Goal: Information Seeking & Learning: Learn about a topic

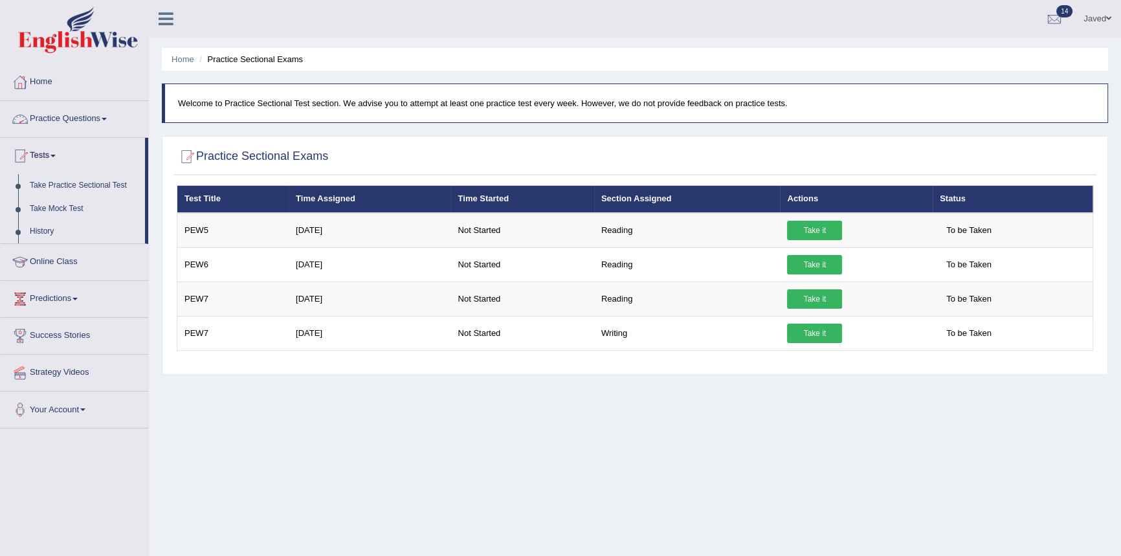
click at [76, 123] on link "Practice Questions" at bounding box center [75, 117] width 148 height 32
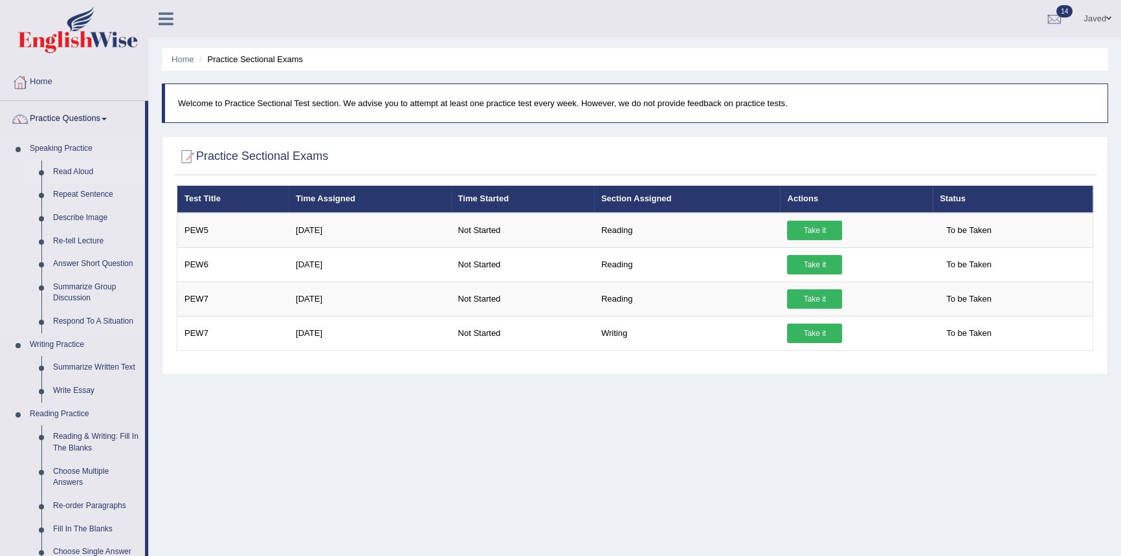
click at [78, 169] on link "Read Aloud" at bounding box center [96, 171] width 98 height 23
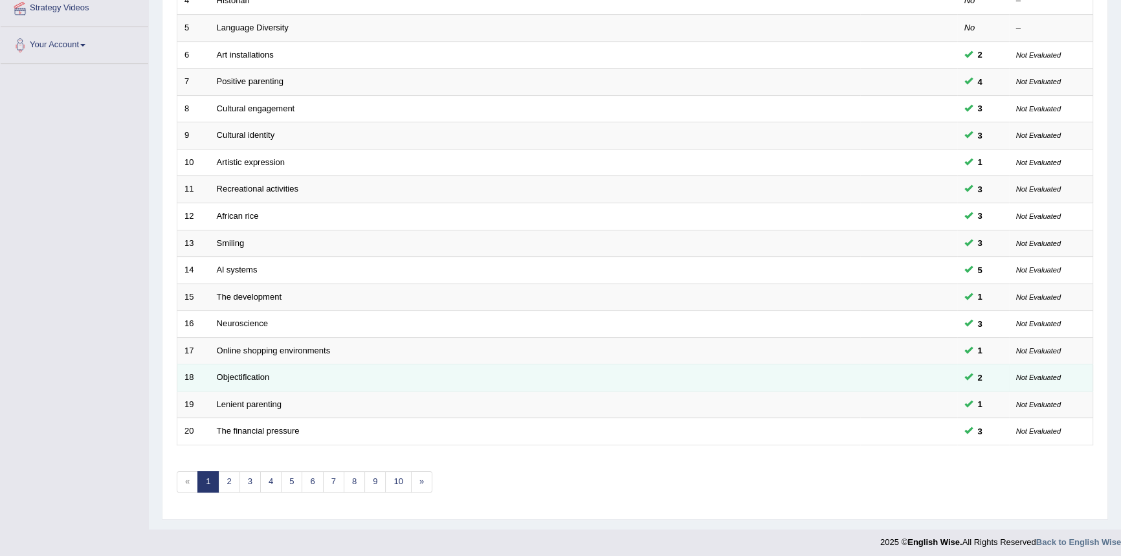
scroll to position [299, 0]
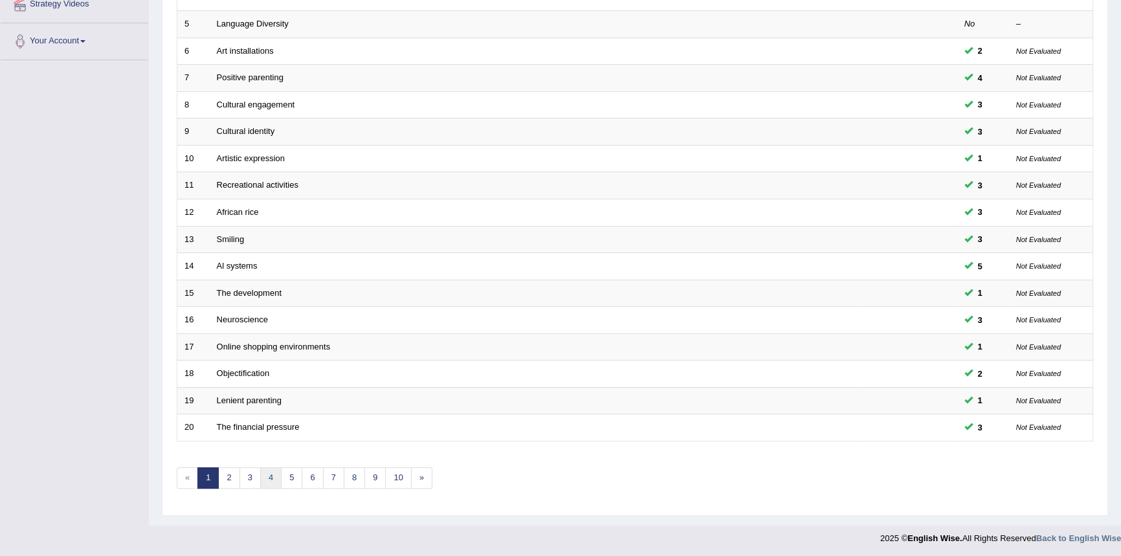
click at [271, 467] on link "4" at bounding box center [270, 477] width 21 height 21
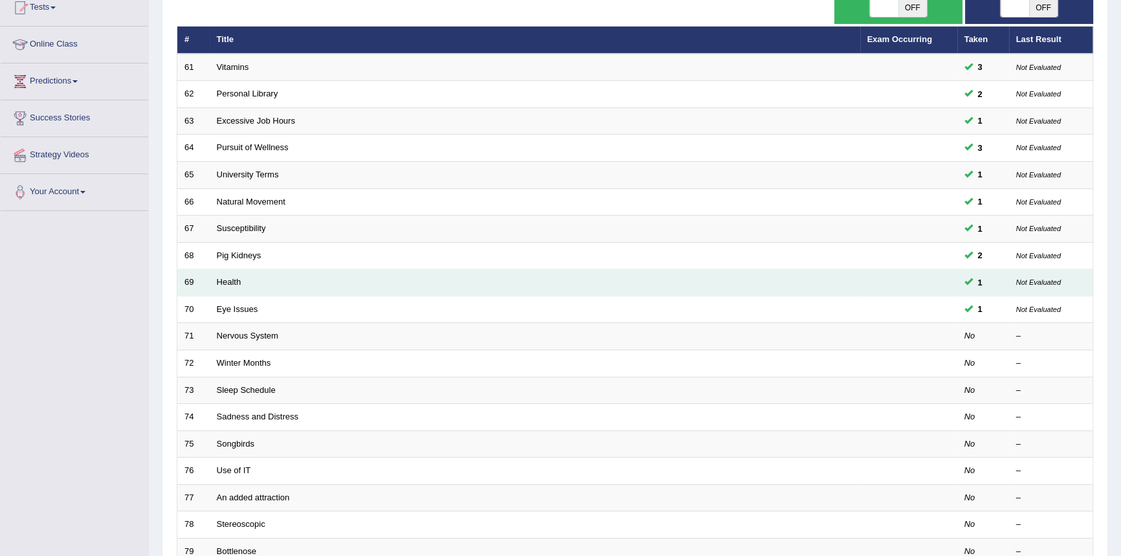
scroll to position [176, 0]
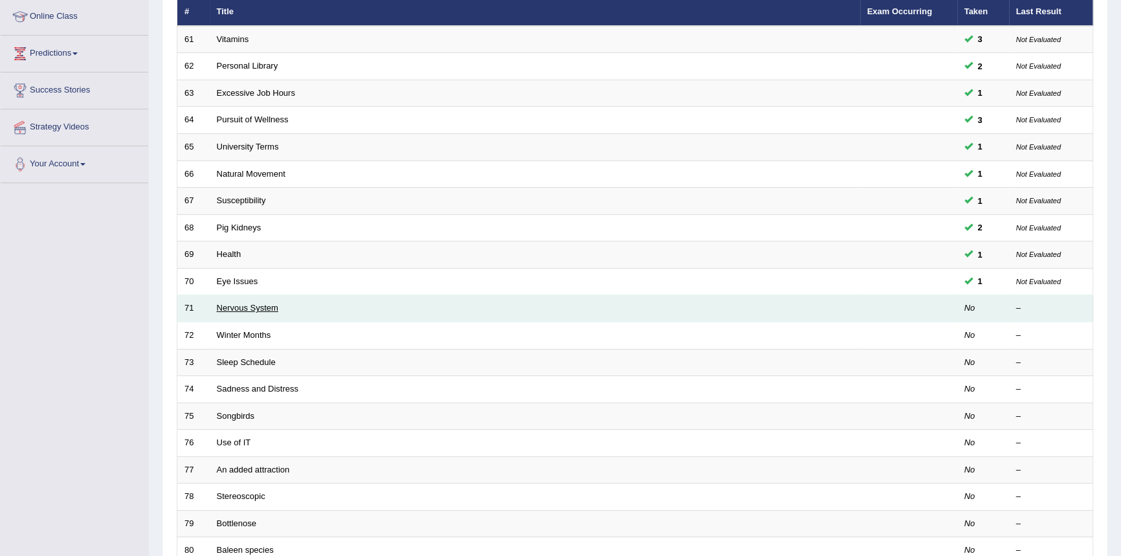
click at [231, 304] on link "Nervous System" at bounding box center [247, 308] width 61 height 10
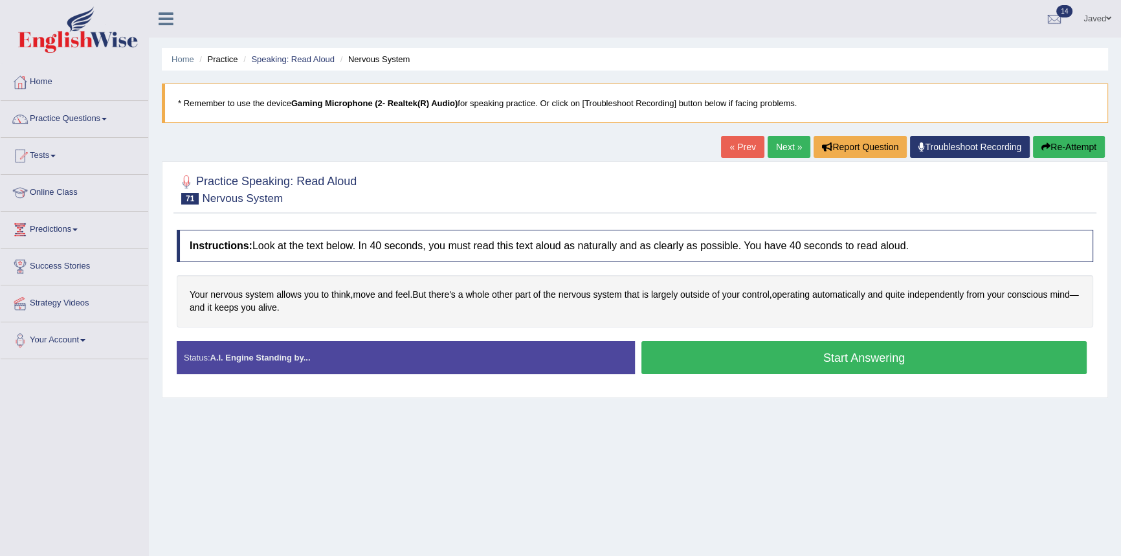
click at [805, 346] on button "Start Answering" at bounding box center [863, 357] width 445 height 33
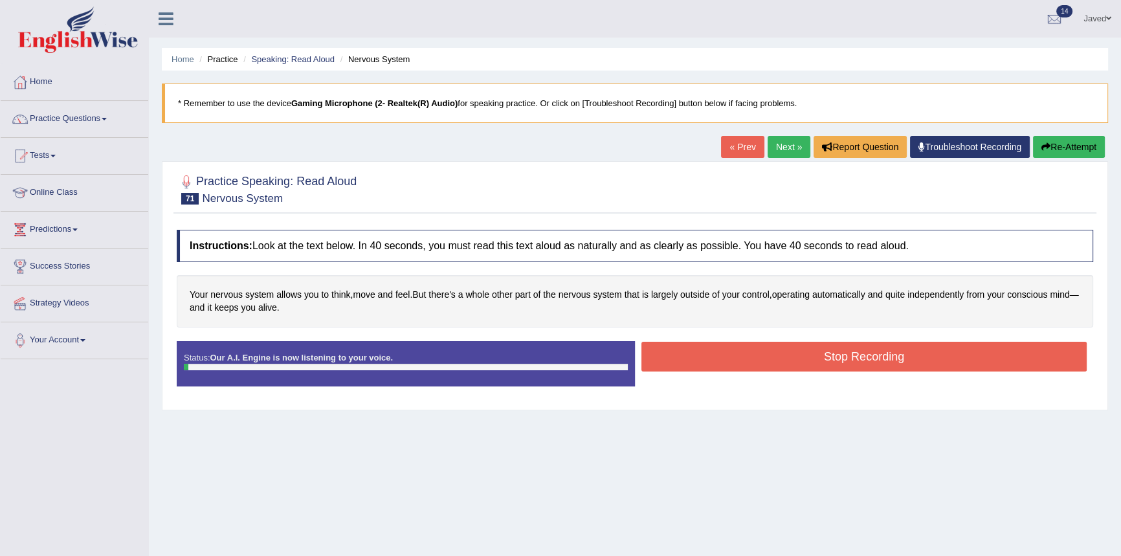
click at [805, 367] on button "Stop Recording" at bounding box center [863, 357] width 445 height 30
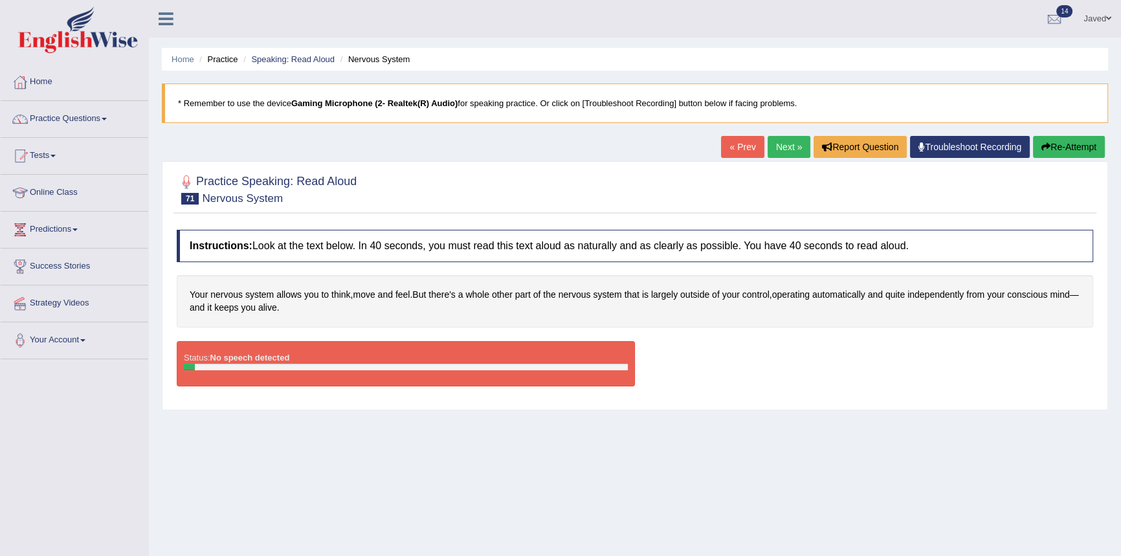
click at [1099, 140] on button "Re-Attempt" at bounding box center [1069, 147] width 72 height 22
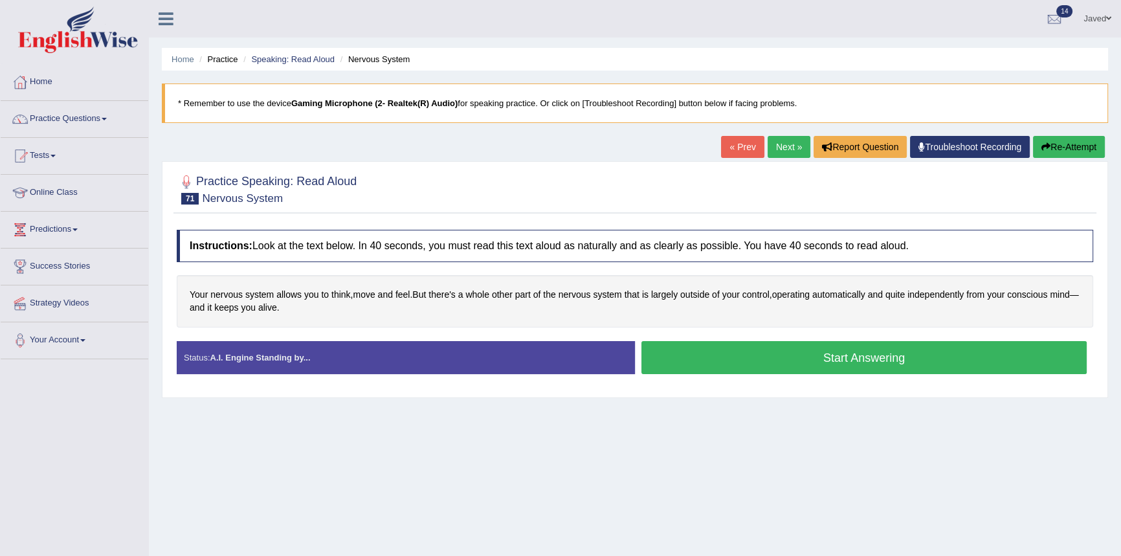
click at [825, 360] on button "Start Answering" at bounding box center [863, 357] width 445 height 33
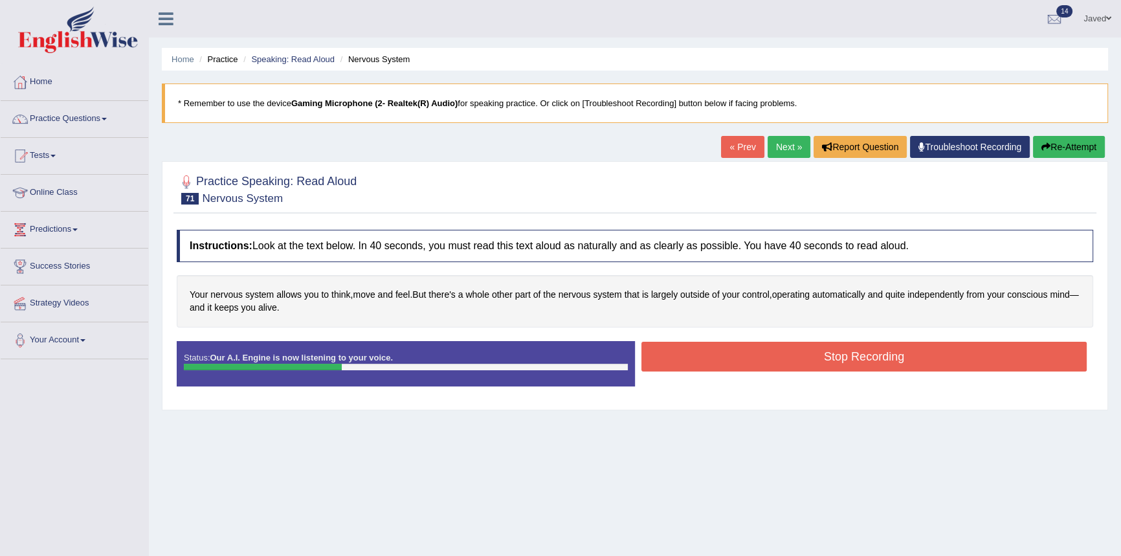
click at [825, 360] on button "Stop Recording" at bounding box center [863, 357] width 445 height 30
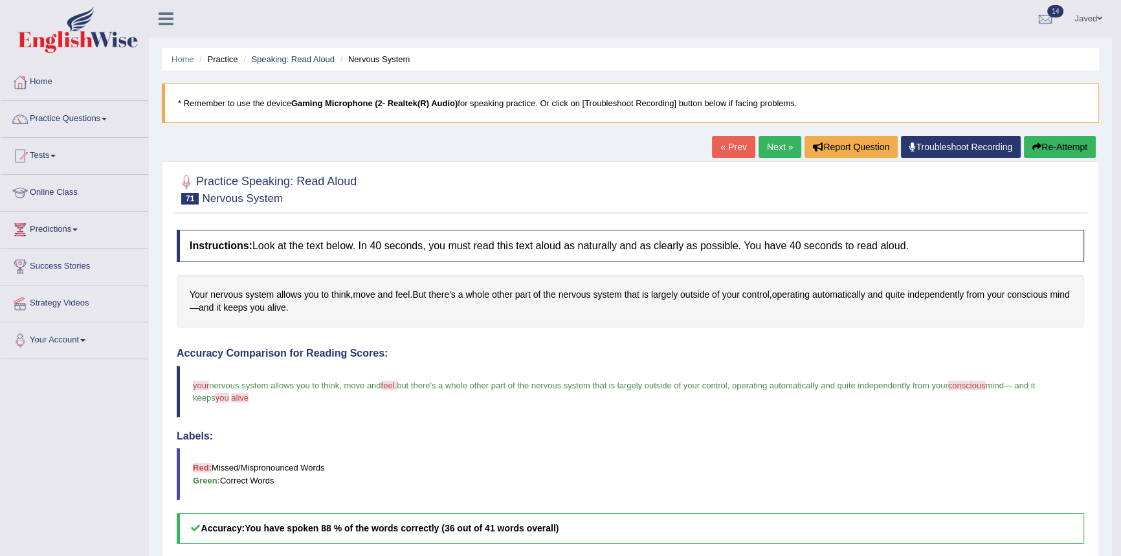
click at [777, 149] on link "Next »" at bounding box center [779, 147] width 43 height 22
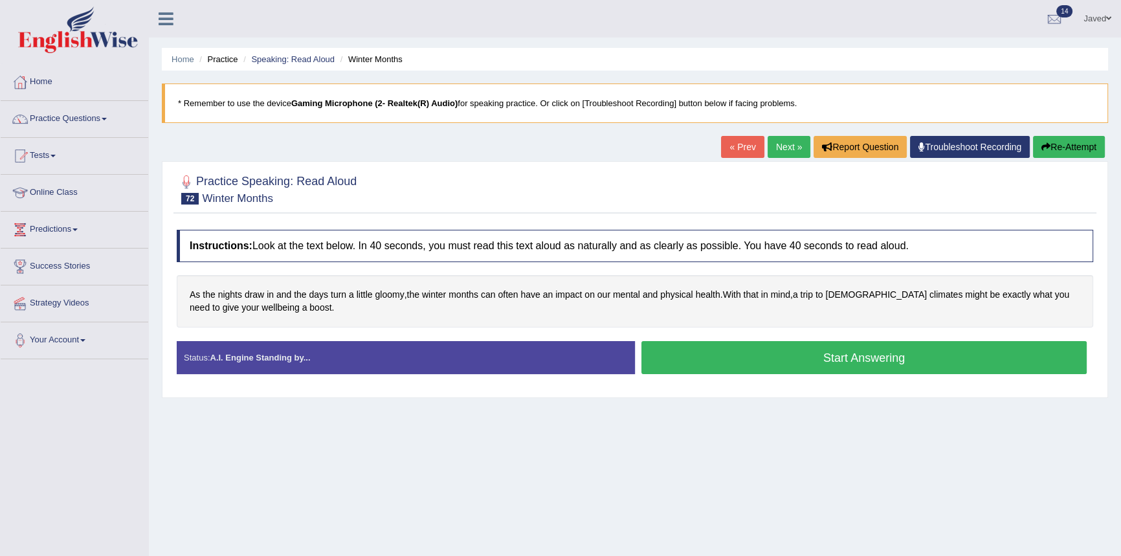
click at [770, 356] on button "Start Answering" at bounding box center [863, 357] width 445 height 33
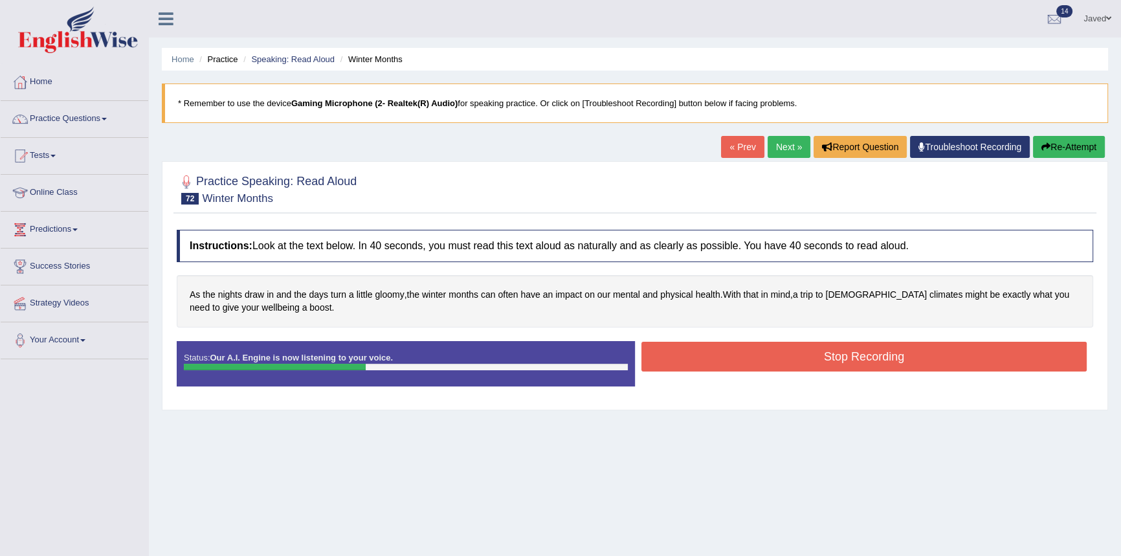
click at [770, 354] on button "Stop Recording" at bounding box center [863, 357] width 445 height 30
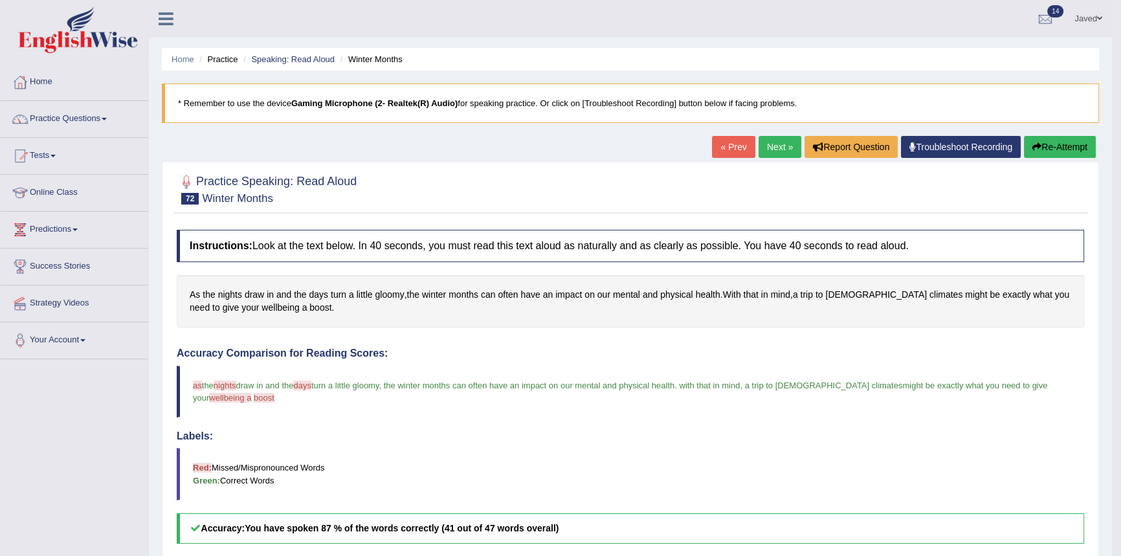
click at [779, 151] on link "Next »" at bounding box center [779, 147] width 43 height 22
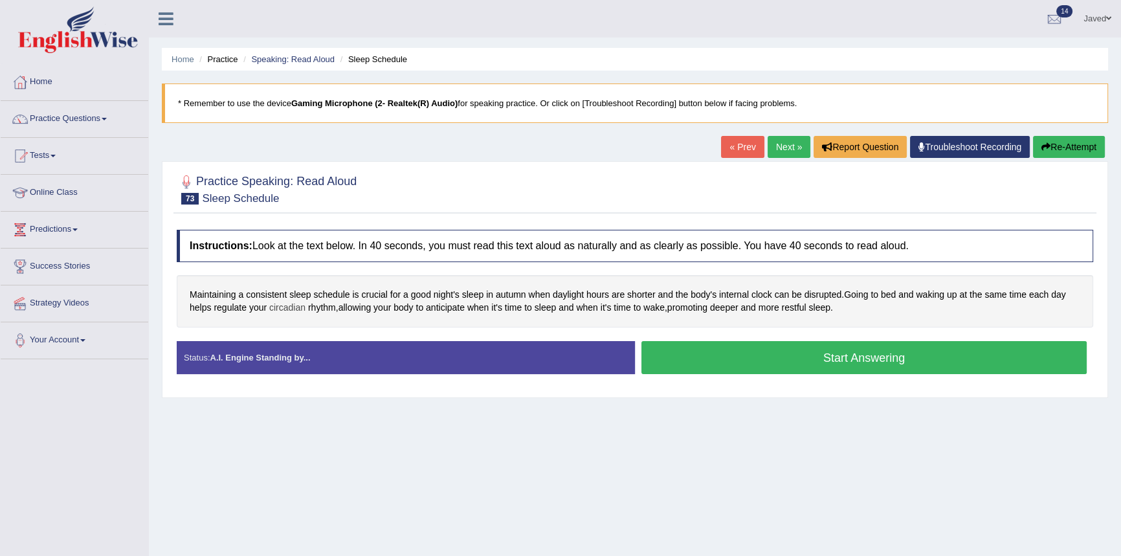
click at [296, 304] on span "circadian" at bounding box center [287, 308] width 36 height 14
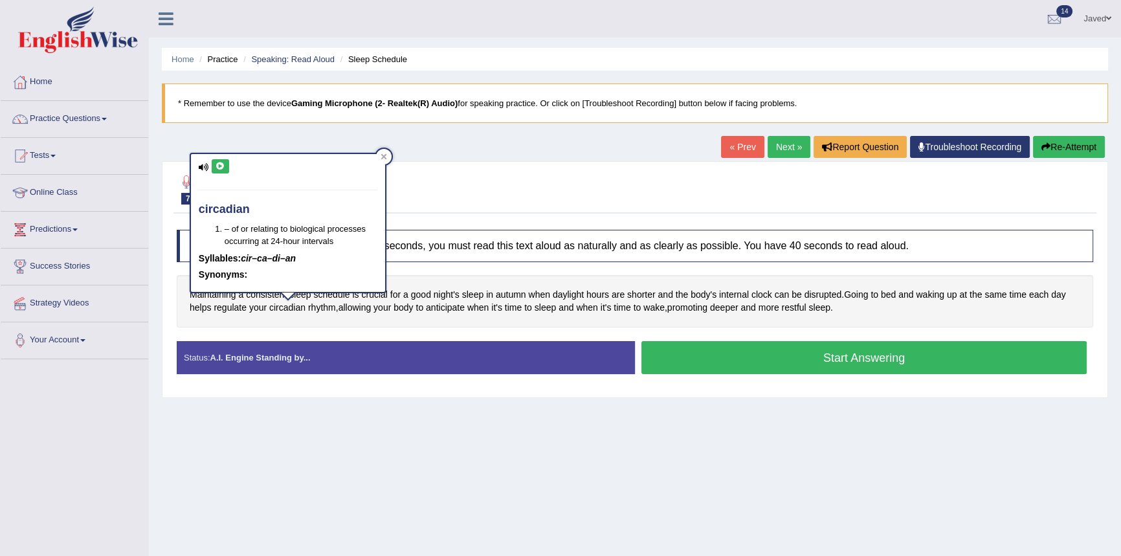
click at [217, 162] on icon at bounding box center [220, 166] width 10 height 8
click at [222, 166] on icon at bounding box center [220, 166] width 10 height 8
click at [223, 170] on button at bounding box center [220, 166] width 17 height 14
click at [388, 154] on div at bounding box center [384, 157] width 16 height 16
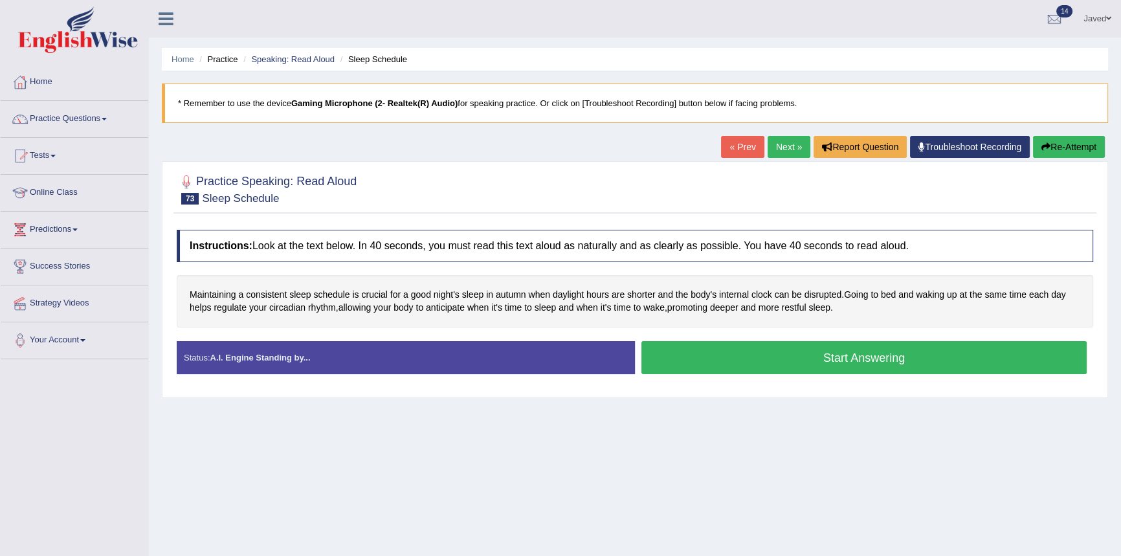
click at [813, 349] on button "Start Answering" at bounding box center [863, 357] width 445 height 33
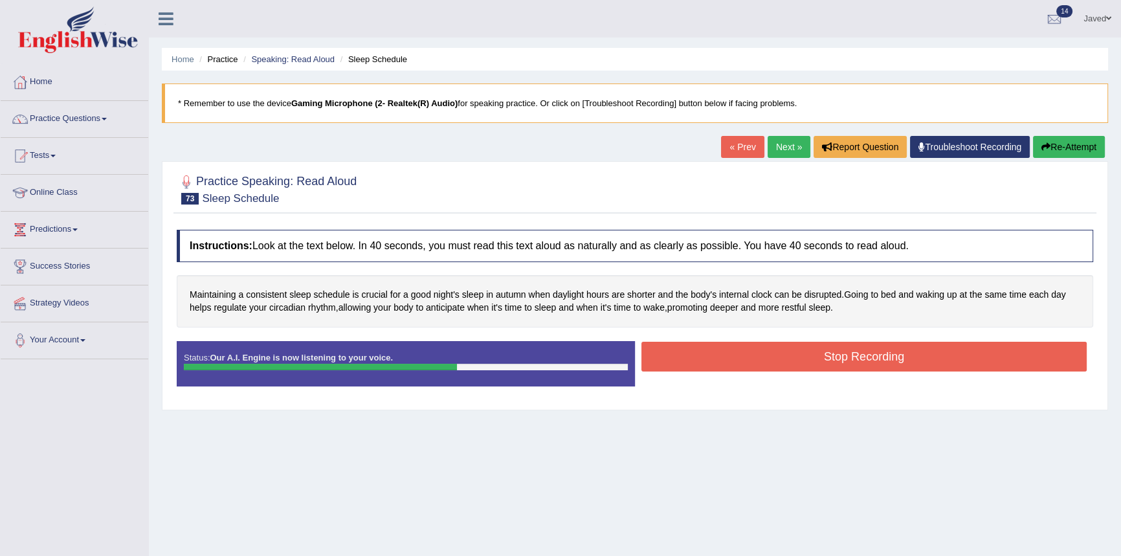
click at [780, 362] on button "Stop Recording" at bounding box center [863, 357] width 445 height 30
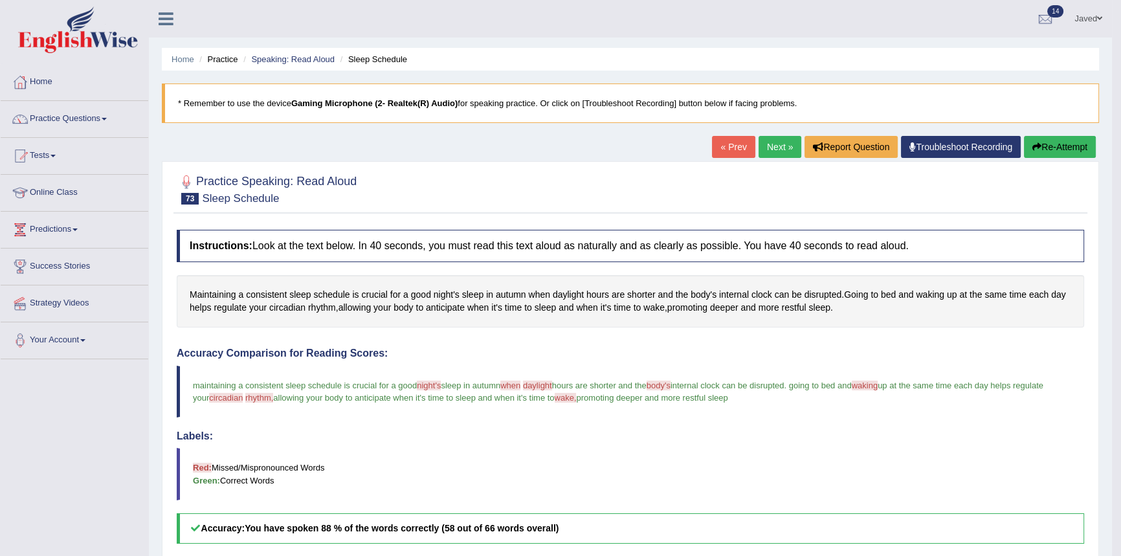
click at [777, 140] on link "Next »" at bounding box center [779, 147] width 43 height 22
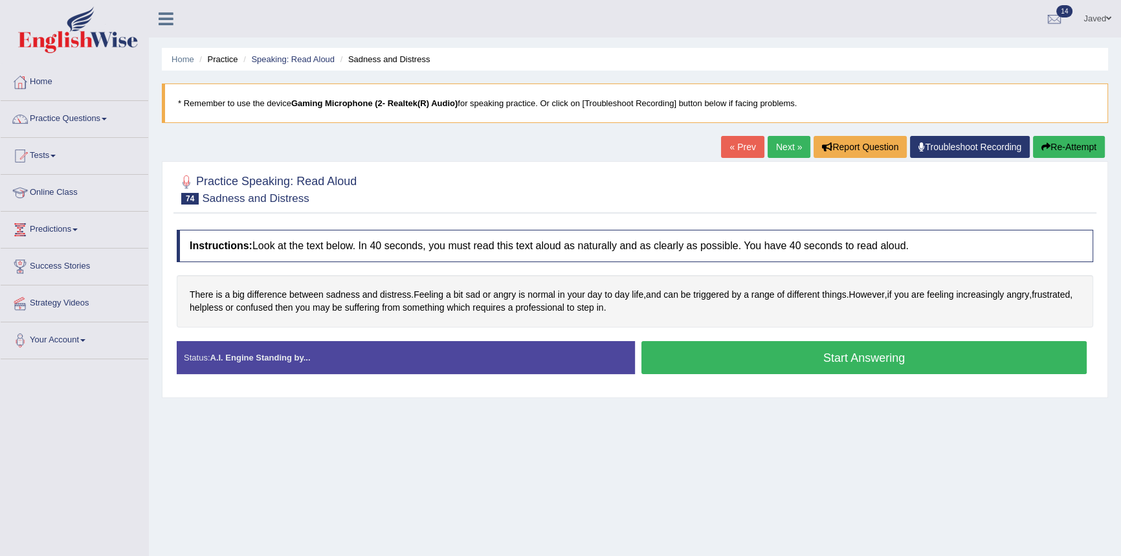
click at [697, 357] on button "Start Answering" at bounding box center [863, 357] width 445 height 33
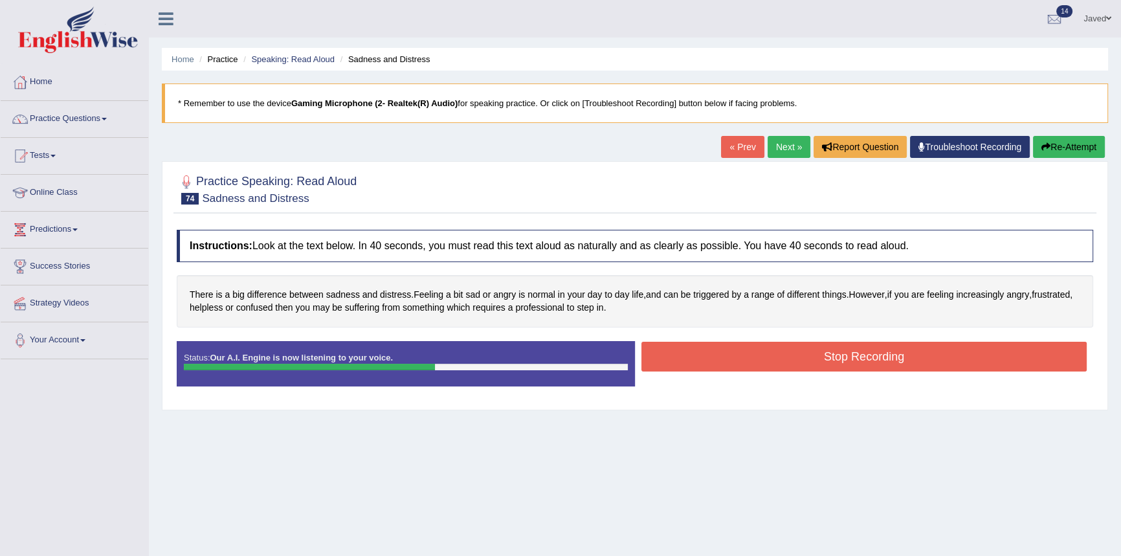
click at [749, 360] on button "Stop Recording" at bounding box center [863, 357] width 445 height 30
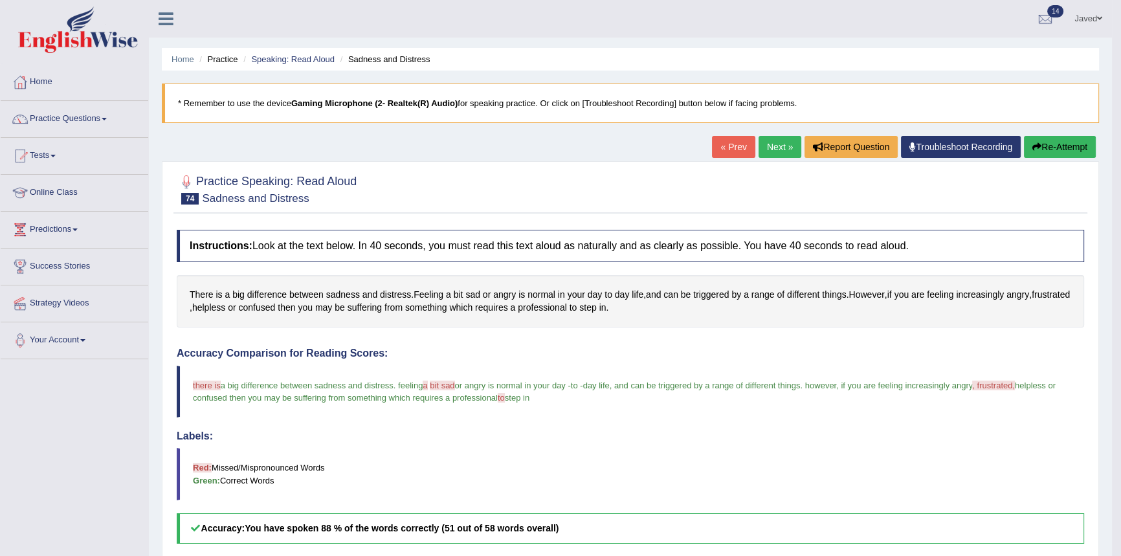
click at [782, 149] on link "Next »" at bounding box center [779, 147] width 43 height 22
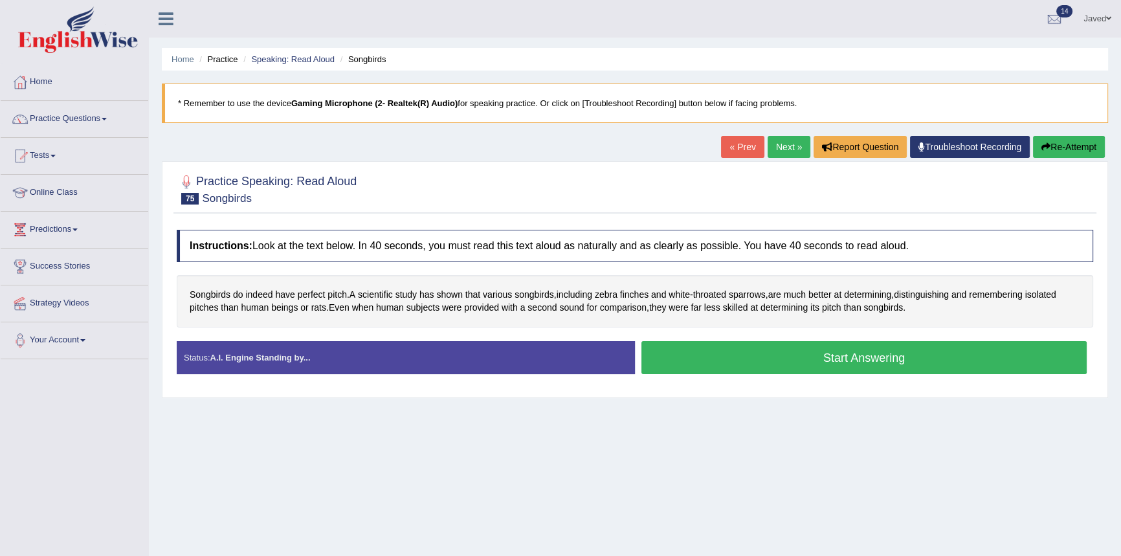
click at [849, 350] on button "Start Answering" at bounding box center [863, 357] width 445 height 33
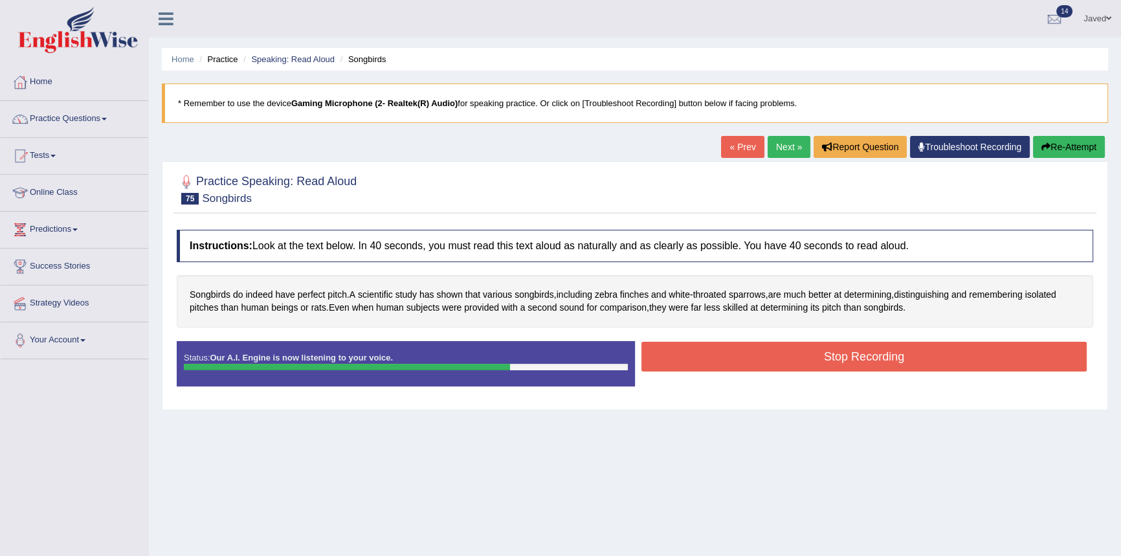
click at [880, 351] on button "Stop Recording" at bounding box center [863, 357] width 445 height 30
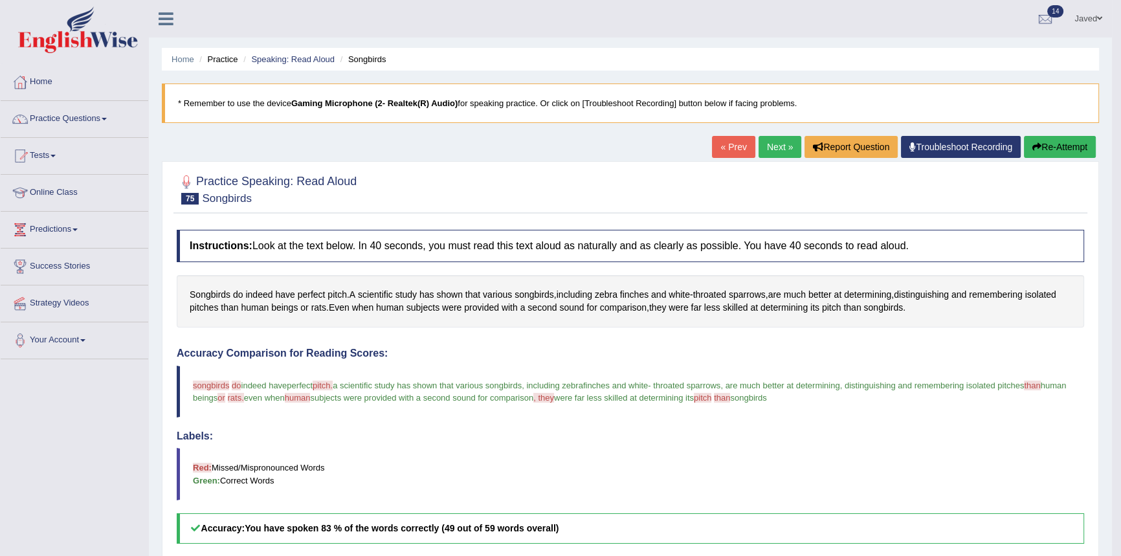
click at [1060, 149] on button "Re-Attempt" at bounding box center [1060, 147] width 72 height 22
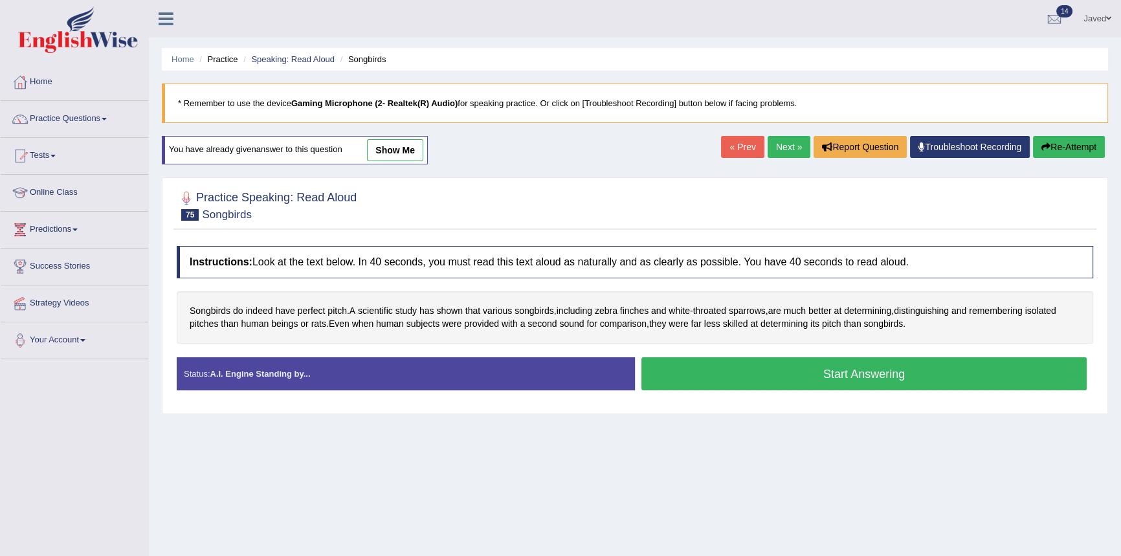
click at [824, 374] on button "Start Answering" at bounding box center [863, 373] width 445 height 33
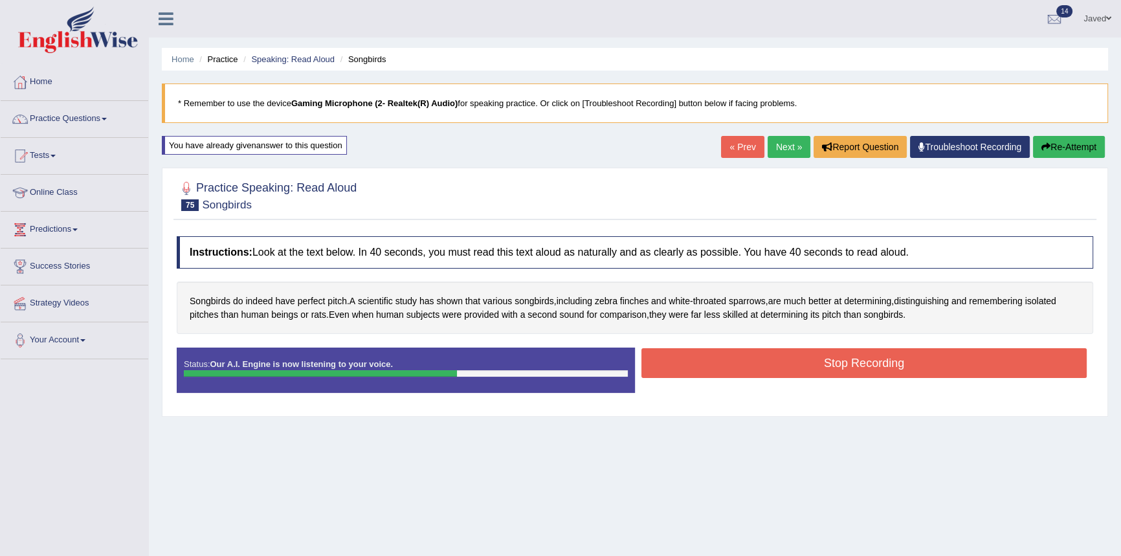
click at [904, 353] on button "Stop Recording" at bounding box center [863, 363] width 445 height 30
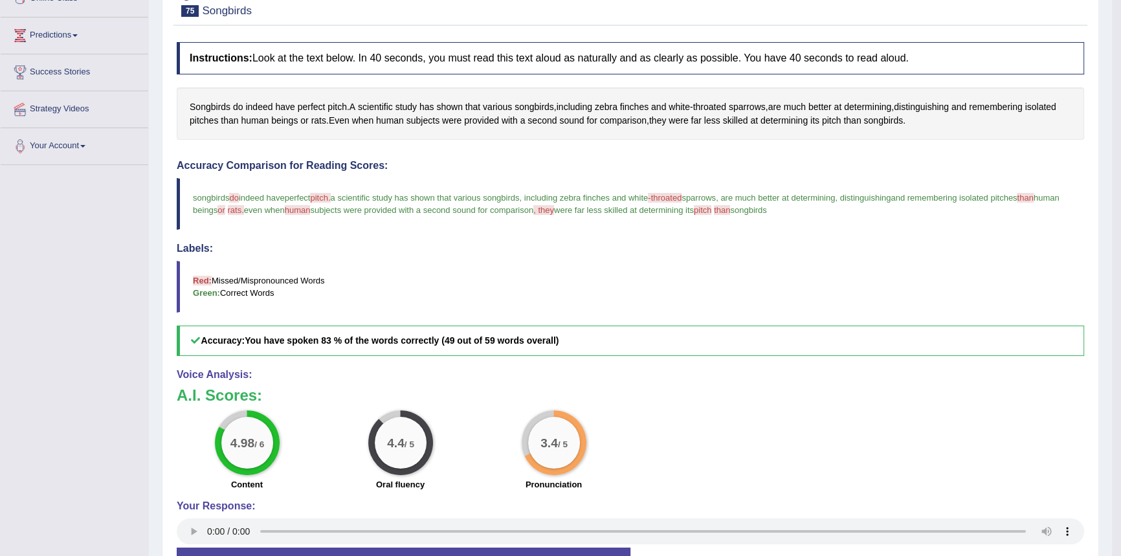
scroll to position [3, 0]
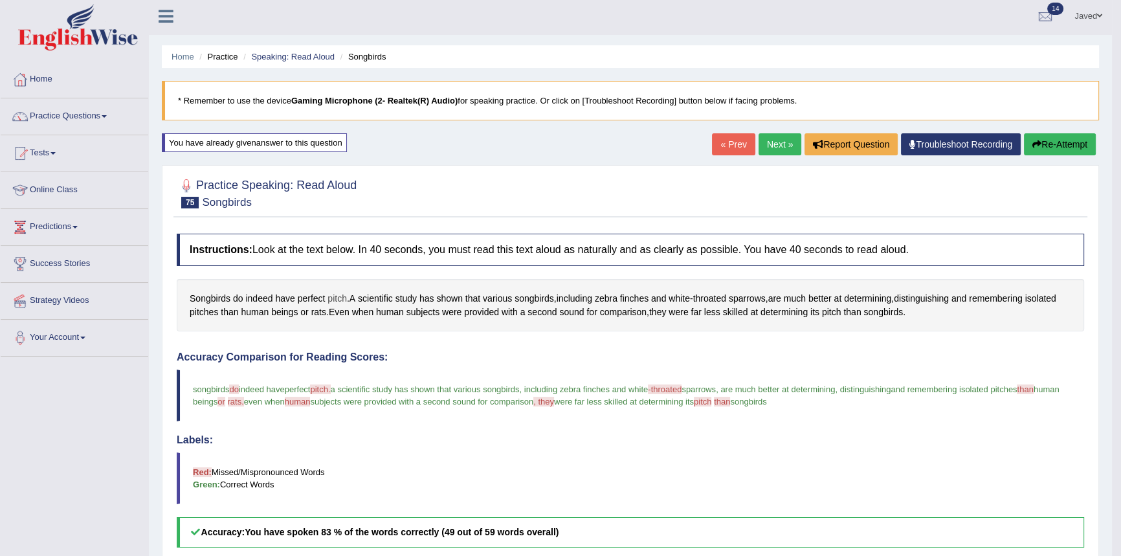
click at [336, 296] on span "pitch" at bounding box center [336, 299] width 19 height 14
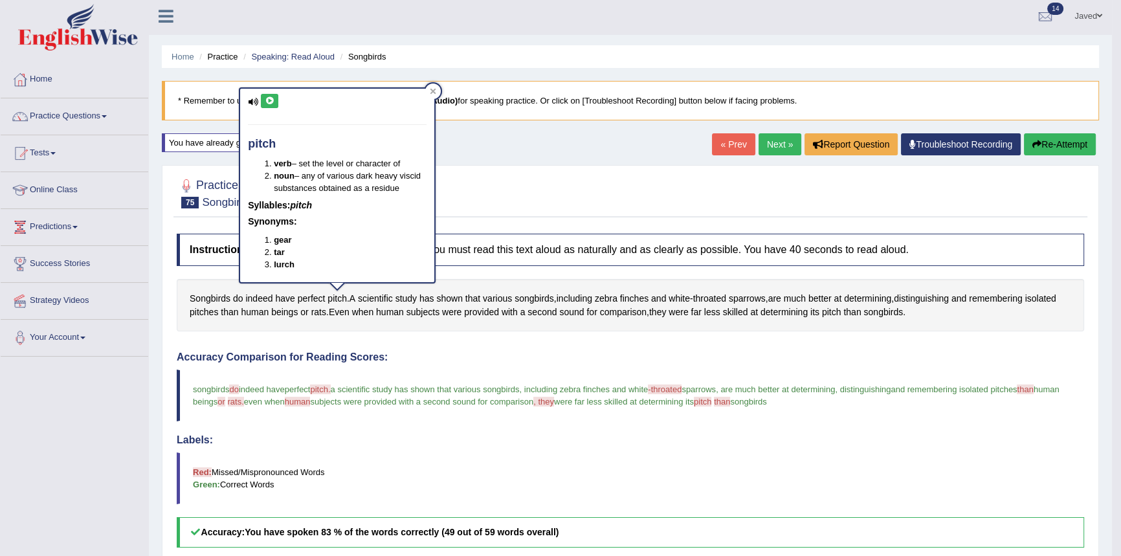
click at [263, 103] on button at bounding box center [269, 101] width 17 height 14
click at [265, 103] on icon at bounding box center [270, 101] width 10 height 8
click at [431, 91] on icon at bounding box center [433, 91] width 6 height 6
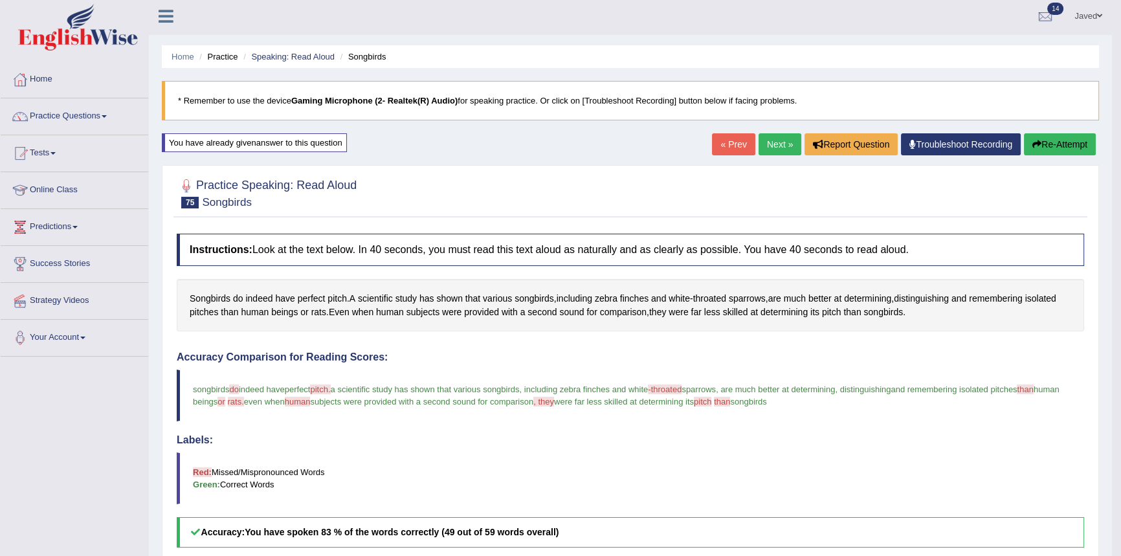
click at [1067, 145] on button "Re-Attempt" at bounding box center [1060, 144] width 72 height 22
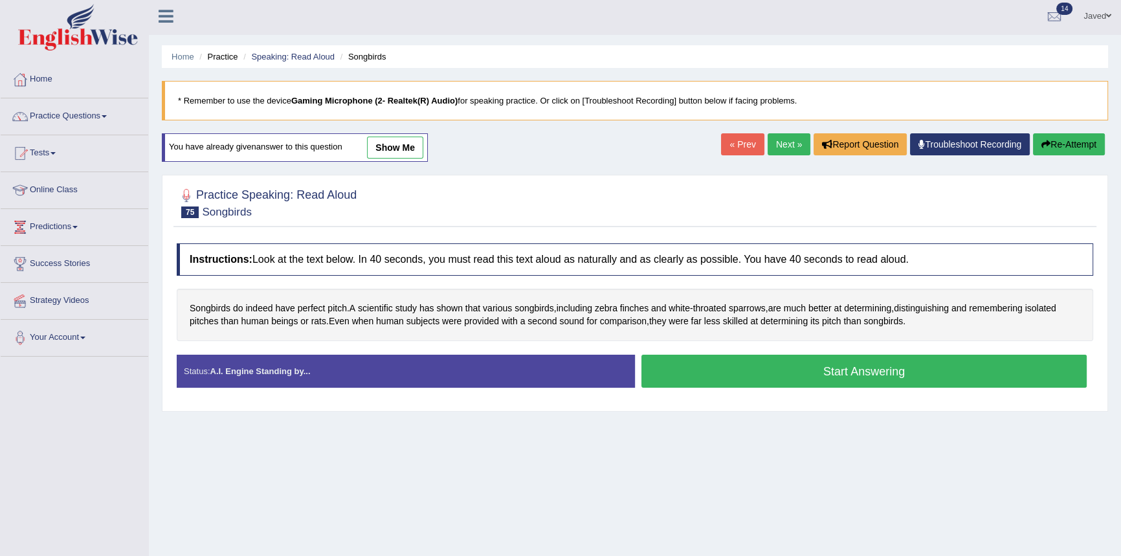
click at [796, 358] on button "Start Answering" at bounding box center [863, 371] width 445 height 33
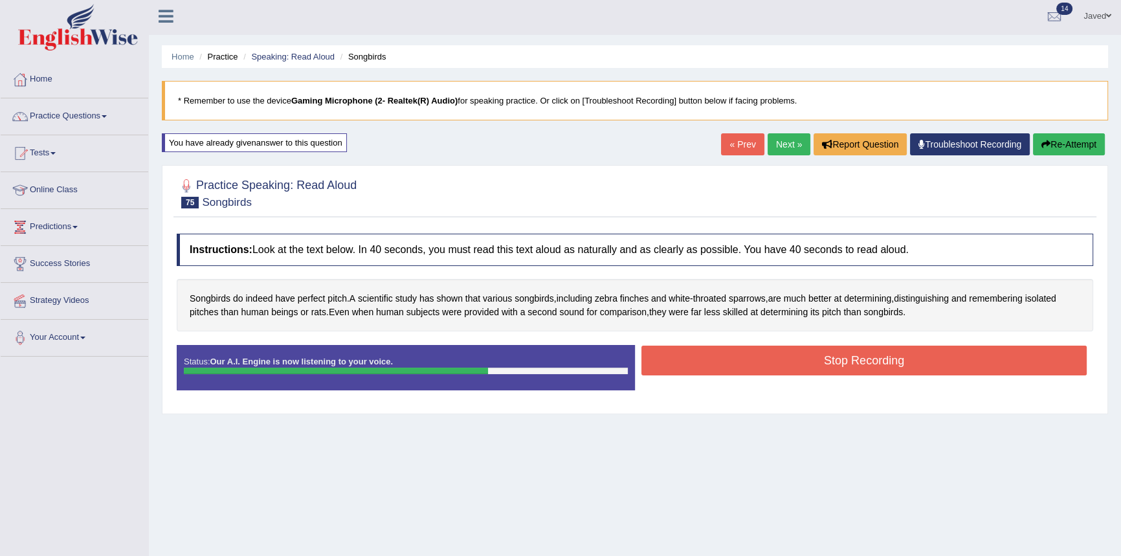
click at [871, 360] on button "Stop Recording" at bounding box center [863, 361] width 445 height 30
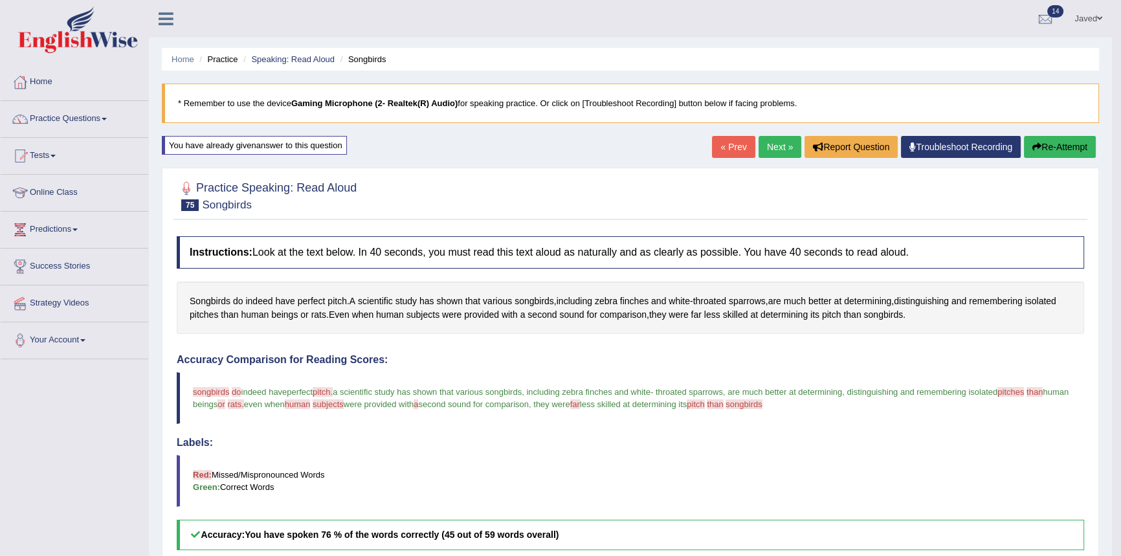
click at [1040, 144] on button "Re-Attempt" at bounding box center [1060, 147] width 72 height 22
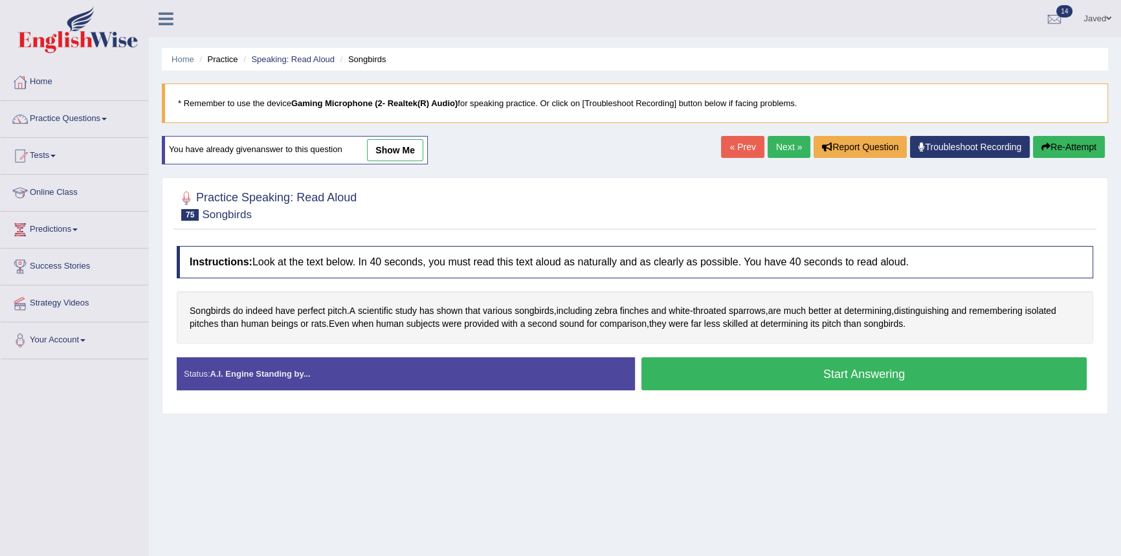
click at [770, 383] on button "Start Answering" at bounding box center [863, 373] width 445 height 33
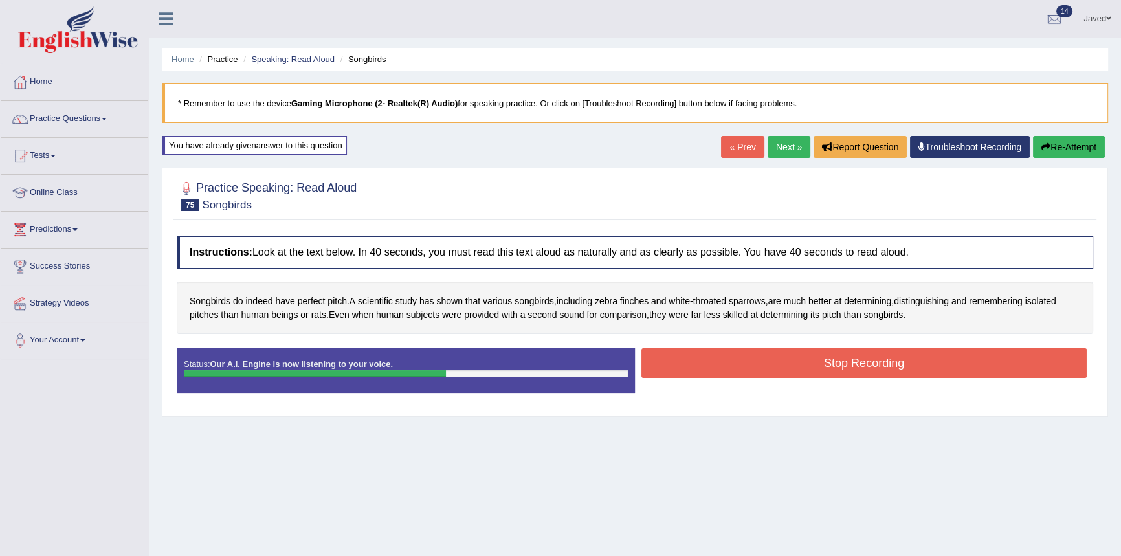
click at [847, 362] on button "Stop Recording" at bounding box center [863, 363] width 445 height 30
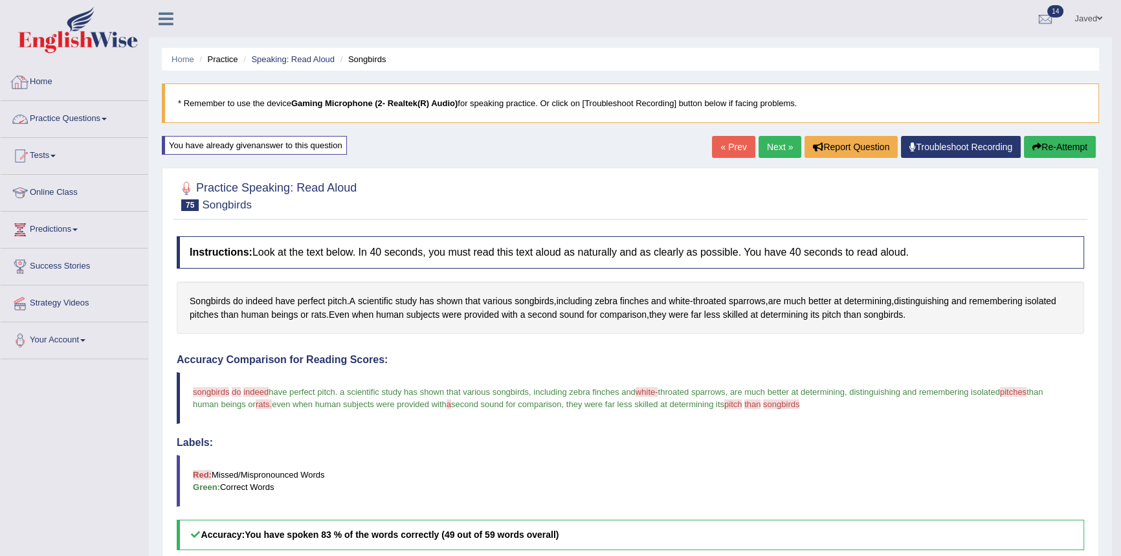
click at [71, 127] on link "Practice Questions" at bounding box center [75, 117] width 148 height 32
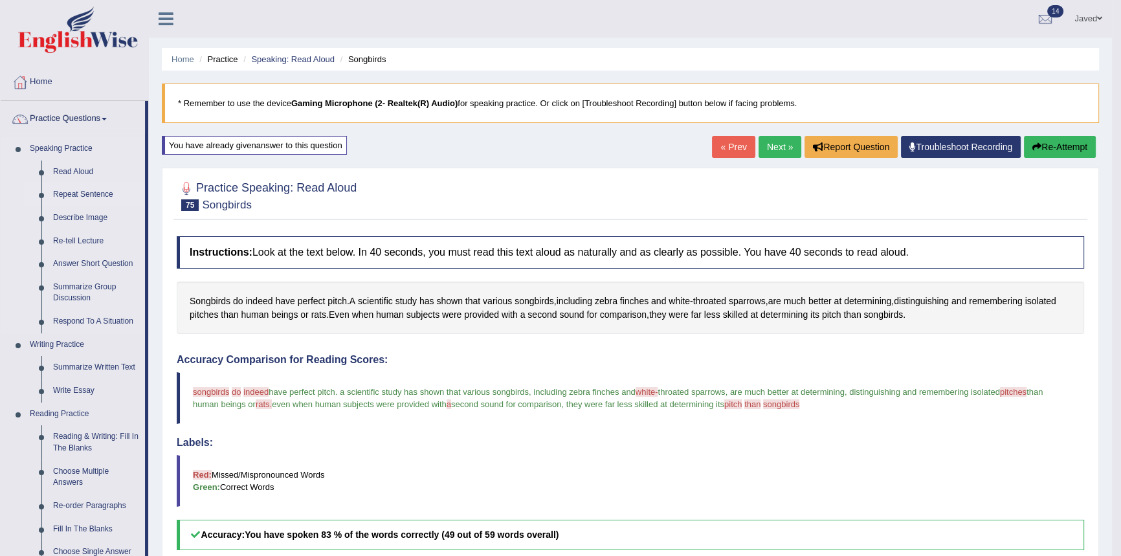
click at [84, 193] on link "Repeat Sentence" at bounding box center [96, 194] width 98 height 23
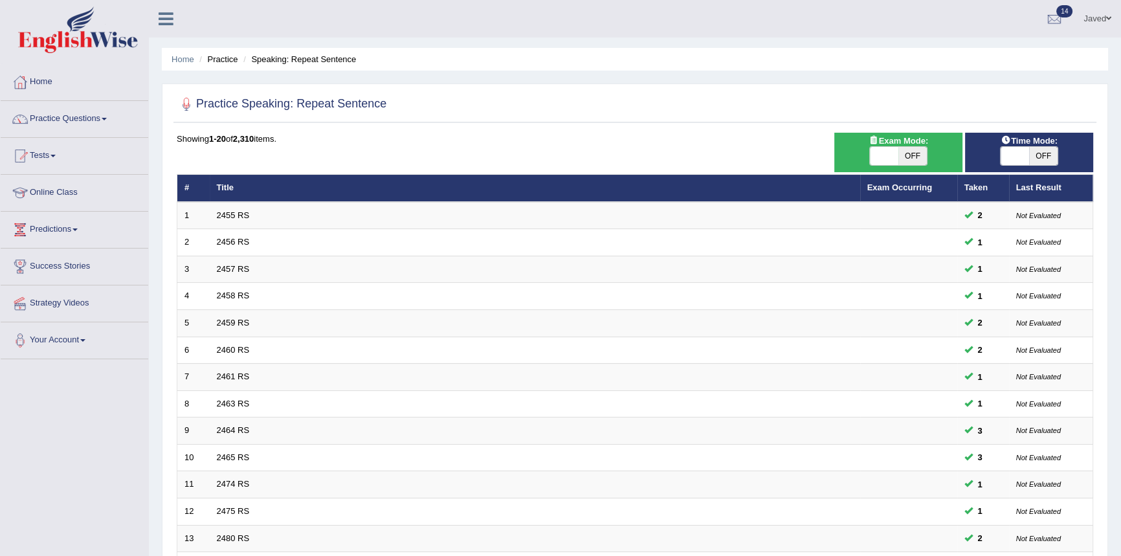
scroll to position [299, 0]
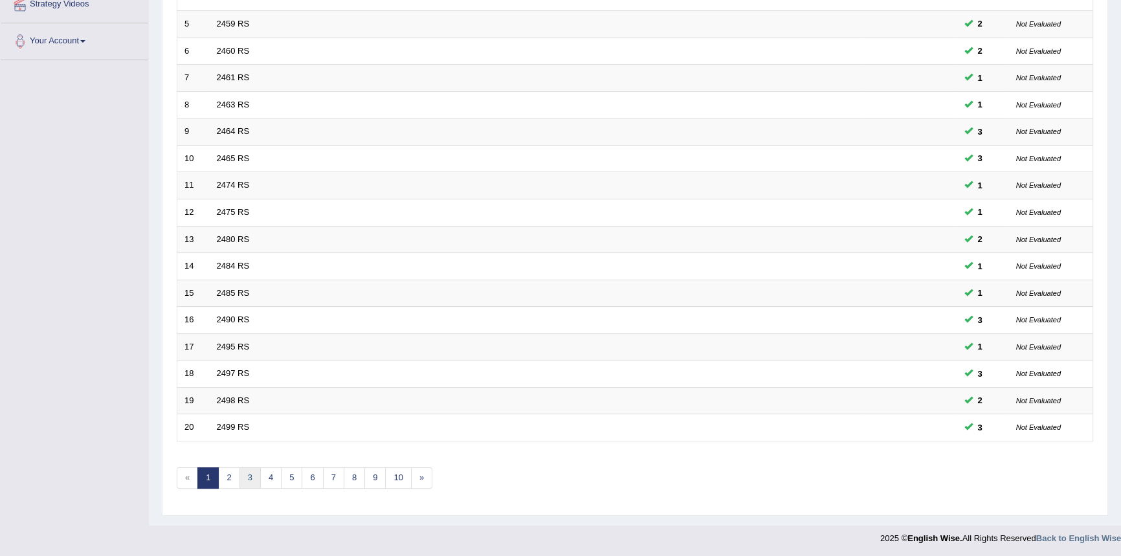
click at [252, 472] on link "3" at bounding box center [249, 477] width 21 height 21
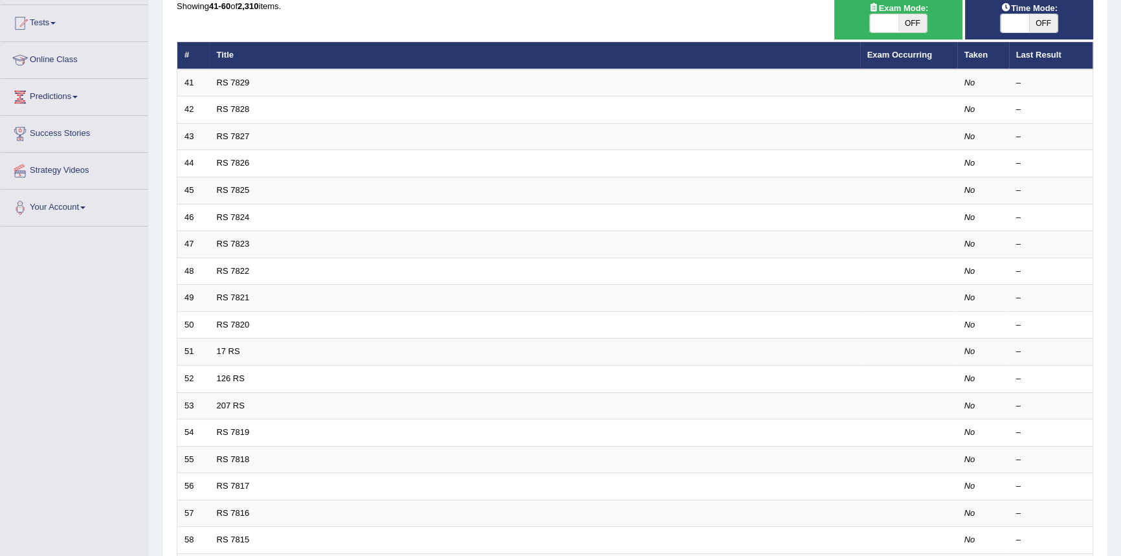
scroll to position [299, 0]
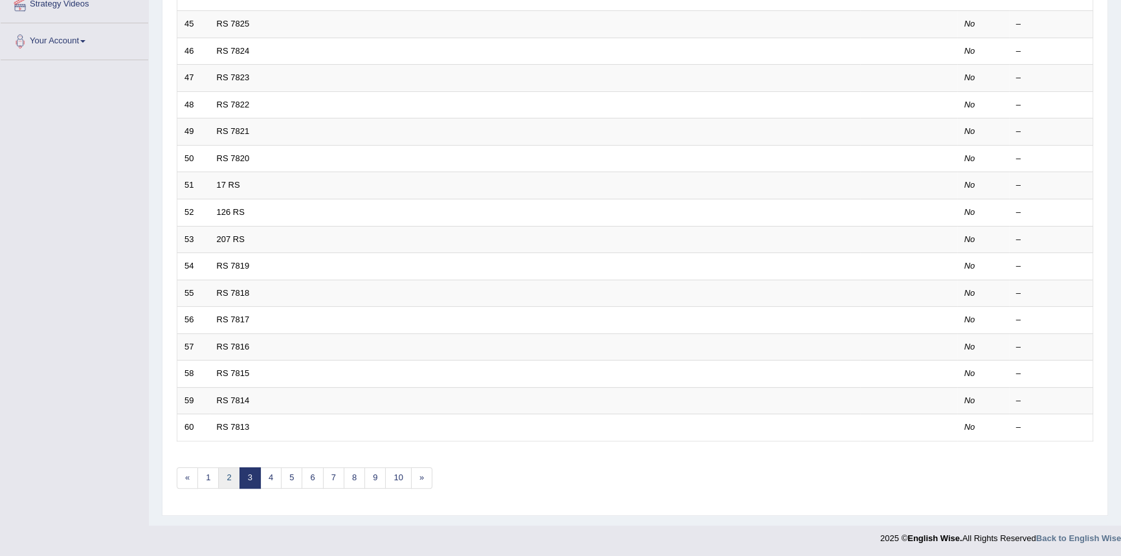
click at [225, 472] on link "2" at bounding box center [228, 477] width 21 height 21
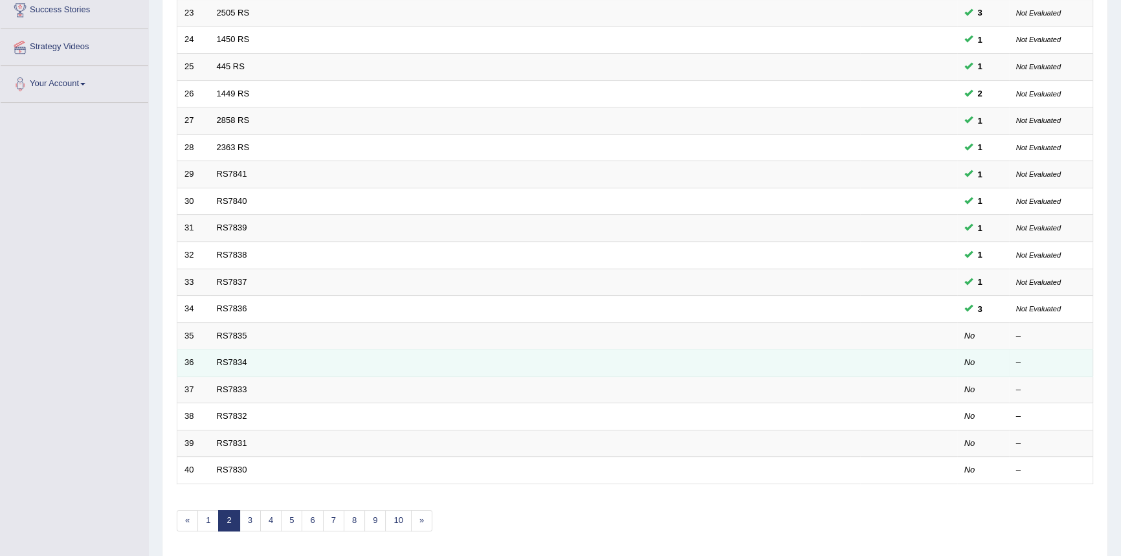
scroll to position [294, 0]
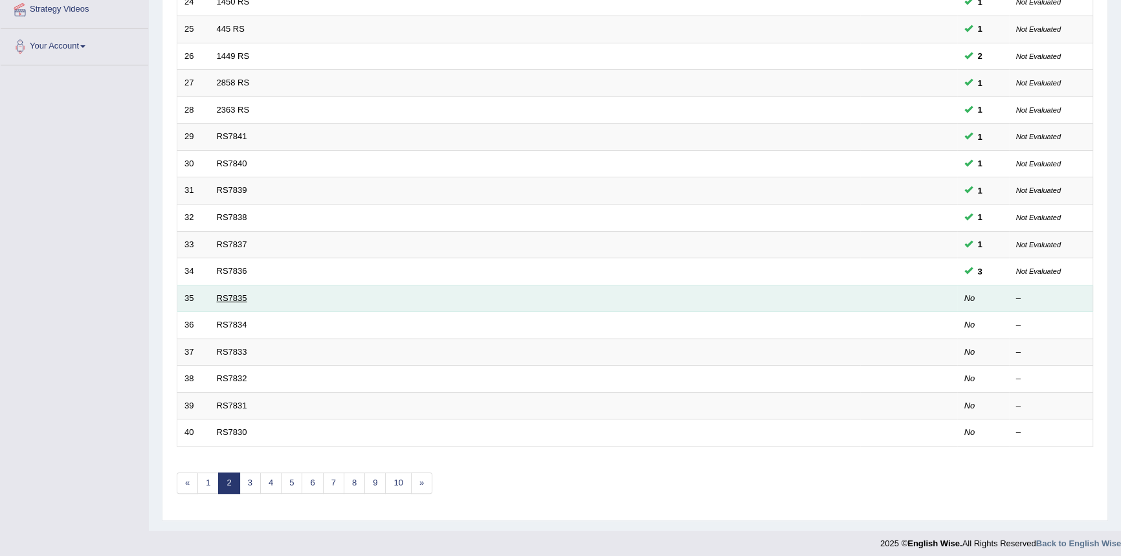
click at [226, 293] on link "RS7835" at bounding box center [232, 298] width 30 height 10
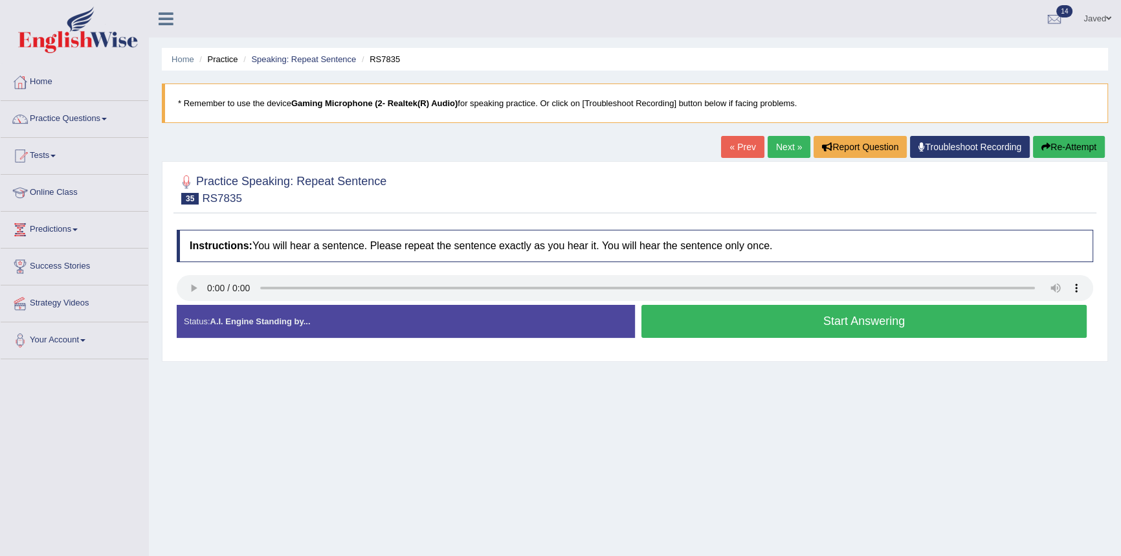
click at [854, 314] on button "Start Answering" at bounding box center [863, 321] width 445 height 33
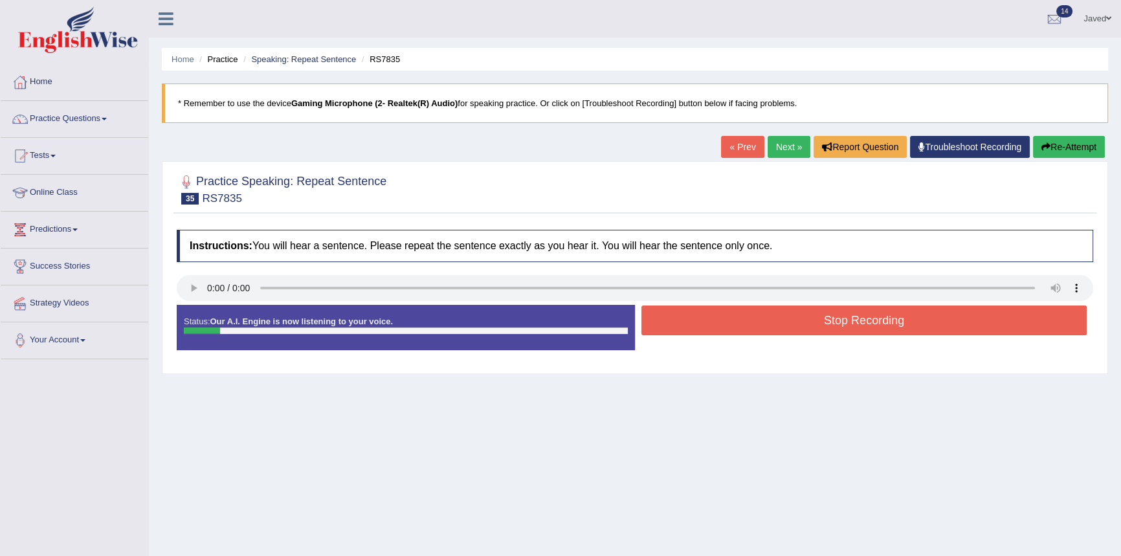
click at [854, 314] on button "Stop Recording" at bounding box center [863, 320] width 445 height 30
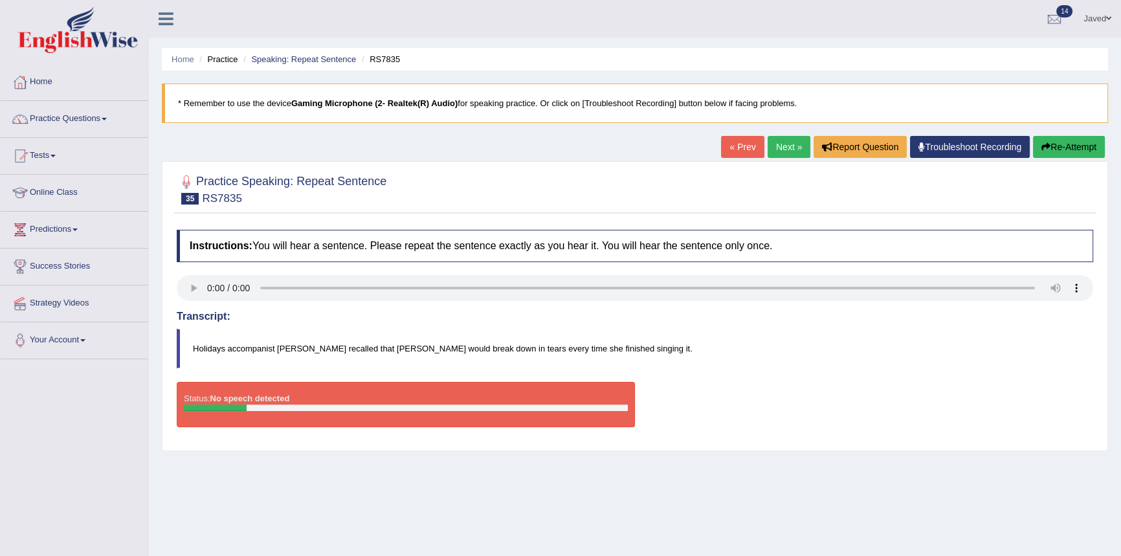
click at [1070, 136] on button "Re-Attempt" at bounding box center [1069, 147] width 72 height 22
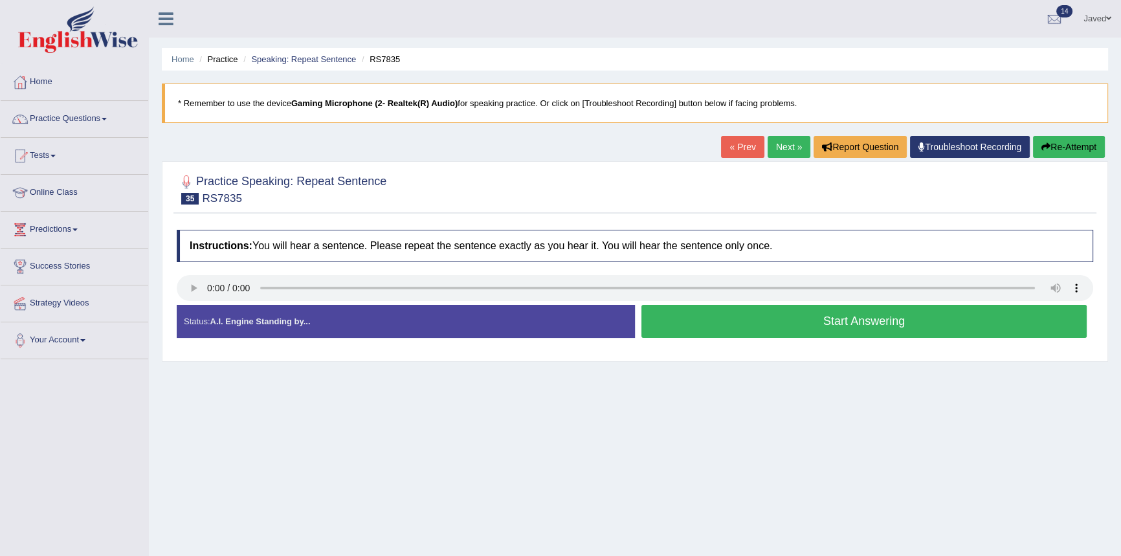
click at [828, 323] on button "Start Answering" at bounding box center [863, 321] width 445 height 33
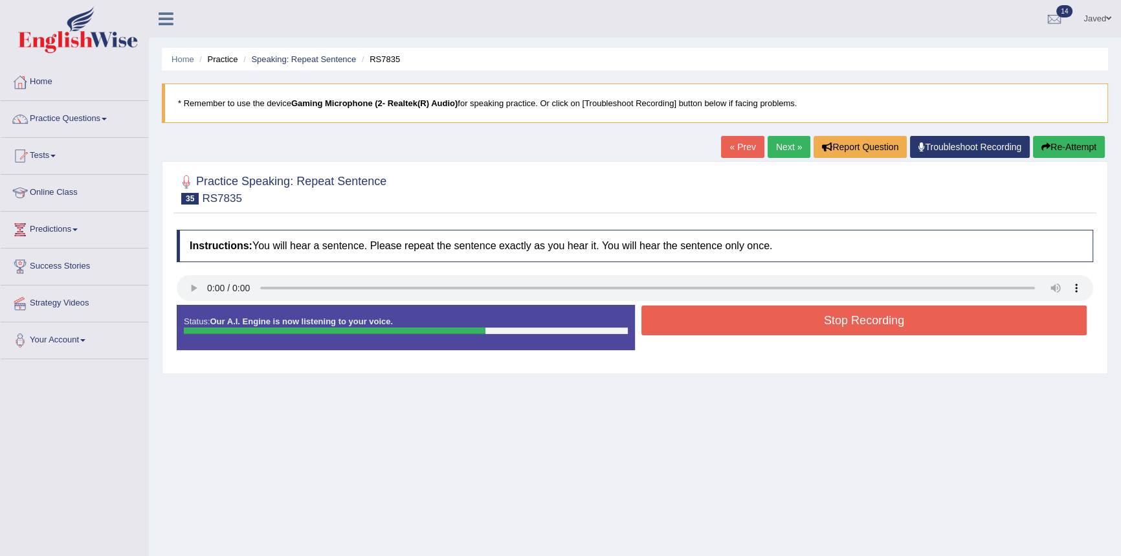
click at [828, 323] on button "Stop Recording" at bounding box center [863, 320] width 445 height 30
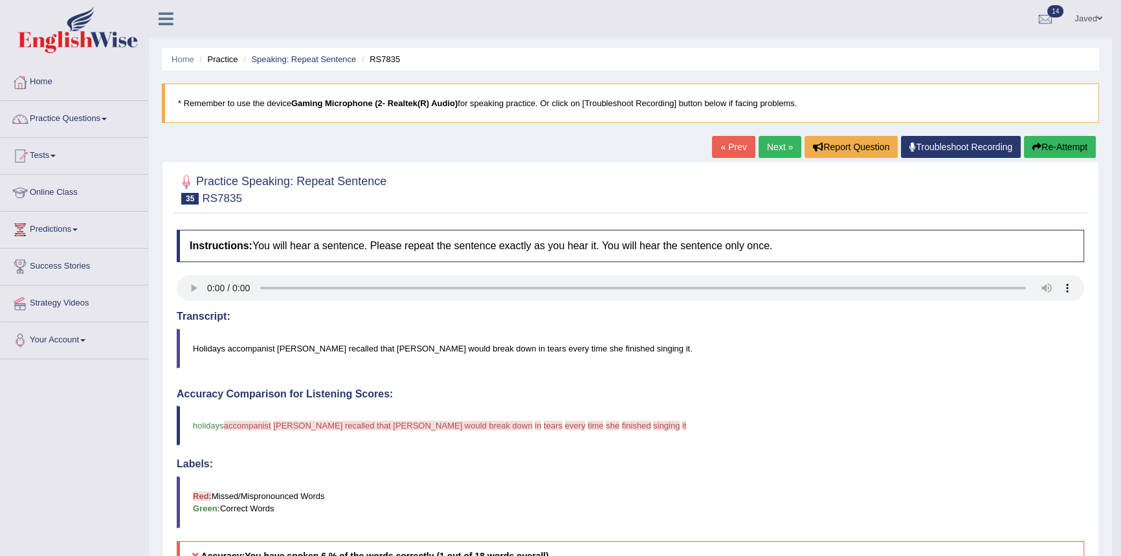
click at [1053, 148] on button "Re-Attempt" at bounding box center [1060, 147] width 72 height 22
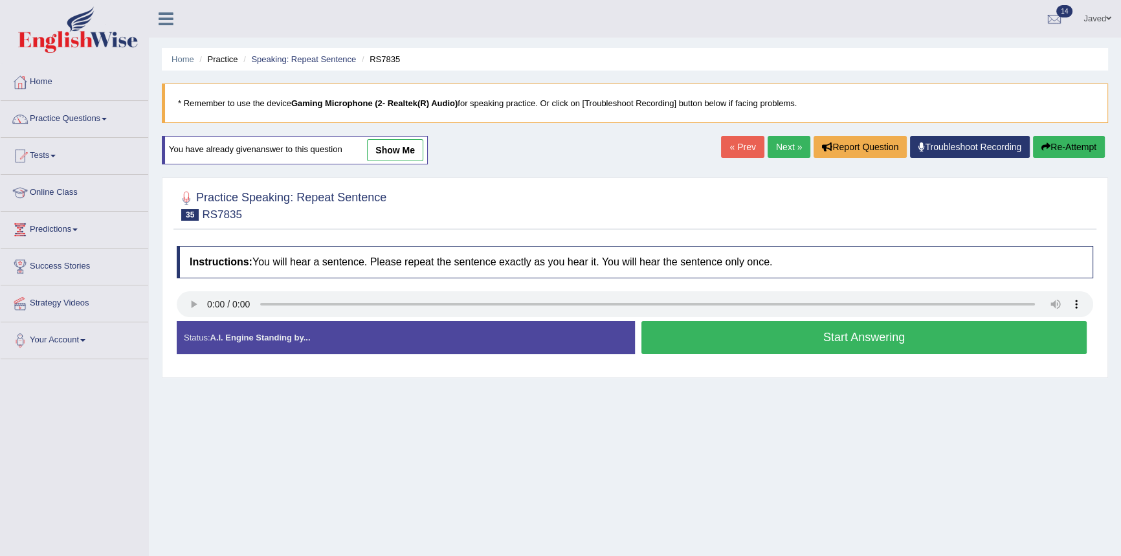
click at [1004, 338] on button "Start Answering" at bounding box center [863, 337] width 445 height 33
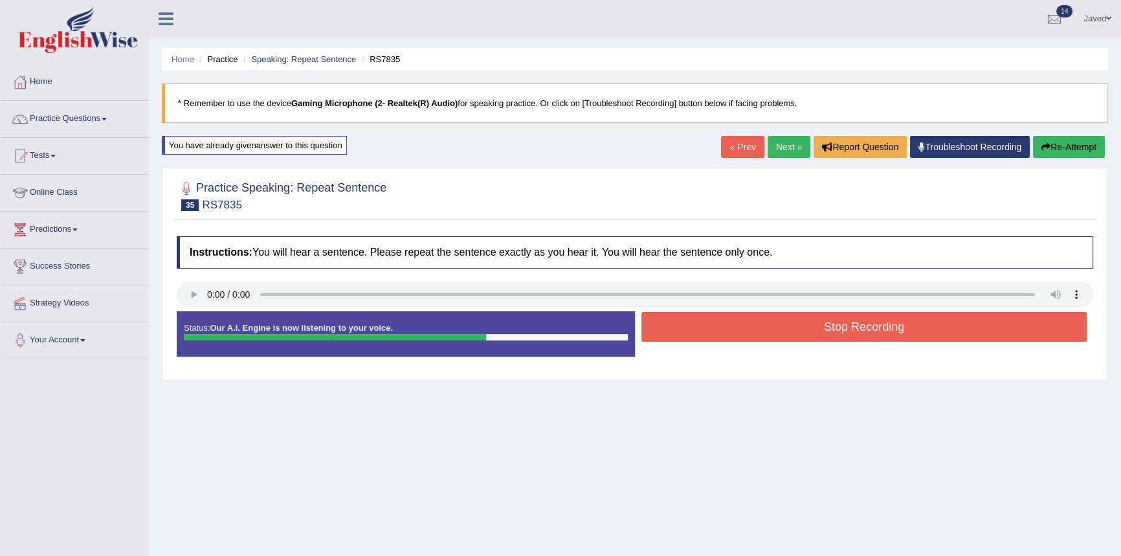
click at [895, 329] on button "Stop Recording" at bounding box center [863, 327] width 445 height 30
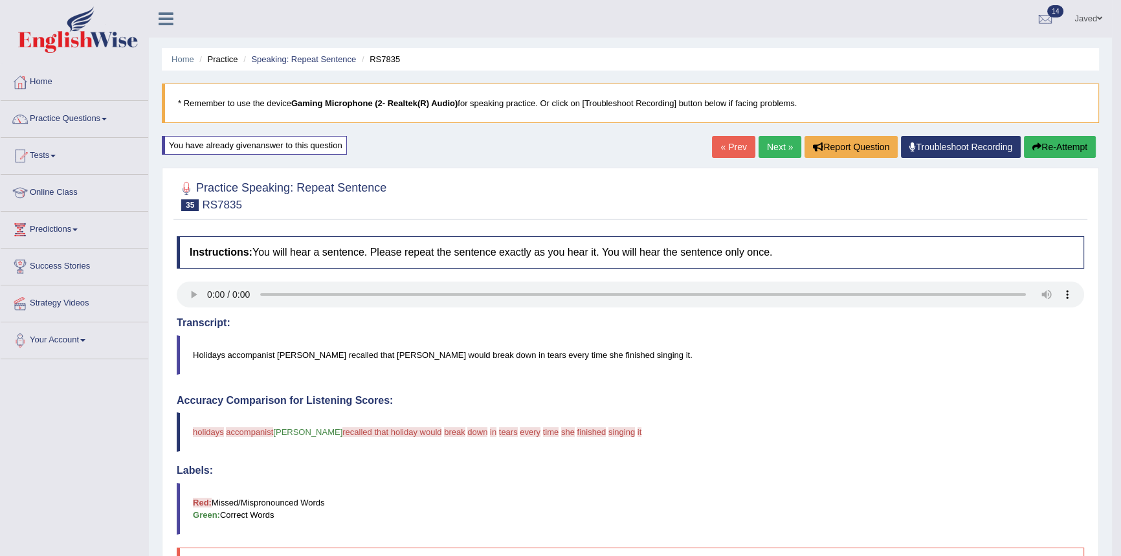
click at [766, 142] on link "Next »" at bounding box center [779, 147] width 43 height 22
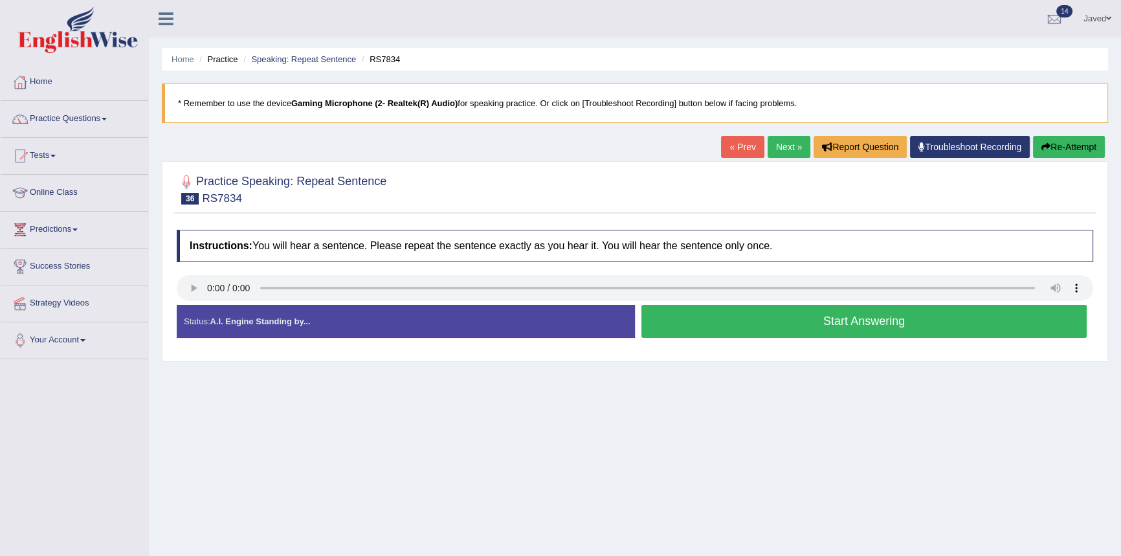
click at [695, 317] on button "Start Answering" at bounding box center [863, 321] width 445 height 33
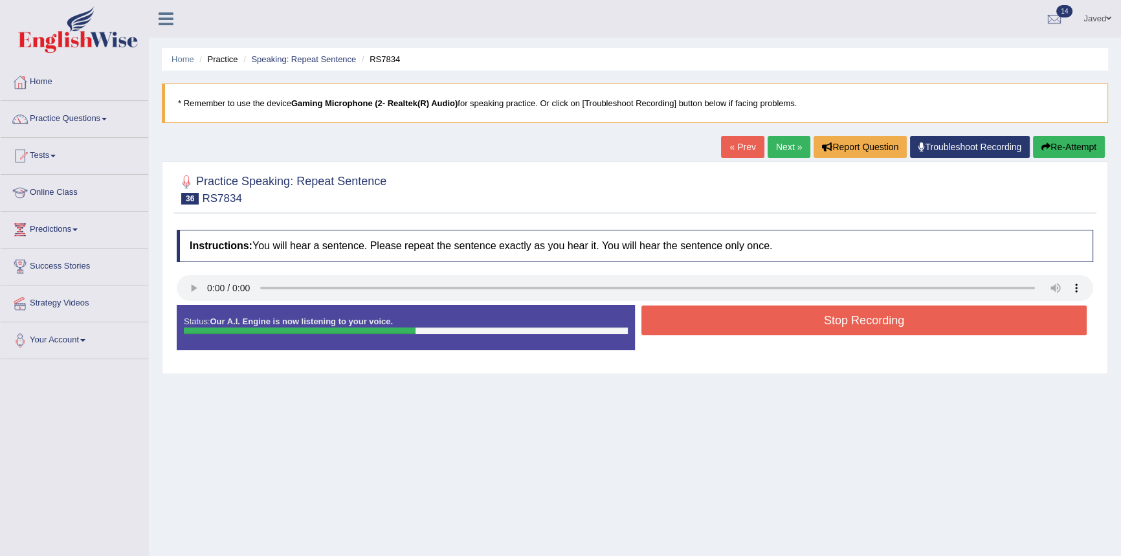
click at [952, 316] on button "Stop Recording" at bounding box center [863, 320] width 445 height 30
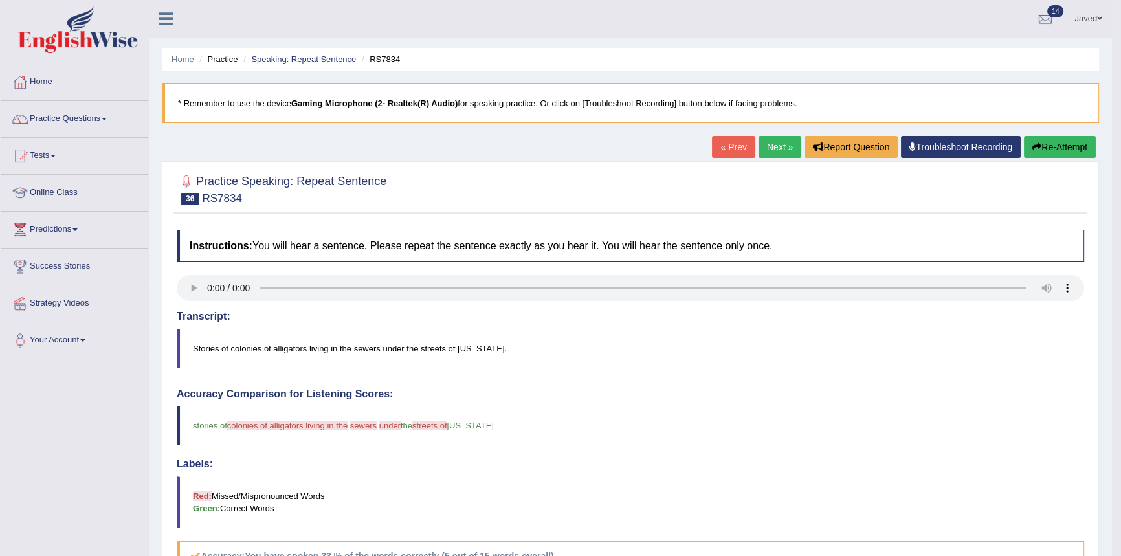
click at [1072, 146] on button "Re-Attempt" at bounding box center [1060, 147] width 72 height 22
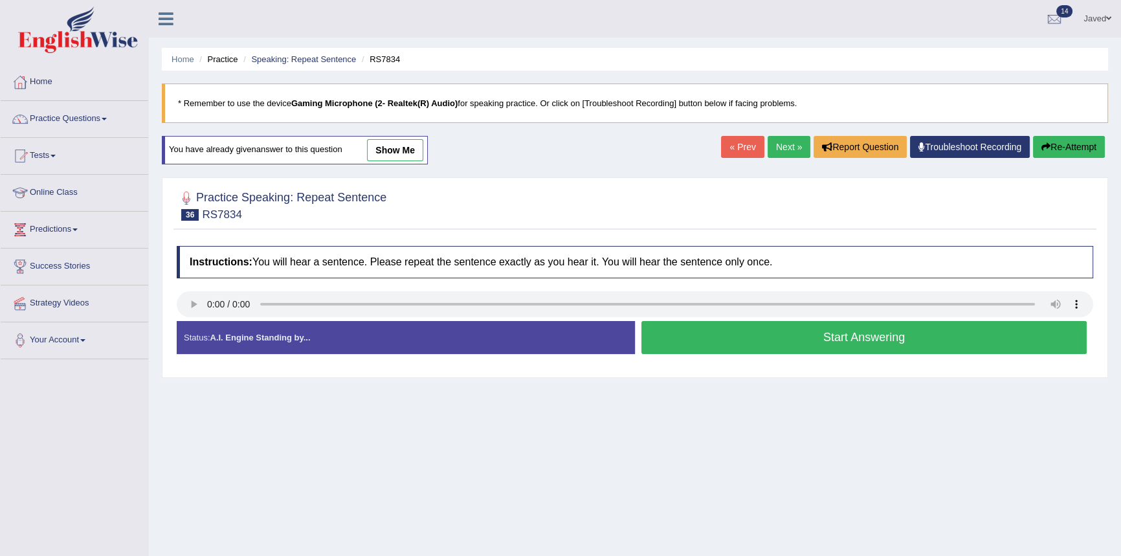
click at [835, 342] on button "Start Answering" at bounding box center [863, 337] width 445 height 33
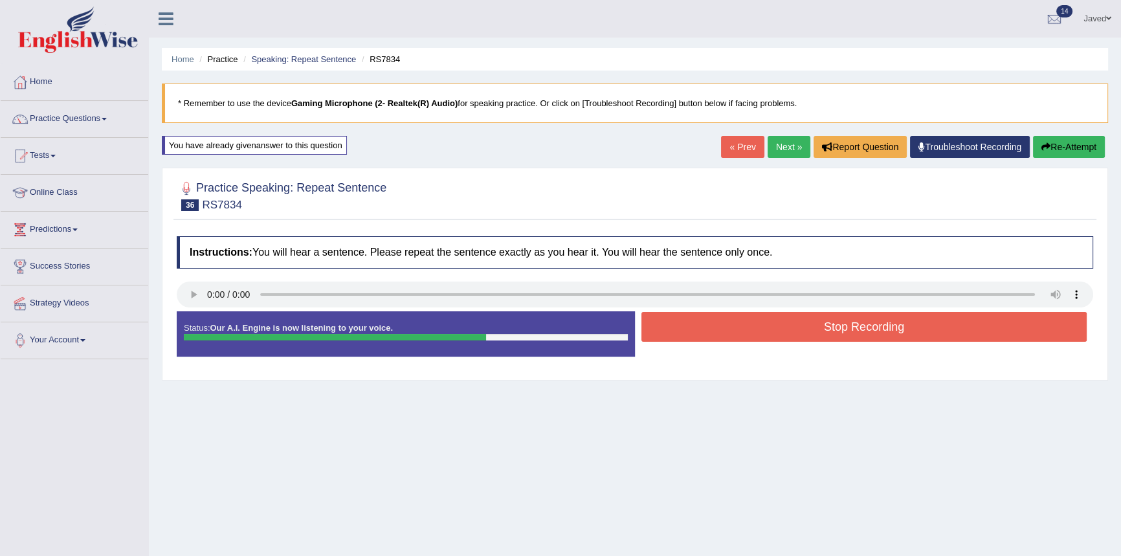
click at [893, 327] on button "Stop Recording" at bounding box center [863, 327] width 445 height 30
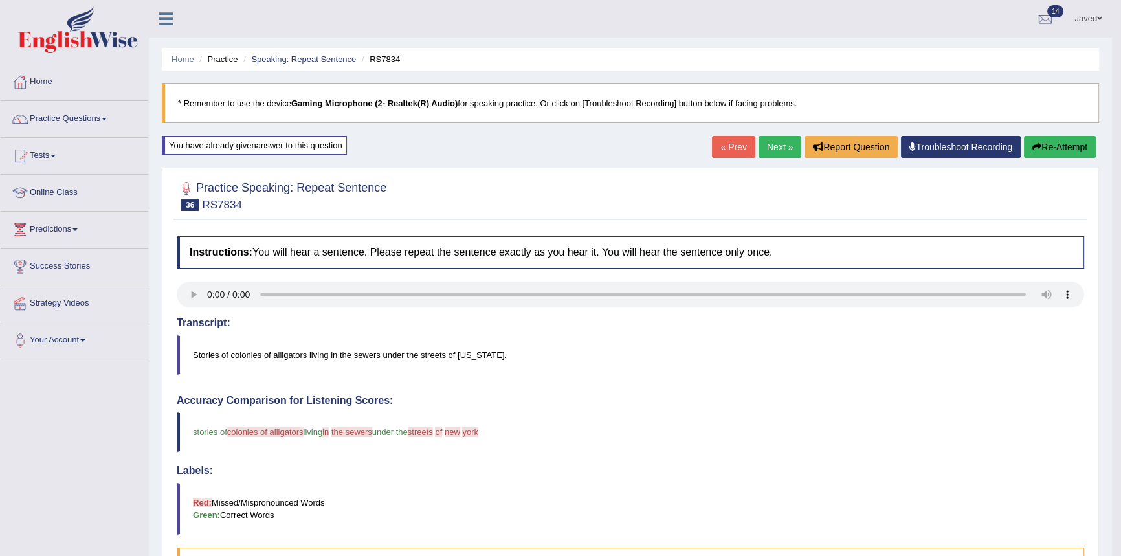
click at [762, 142] on link "Next »" at bounding box center [779, 147] width 43 height 22
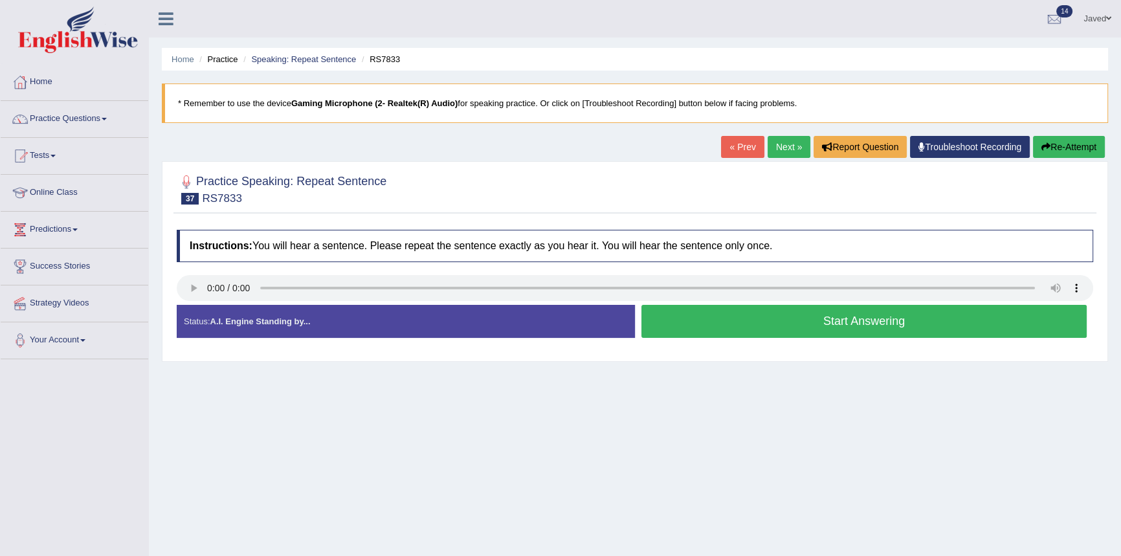
click at [800, 329] on button "Start Answering" at bounding box center [863, 321] width 445 height 33
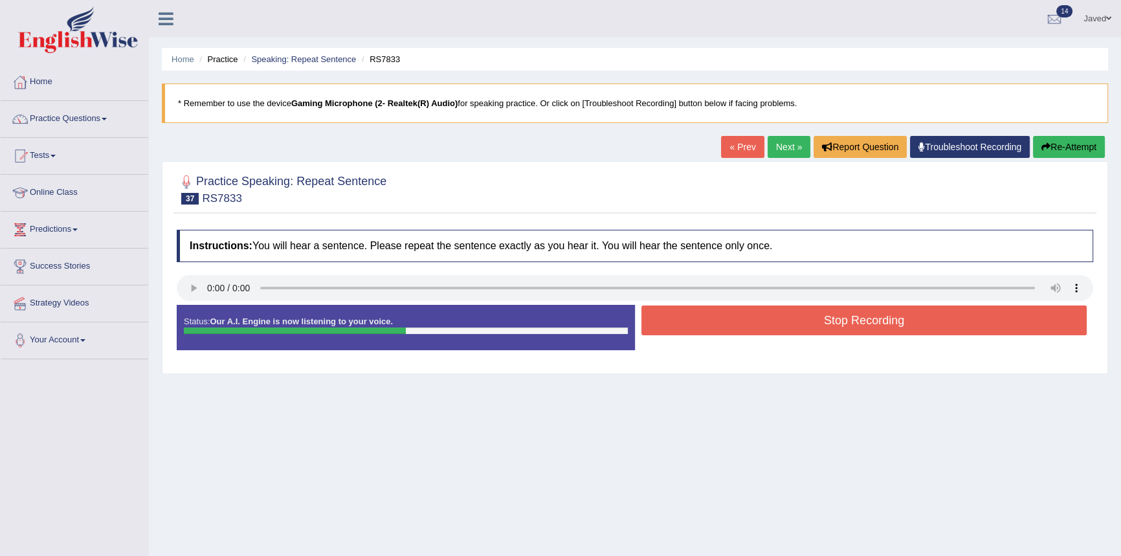
click at [851, 326] on button "Stop Recording" at bounding box center [863, 320] width 445 height 30
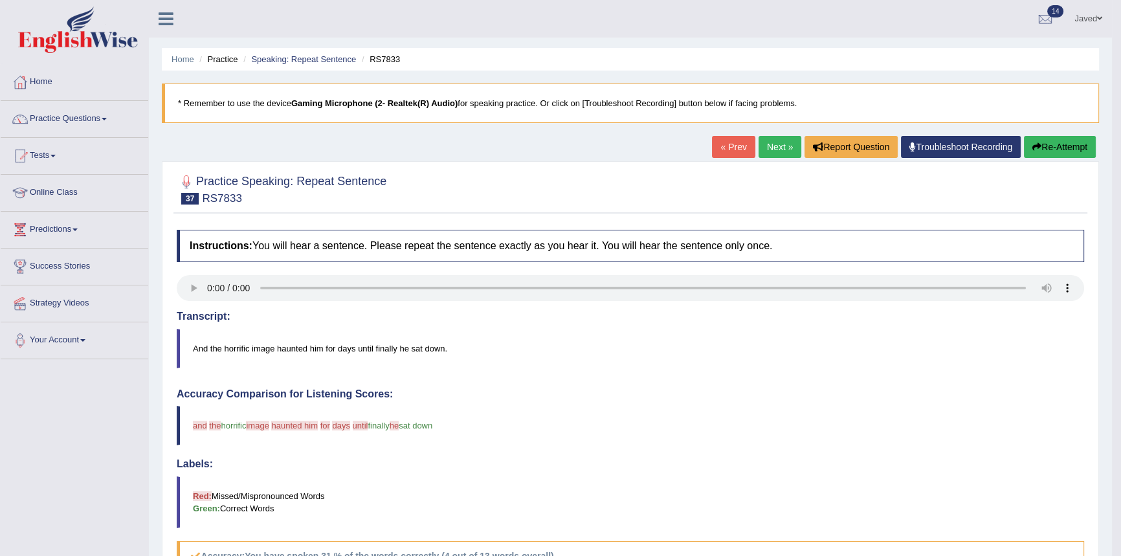
click at [774, 142] on link "Next »" at bounding box center [779, 147] width 43 height 22
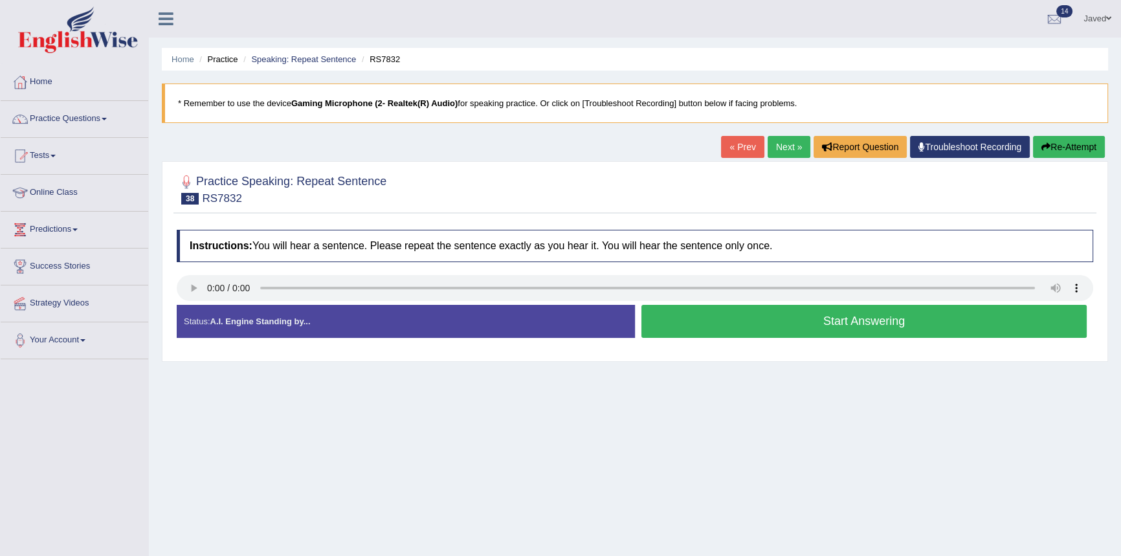
click at [932, 320] on button "Start Answering" at bounding box center [863, 321] width 445 height 33
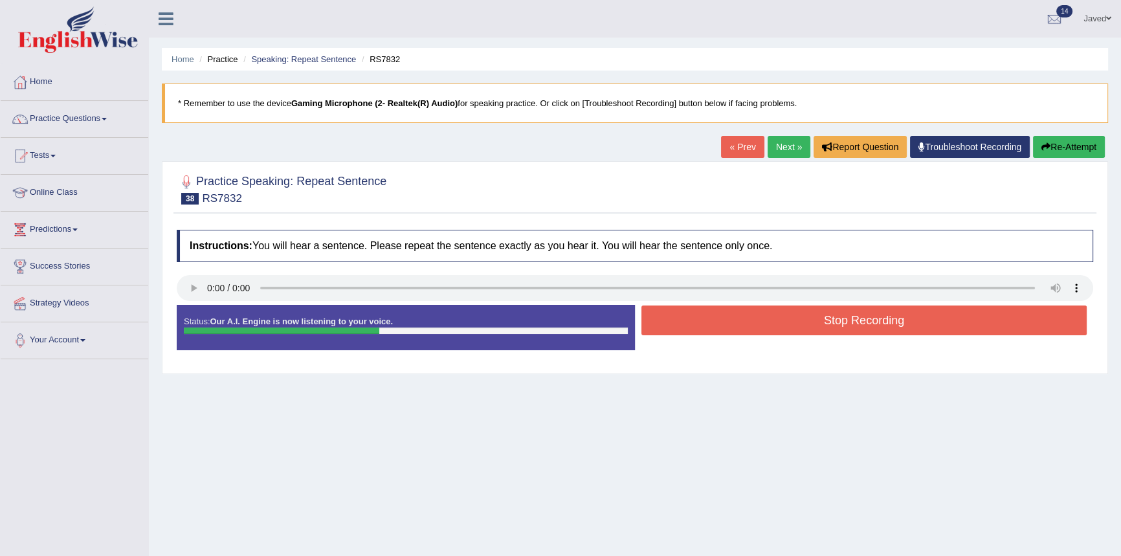
click at [932, 320] on button "Stop Recording" at bounding box center [863, 320] width 445 height 30
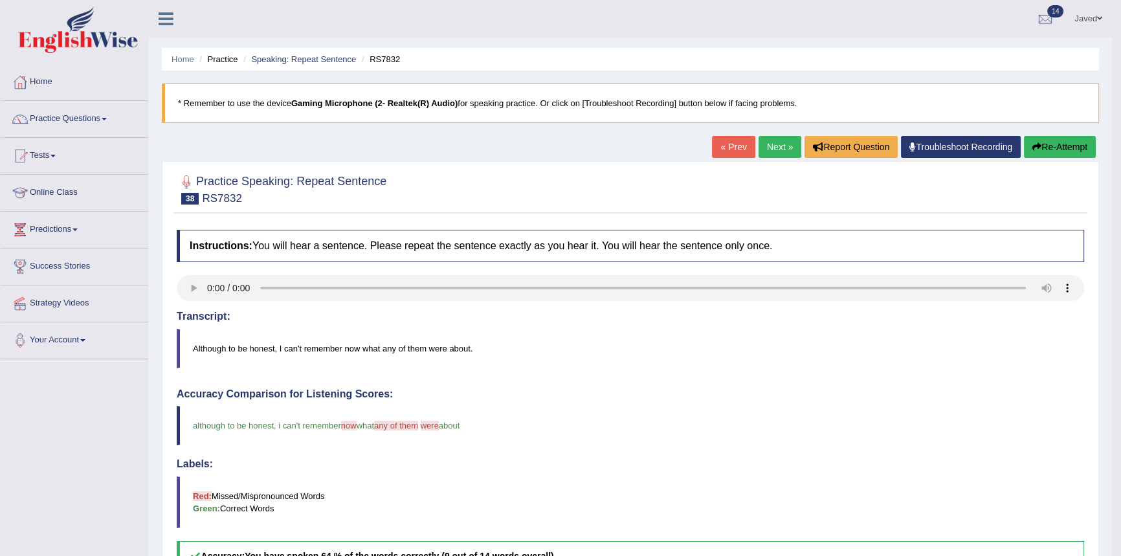
click at [784, 153] on link "Next »" at bounding box center [779, 147] width 43 height 22
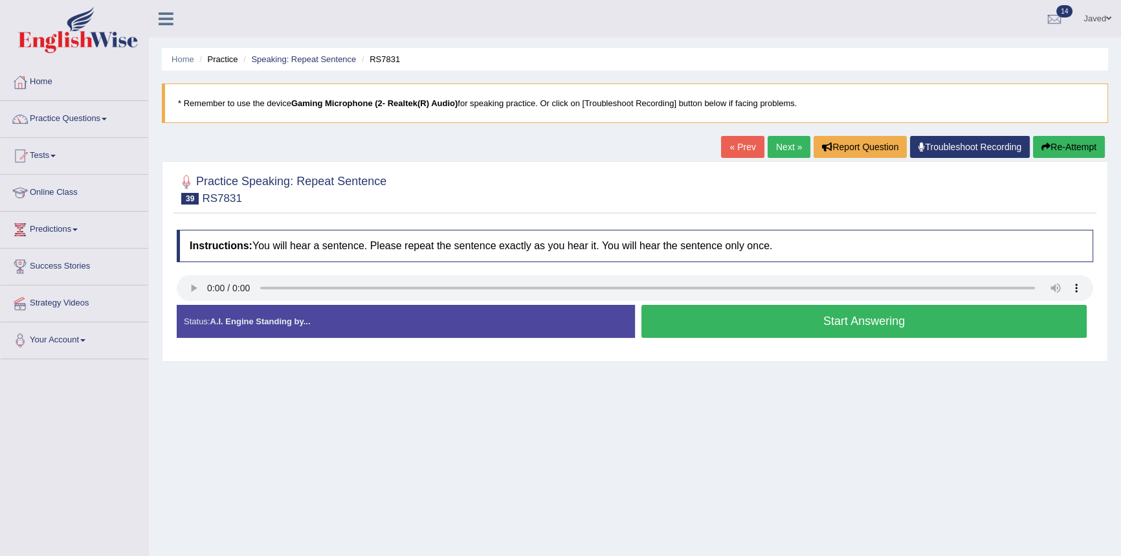
click at [912, 319] on button "Start Answering" at bounding box center [863, 321] width 445 height 33
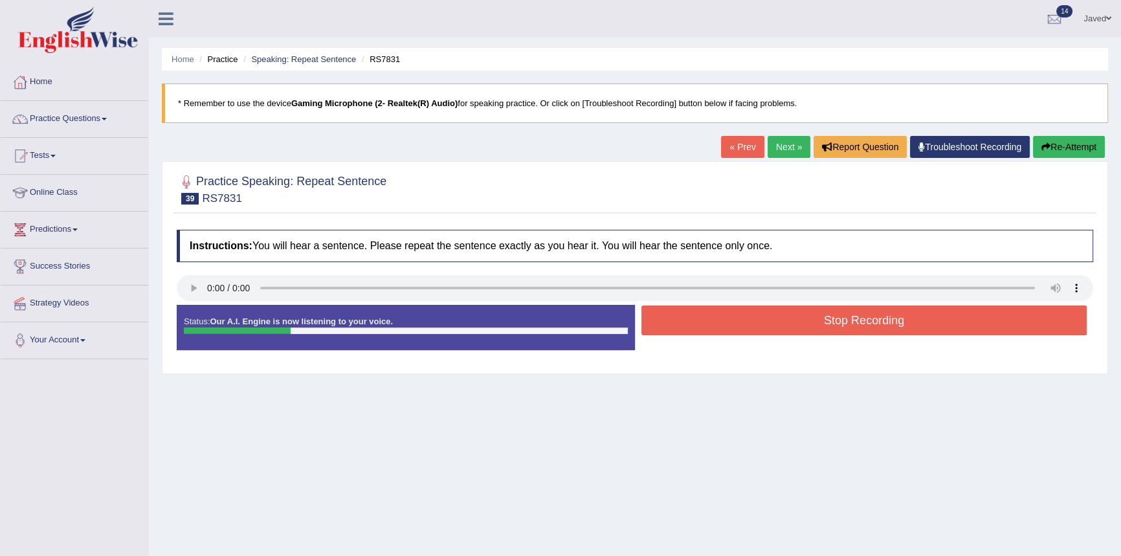
click at [912, 319] on button "Stop Recording" at bounding box center [863, 320] width 445 height 30
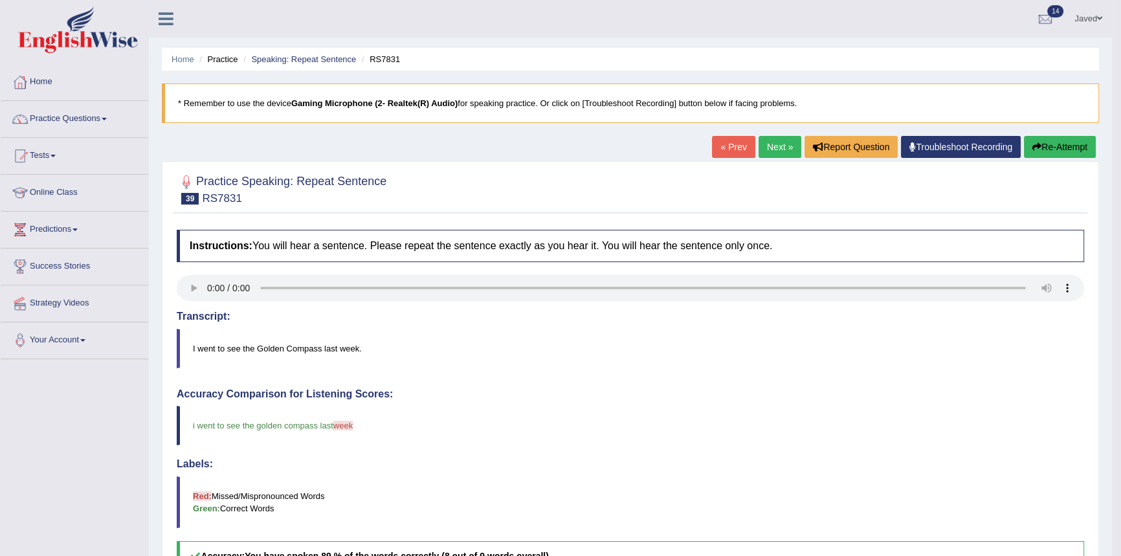
click at [764, 149] on link "Next »" at bounding box center [779, 147] width 43 height 22
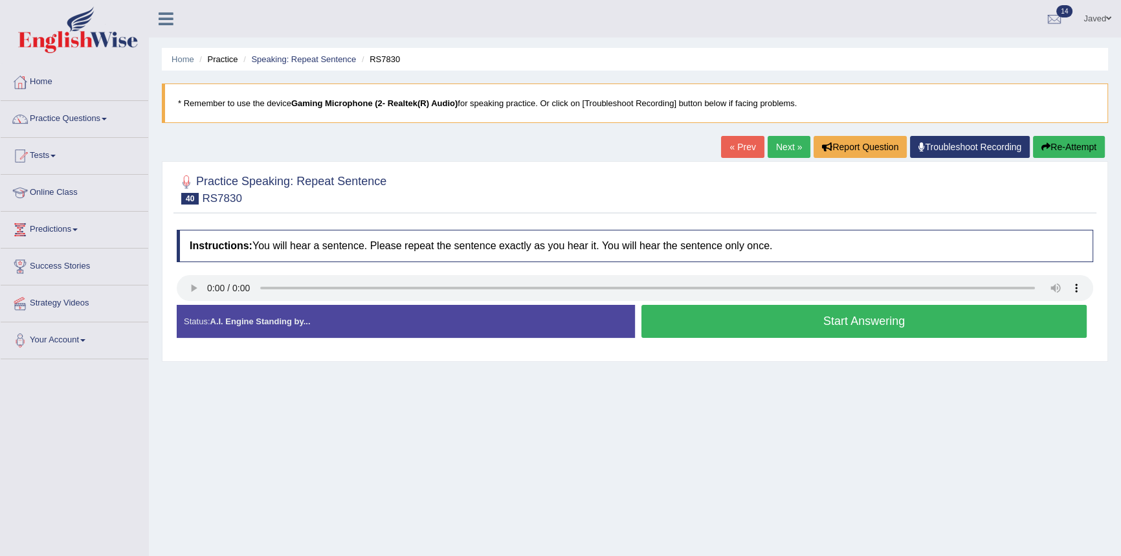
click at [731, 325] on button "Start Answering" at bounding box center [863, 321] width 445 height 33
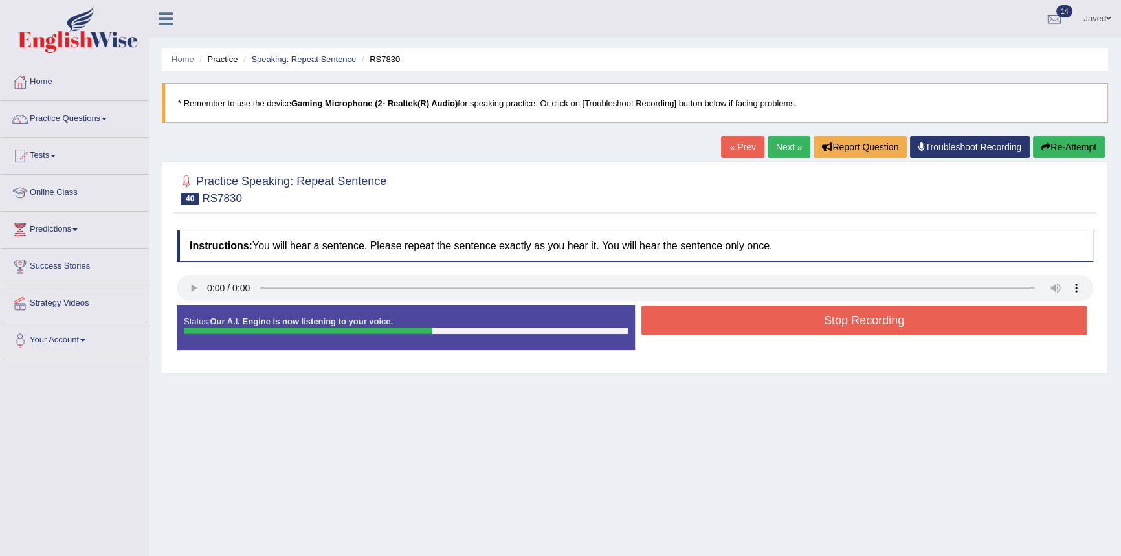
click at [734, 329] on button "Stop Recording" at bounding box center [863, 320] width 445 height 30
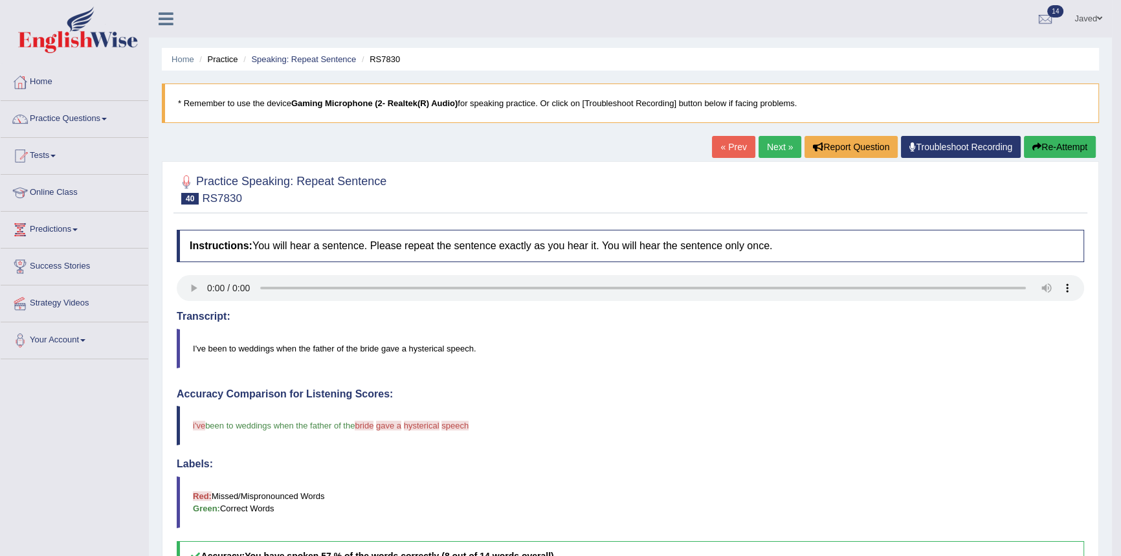
click at [766, 142] on link "Next »" at bounding box center [779, 147] width 43 height 22
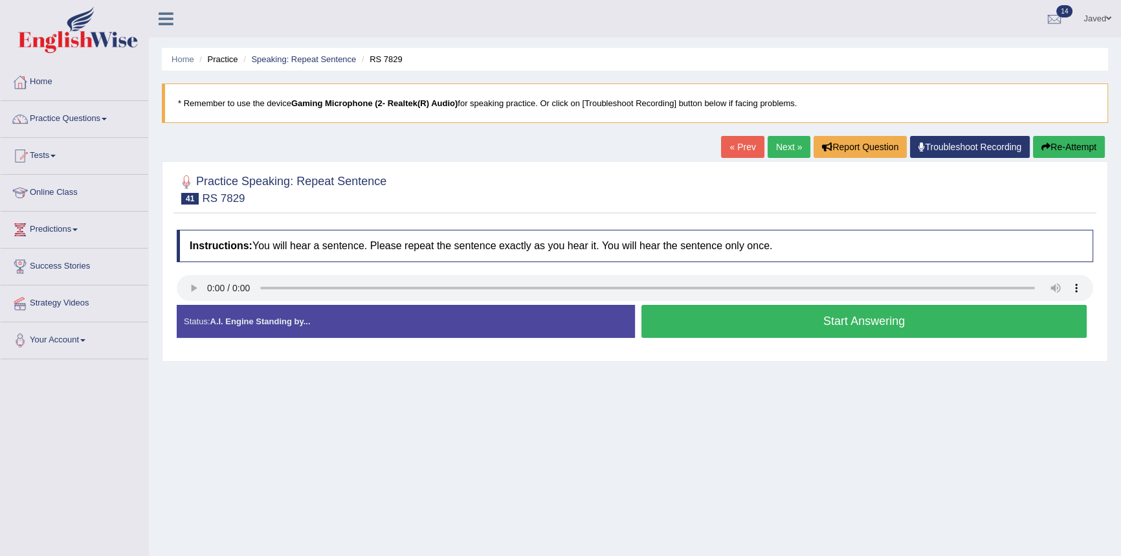
click at [730, 318] on button "Start Answering" at bounding box center [863, 321] width 445 height 33
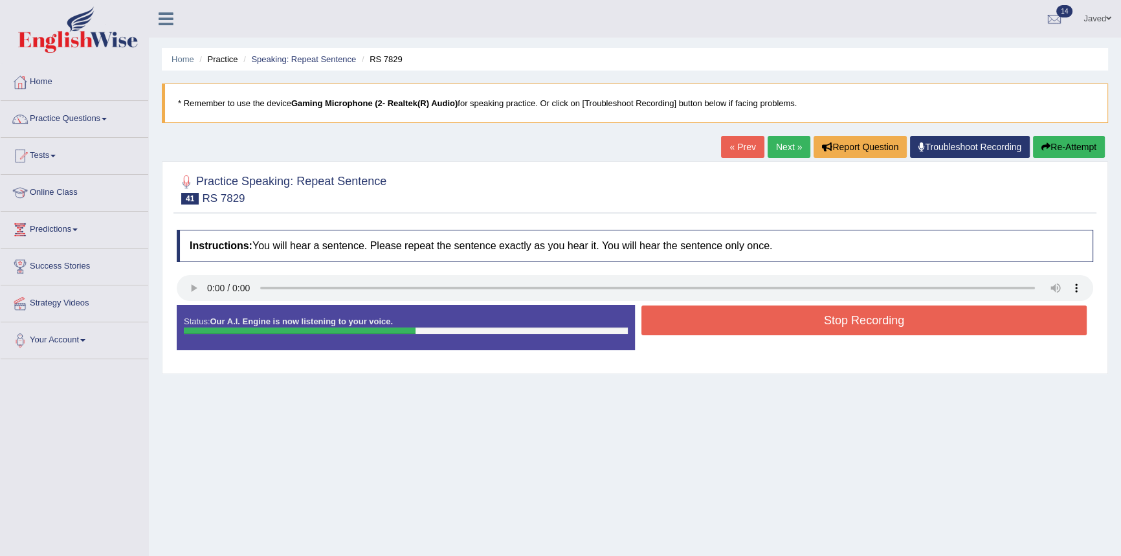
click at [760, 316] on button "Stop Recording" at bounding box center [863, 320] width 445 height 30
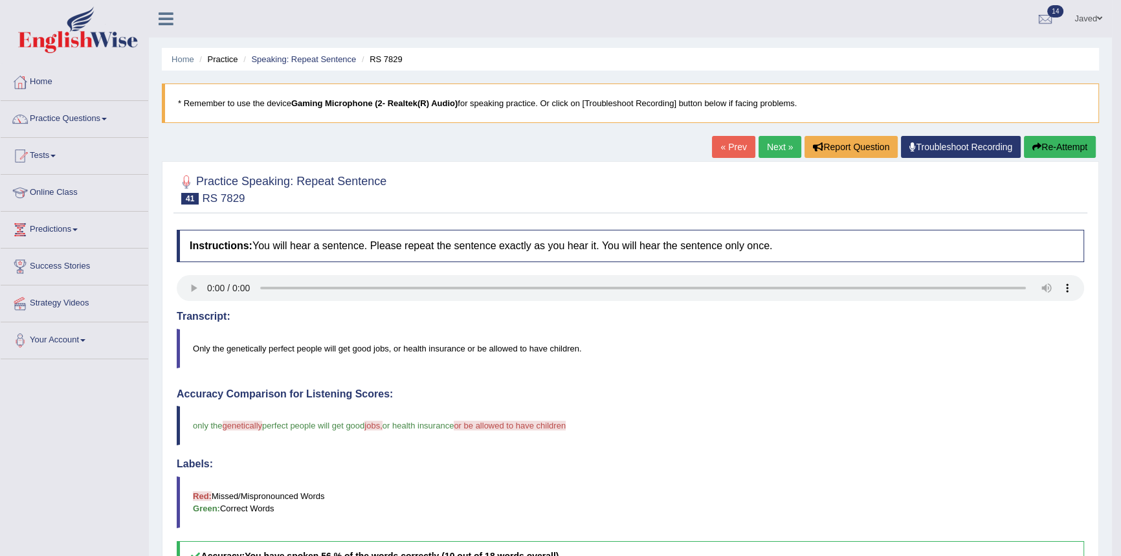
click at [772, 146] on link "Next »" at bounding box center [779, 147] width 43 height 22
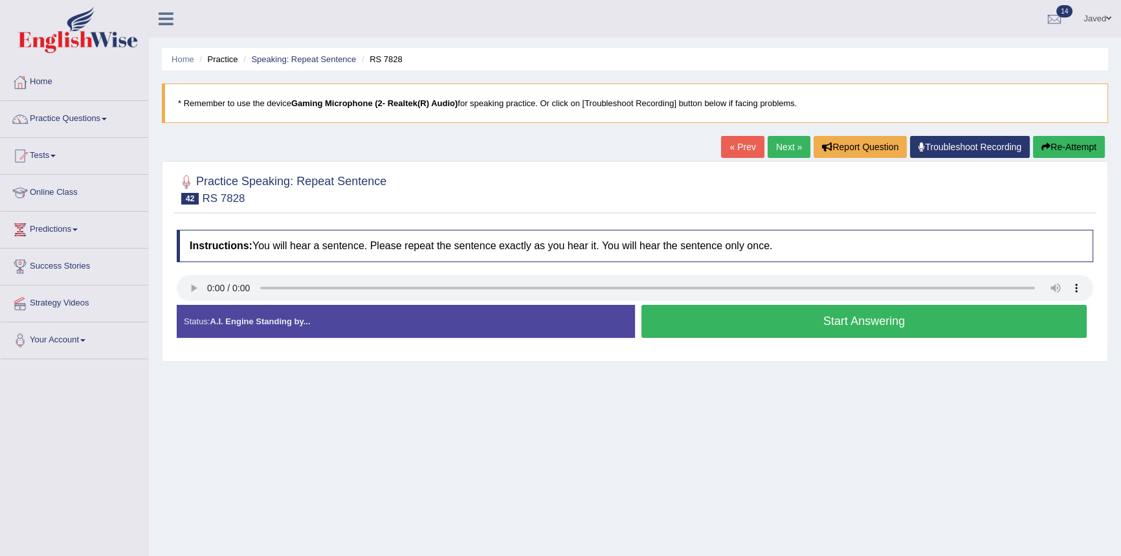
click at [731, 316] on button "Start Answering" at bounding box center [863, 321] width 445 height 33
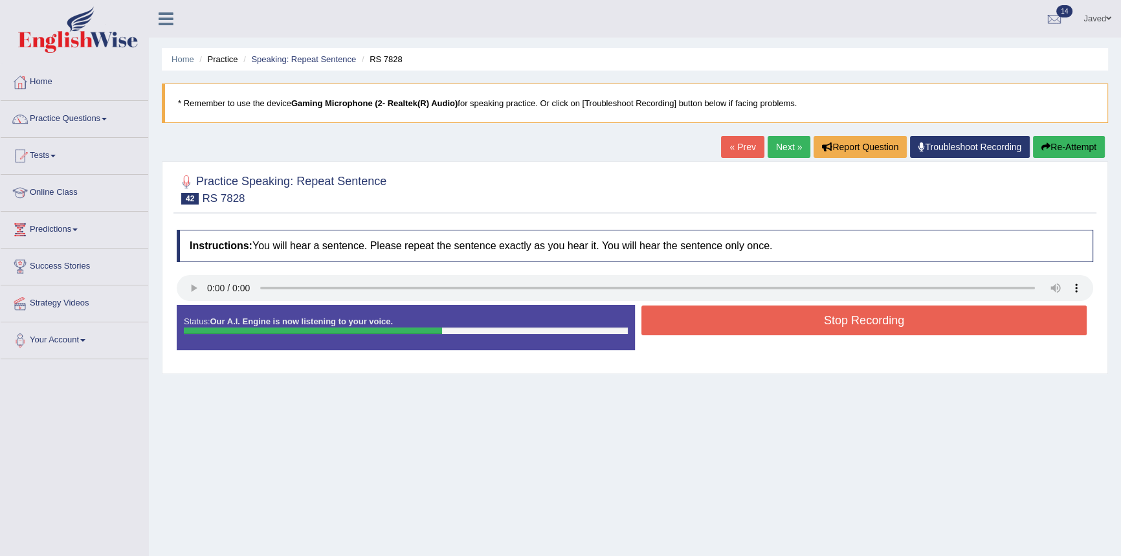
click at [800, 327] on button "Stop Recording" at bounding box center [863, 320] width 445 height 30
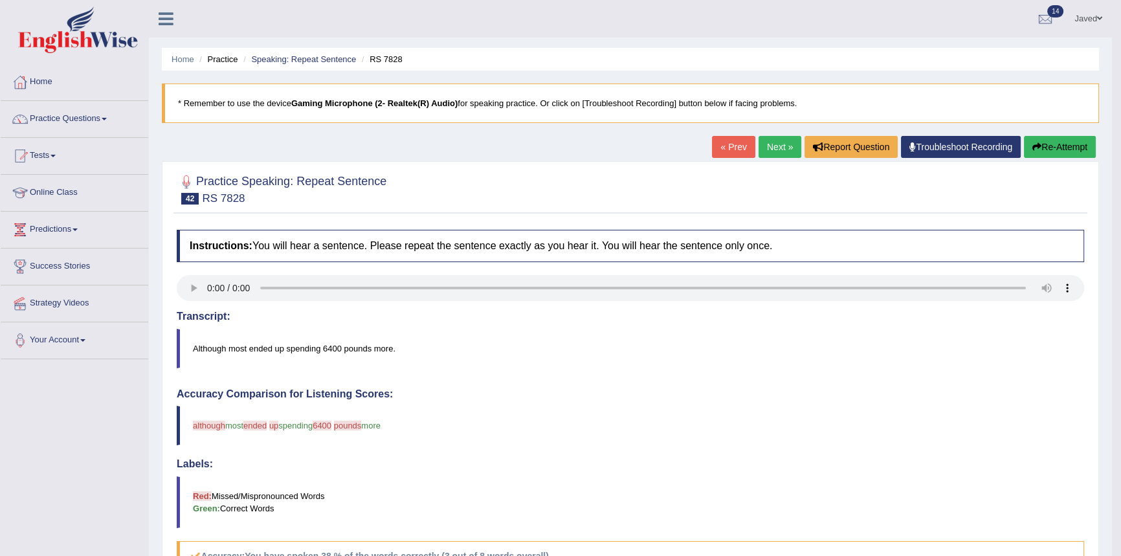
click at [777, 138] on link "Next »" at bounding box center [779, 147] width 43 height 22
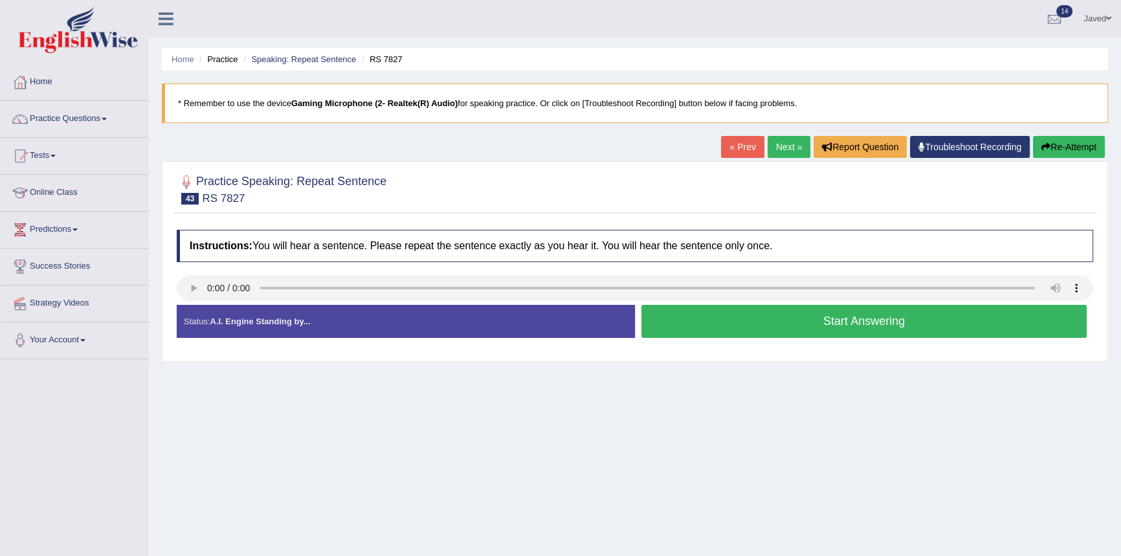
click at [786, 315] on button "Start Answering" at bounding box center [863, 321] width 445 height 33
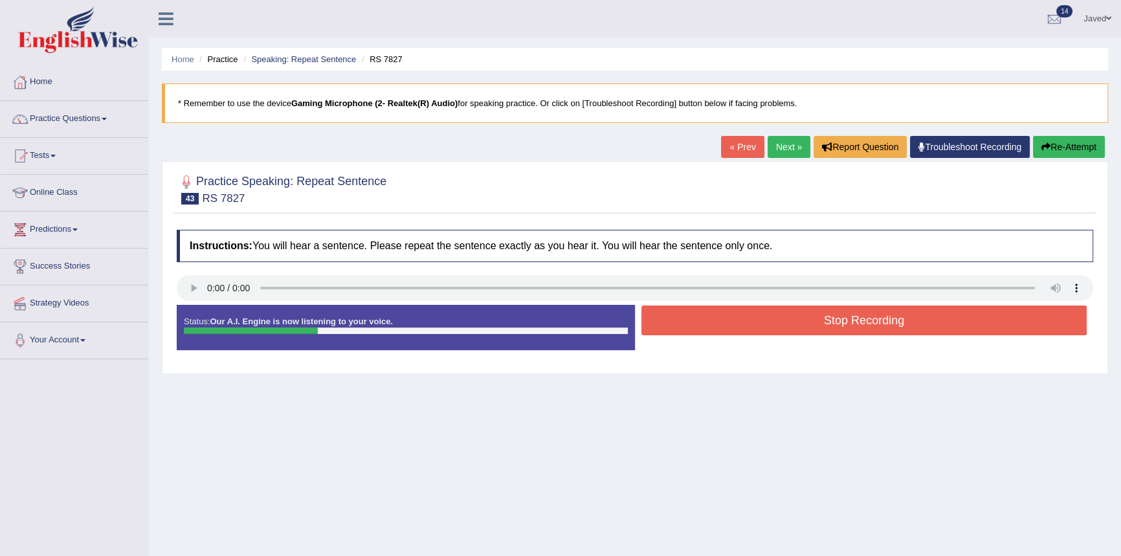
click at [787, 324] on button "Stop Recording" at bounding box center [863, 320] width 445 height 30
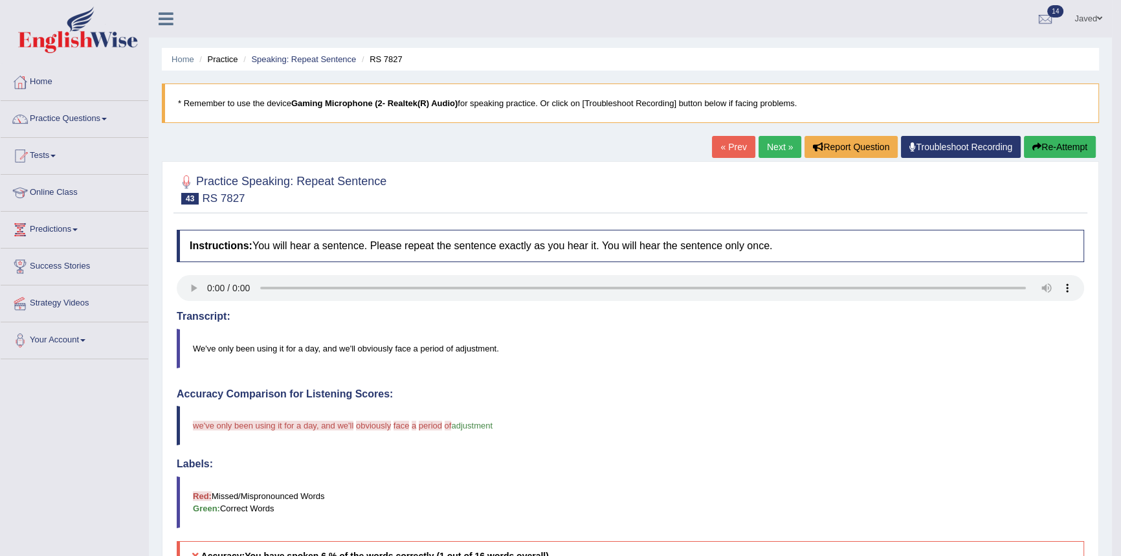
click at [779, 142] on link "Next »" at bounding box center [779, 147] width 43 height 22
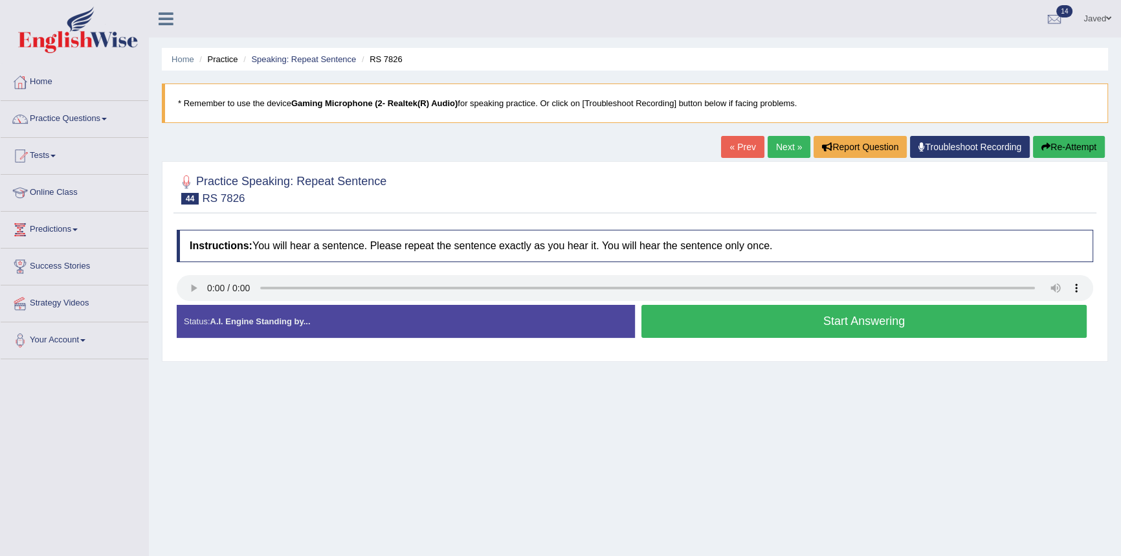
click at [740, 327] on button "Start Answering" at bounding box center [863, 321] width 445 height 33
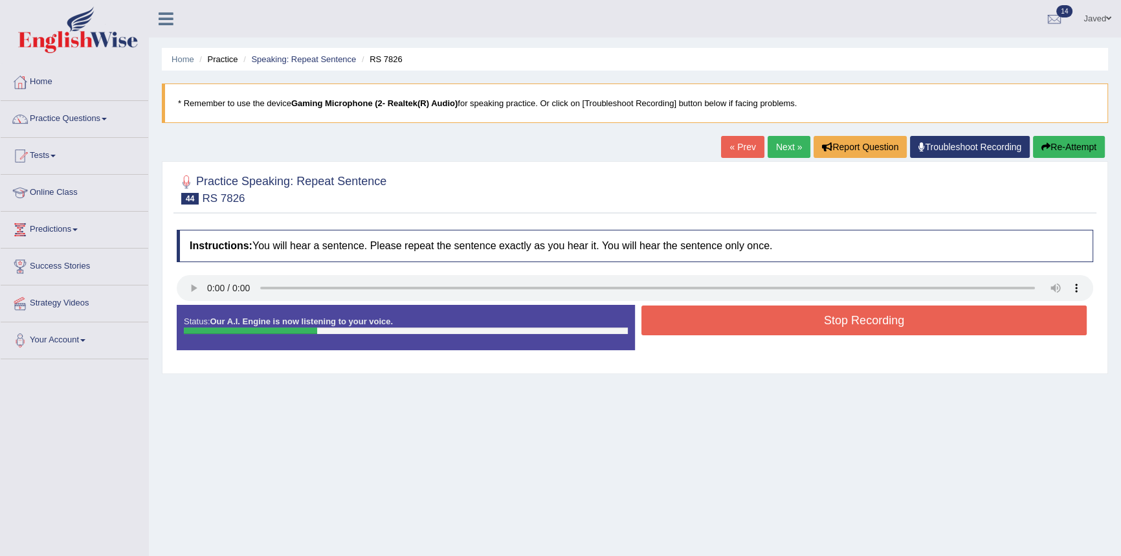
click at [741, 326] on button "Stop Recording" at bounding box center [863, 320] width 445 height 30
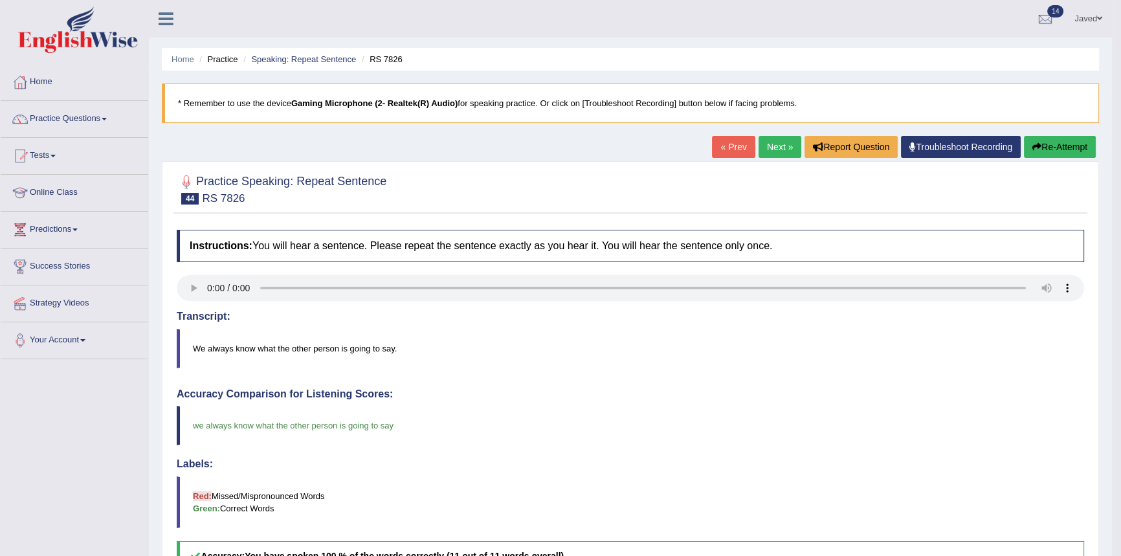
click at [769, 149] on link "Next »" at bounding box center [779, 147] width 43 height 22
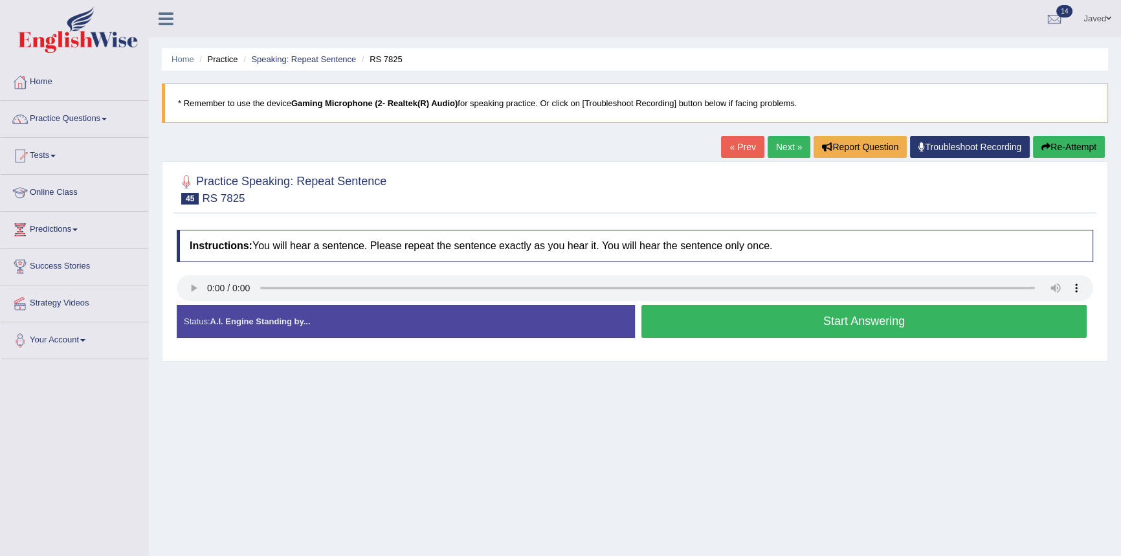
click at [821, 316] on button "Start Answering" at bounding box center [863, 321] width 445 height 33
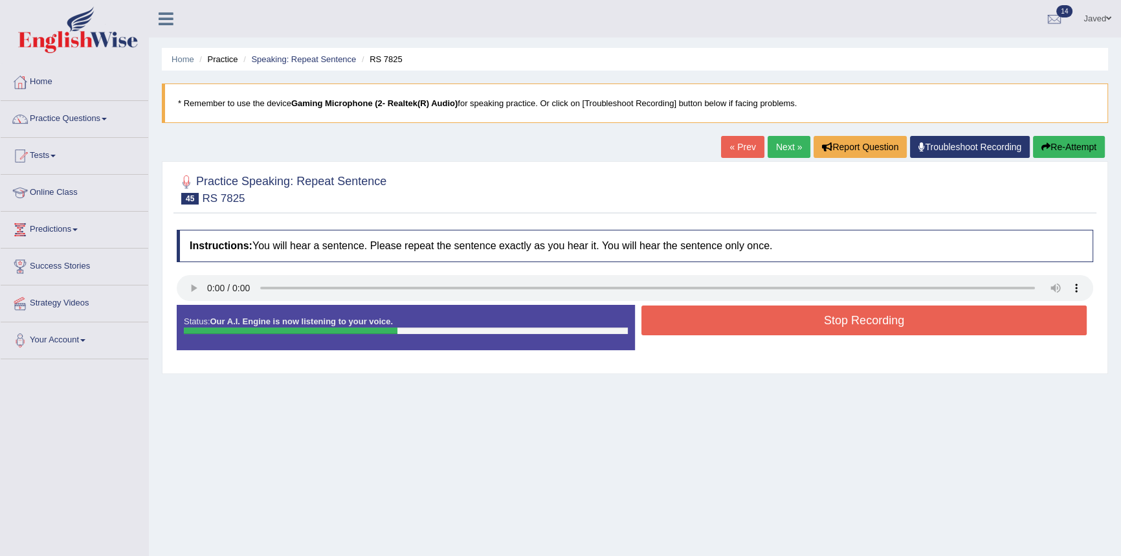
click at [861, 313] on button "Stop Recording" at bounding box center [863, 320] width 445 height 30
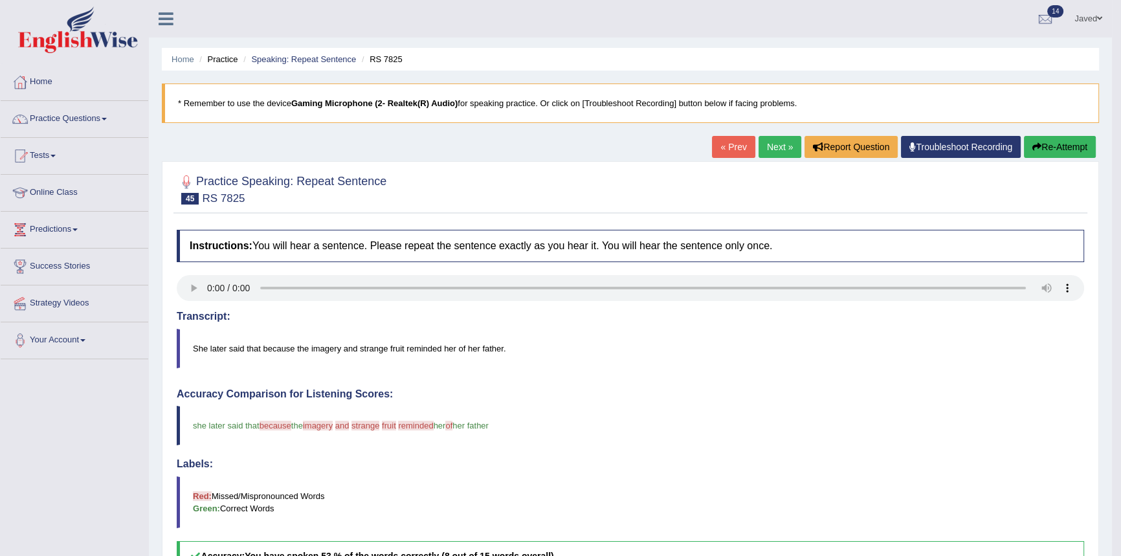
click at [786, 150] on link "Next »" at bounding box center [779, 147] width 43 height 22
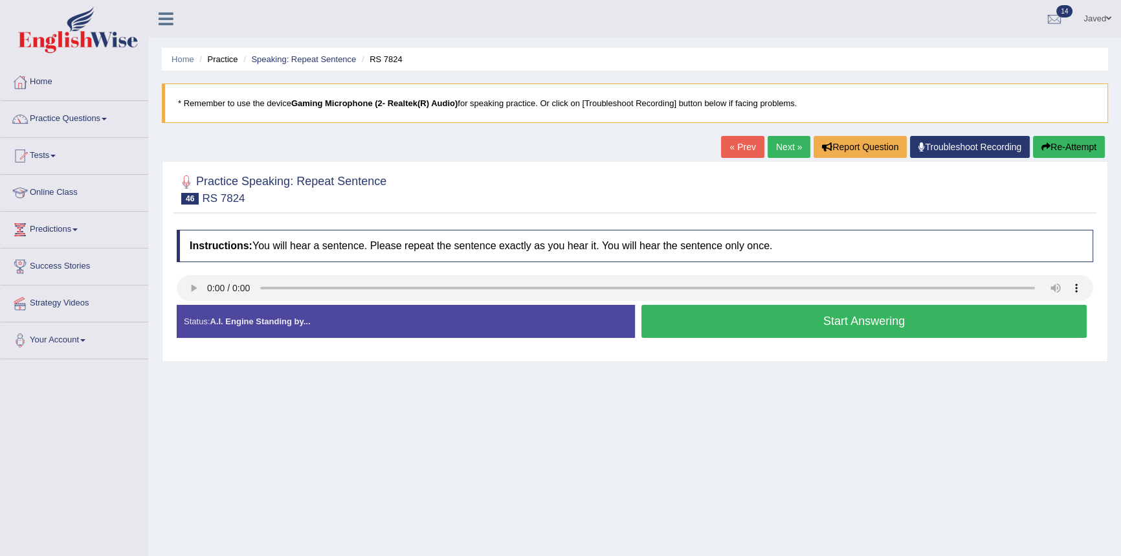
click at [868, 327] on button "Start Answering" at bounding box center [863, 321] width 445 height 33
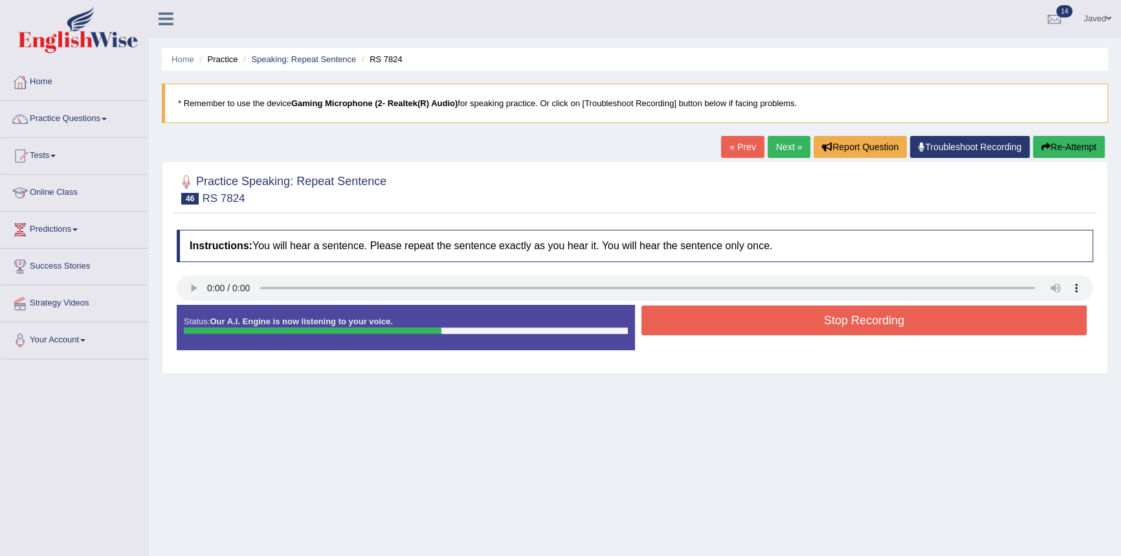
click at [850, 311] on button "Stop Recording" at bounding box center [863, 320] width 445 height 30
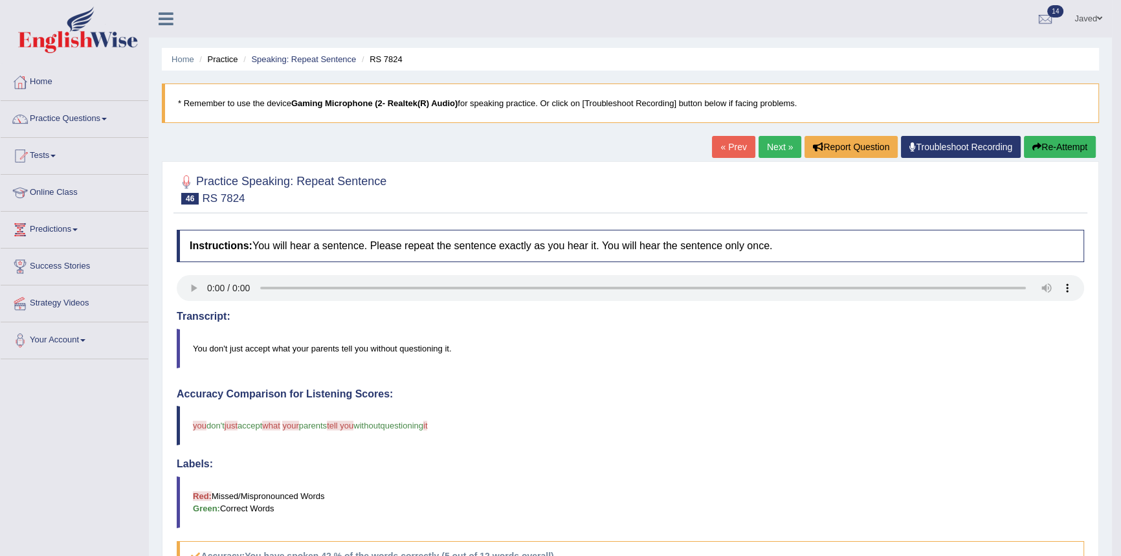
click at [1063, 146] on button "Re-Attempt" at bounding box center [1060, 147] width 72 height 22
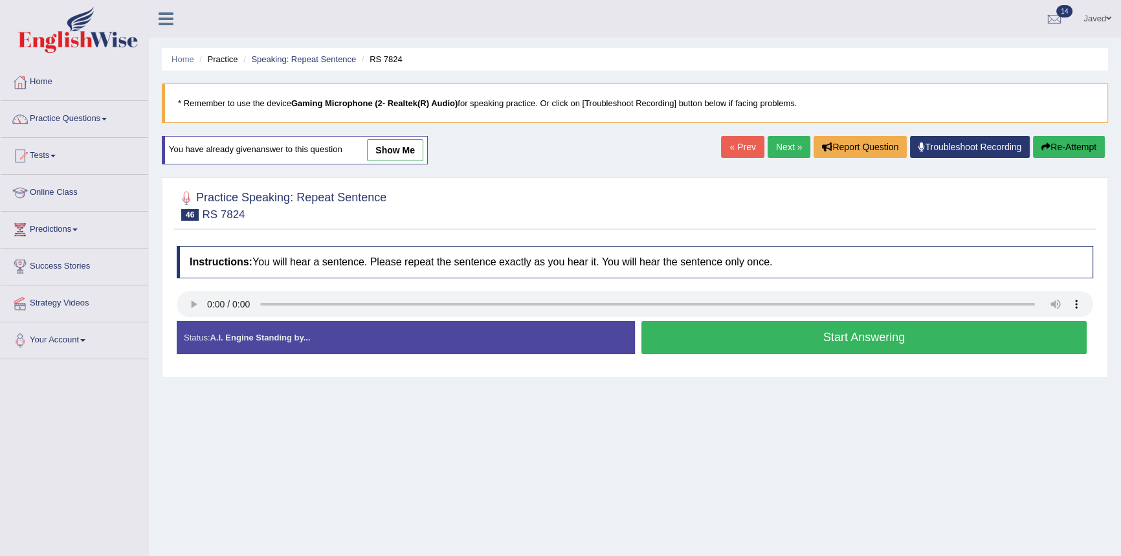
click at [731, 349] on button "Start Answering" at bounding box center [863, 337] width 445 height 33
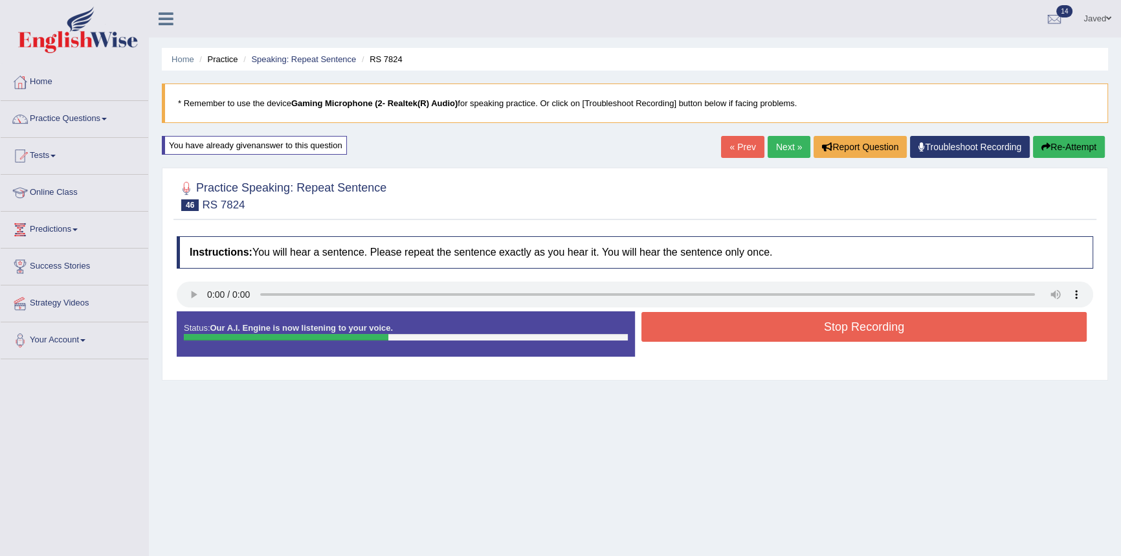
click at [848, 327] on button "Stop Recording" at bounding box center [863, 327] width 445 height 30
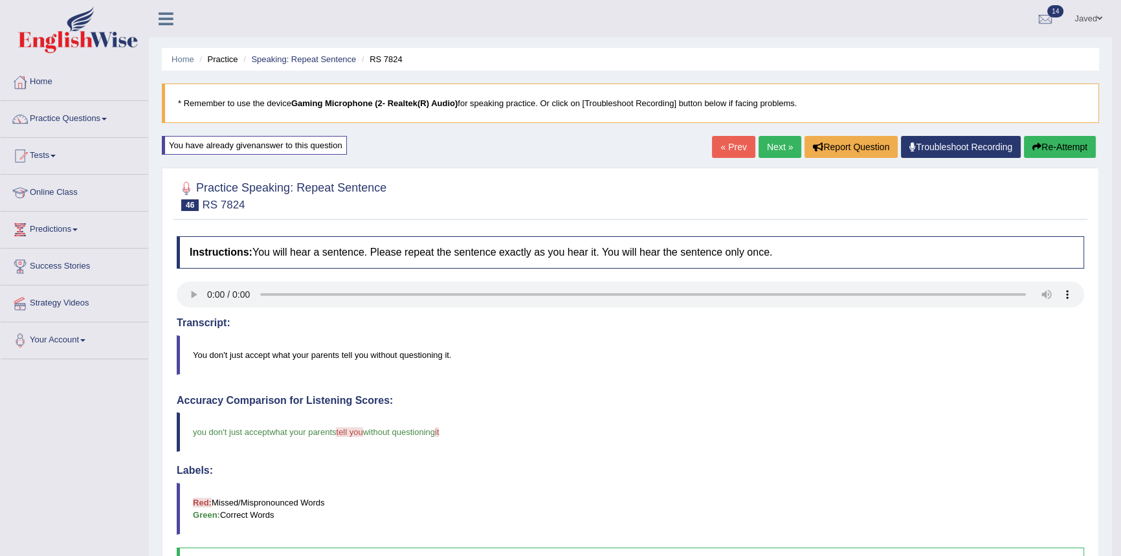
click at [780, 149] on link "Next »" at bounding box center [779, 147] width 43 height 22
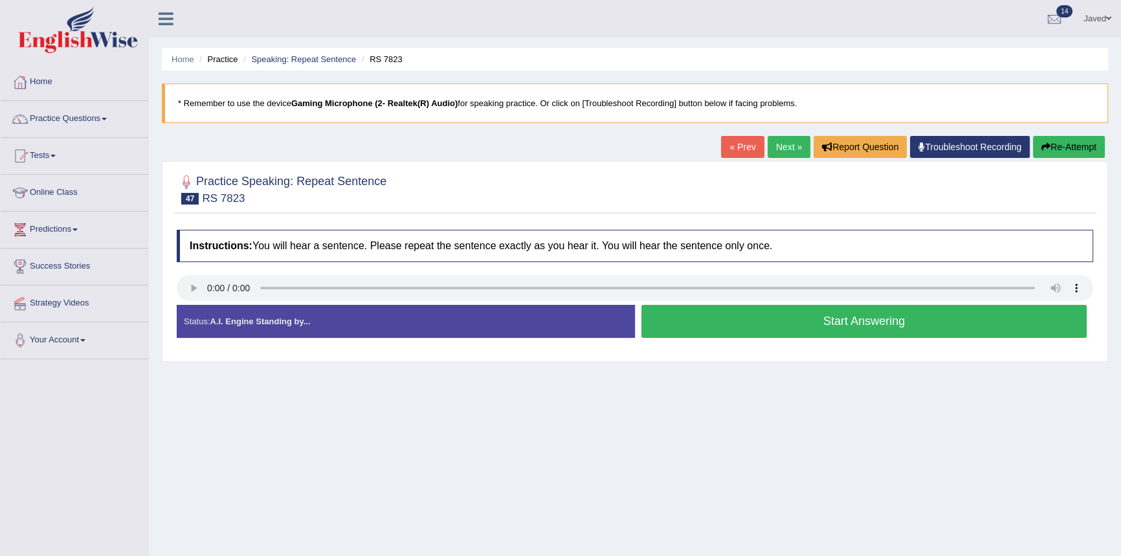
click at [861, 315] on button "Start Answering" at bounding box center [863, 321] width 445 height 33
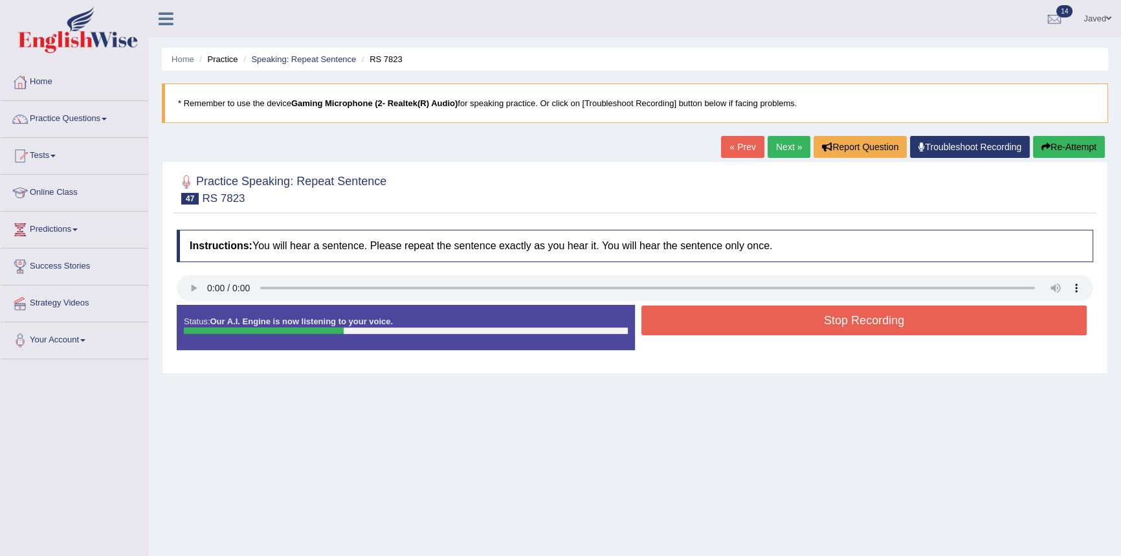
click at [880, 317] on button "Stop Recording" at bounding box center [863, 320] width 445 height 30
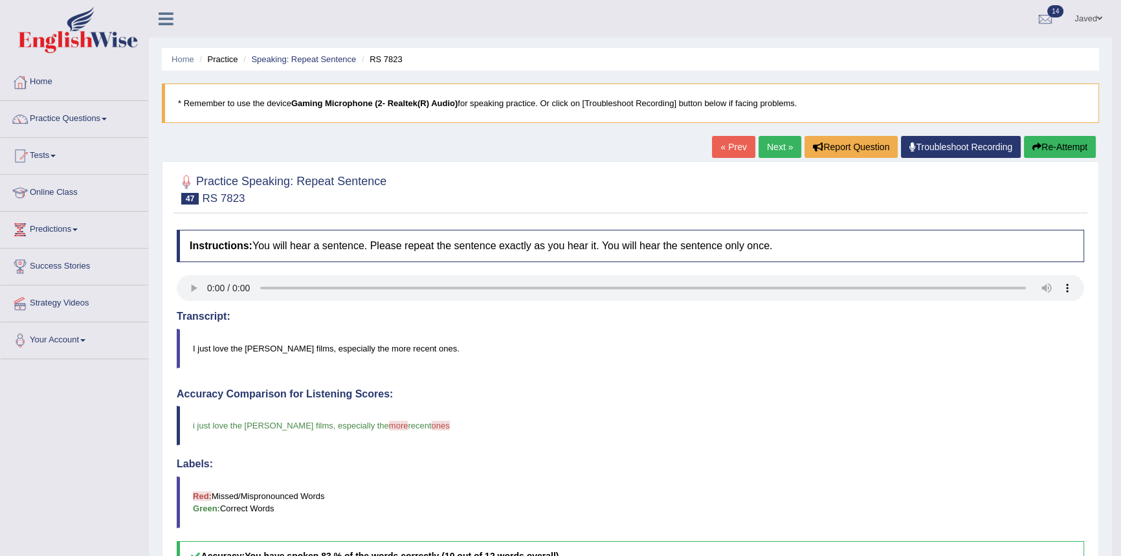
click at [779, 151] on link "Next »" at bounding box center [779, 147] width 43 height 22
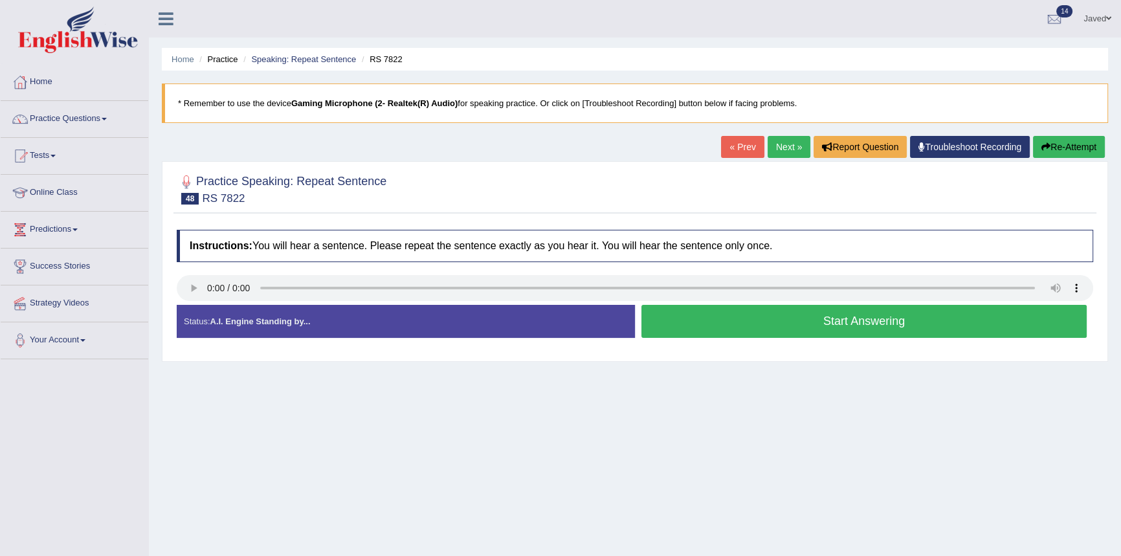
click at [932, 310] on button "Start Answering" at bounding box center [863, 321] width 445 height 33
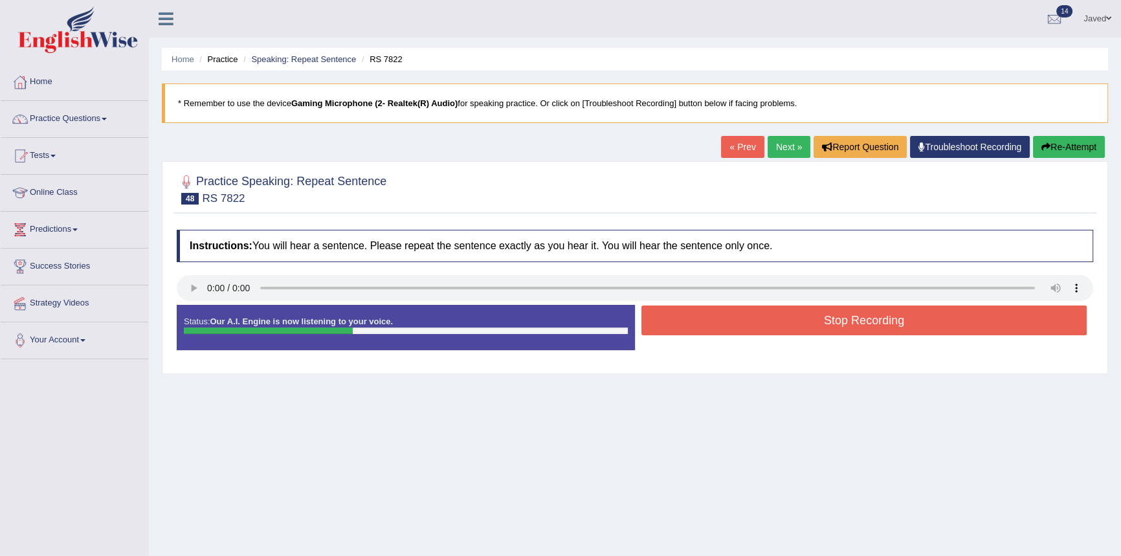
click at [949, 323] on button "Stop Recording" at bounding box center [863, 320] width 445 height 30
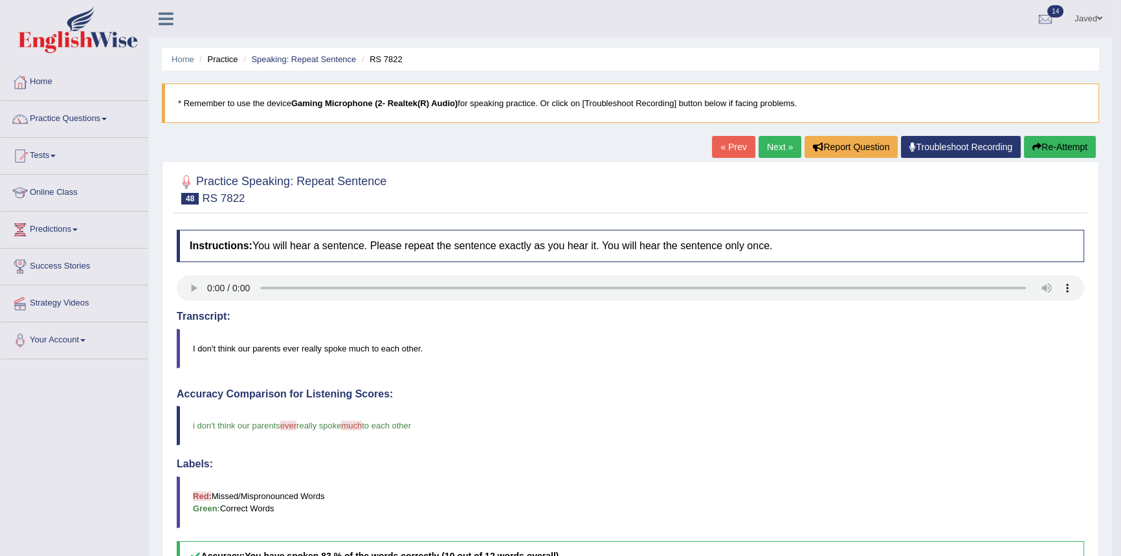
click at [767, 137] on link "Next »" at bounding box center [779, 147] width 43 height 22
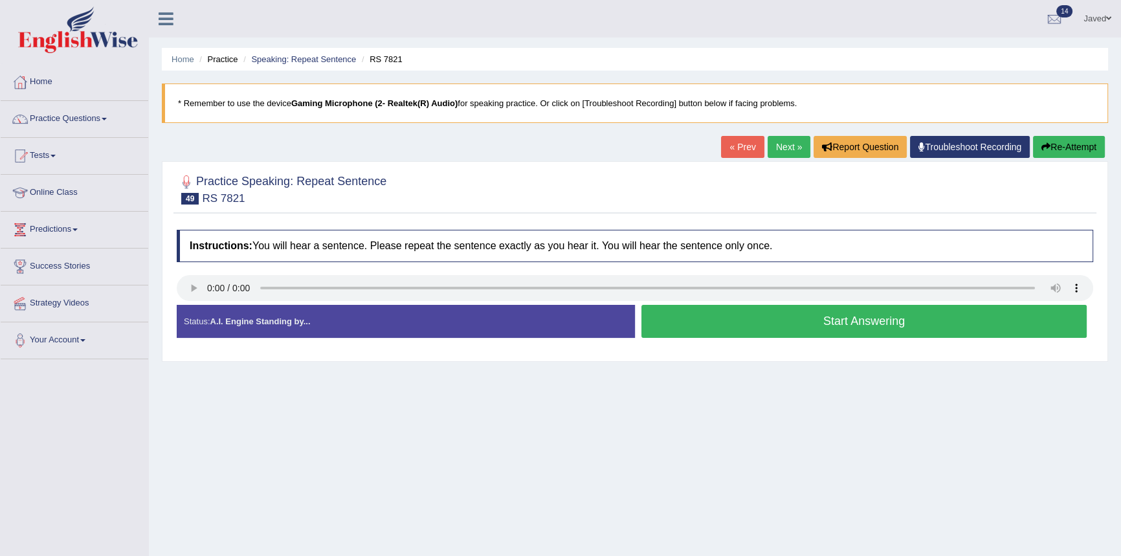
click at [749, 319] on button "Start Answering" at bounding box center [863, 321] width 445 height 33
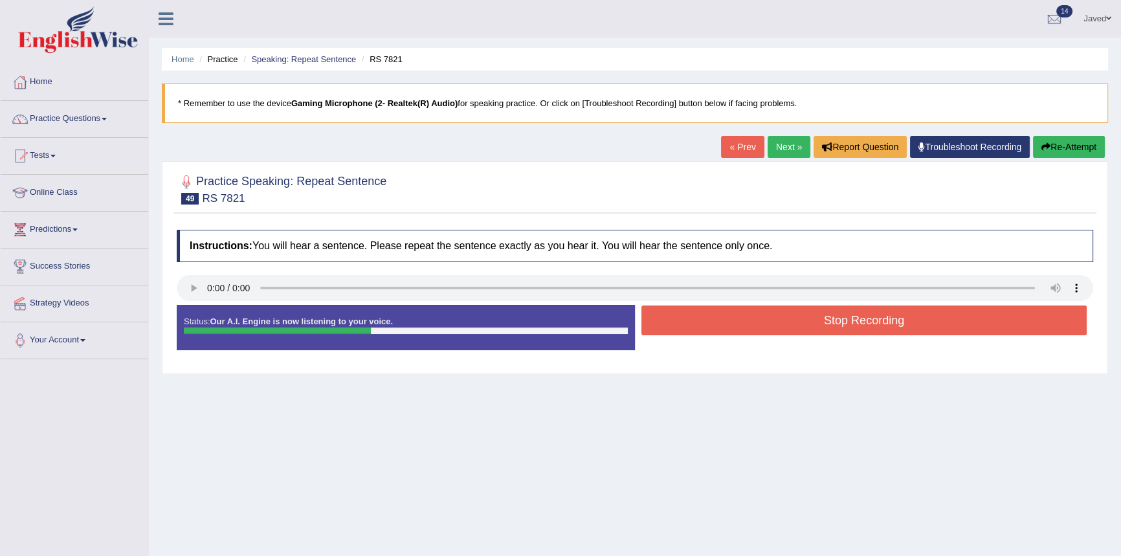
click at [819, 323] on button "Stop Recording" at bounding box center [863, 320] width 445 height 30
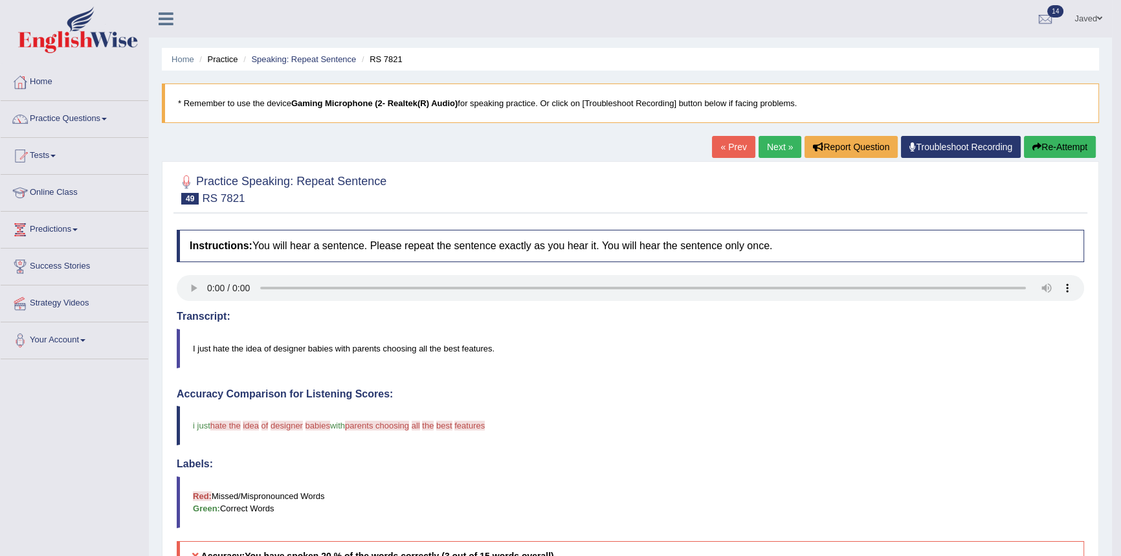
click at [1064, 151] on button "Re-Attempt" at bounding box center [1060, 147] width 72 height 22
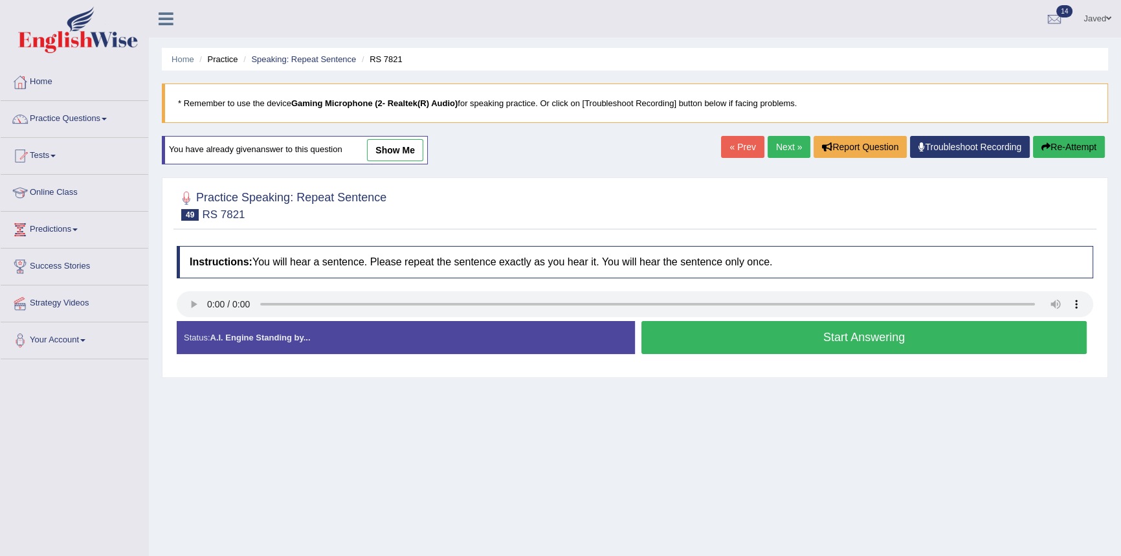
click at [758, 334] on button "Start Answering" at bounding box center [863, 337] width 445 height 33
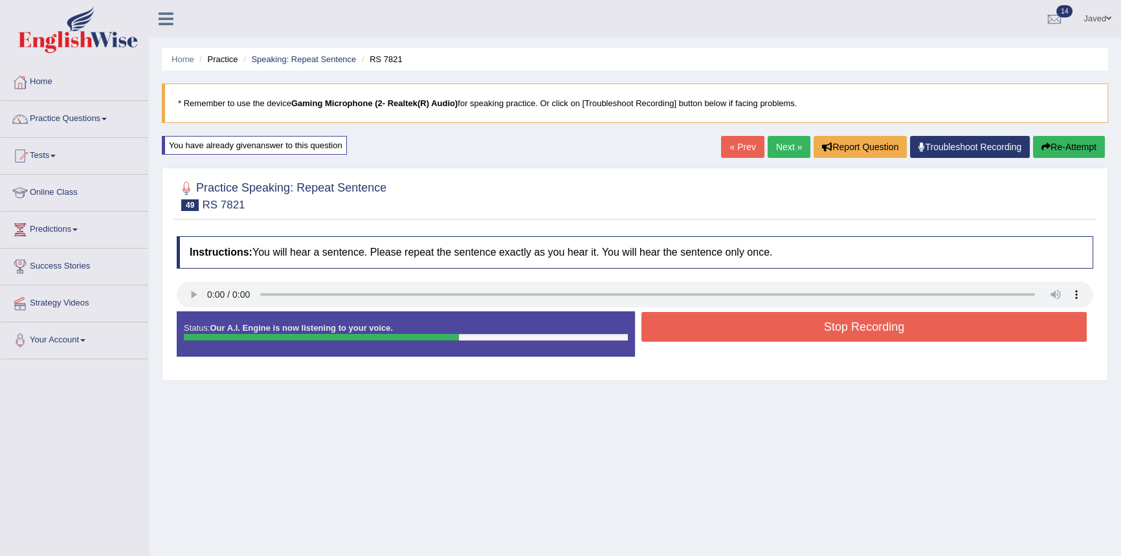
click at [854, 323] on button "Stop Recording" at bounding box center [863, 327] width 445 height 30
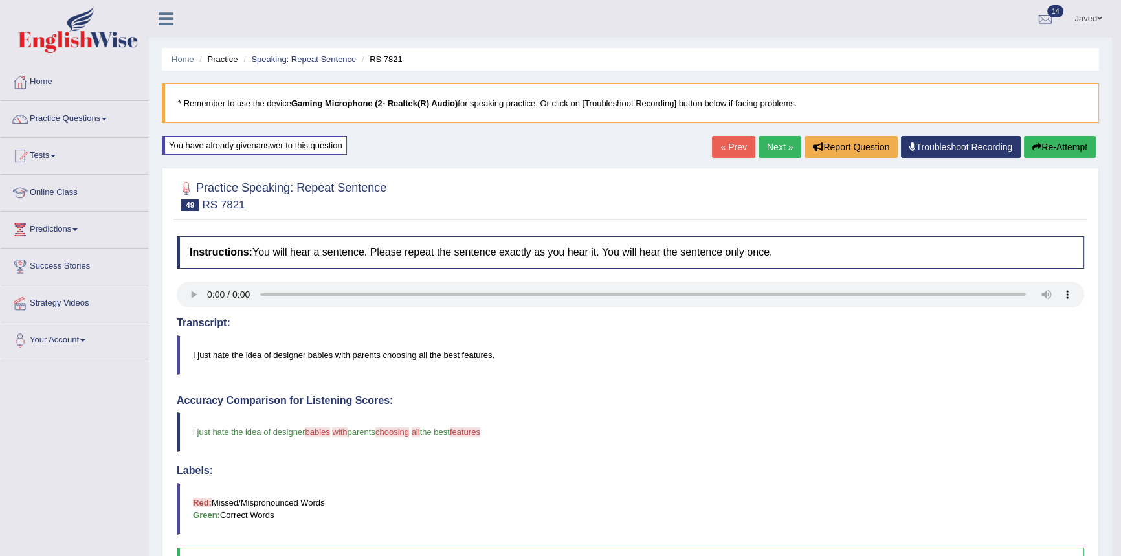
click at [773, 147] on link "Next »" at bounding box center [779, 147] width 43 height 22
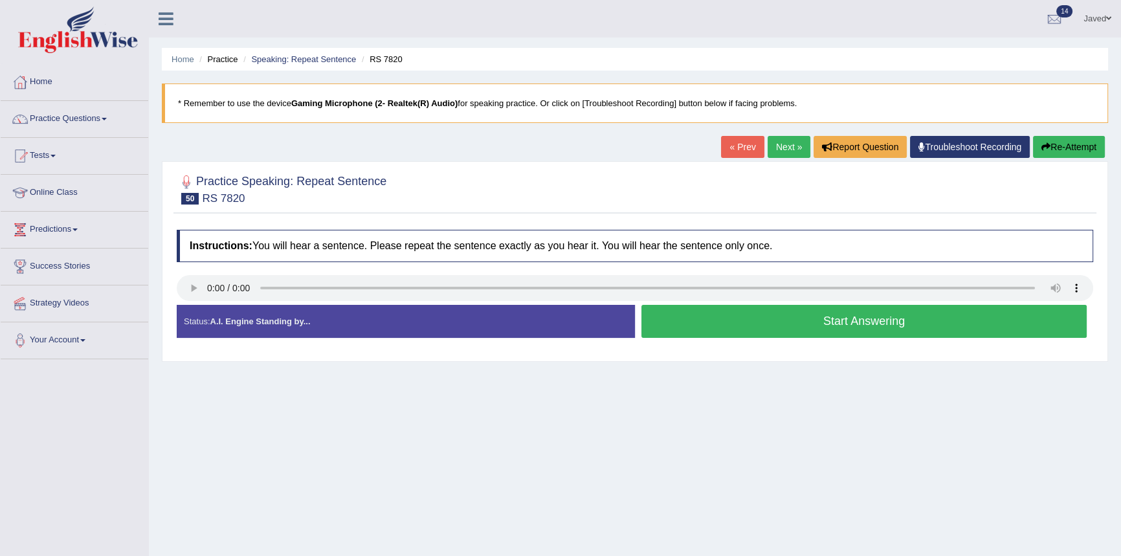
click at [829, 315] on button "Start Answering" at bounding box center [863, 321] width 445 height 33
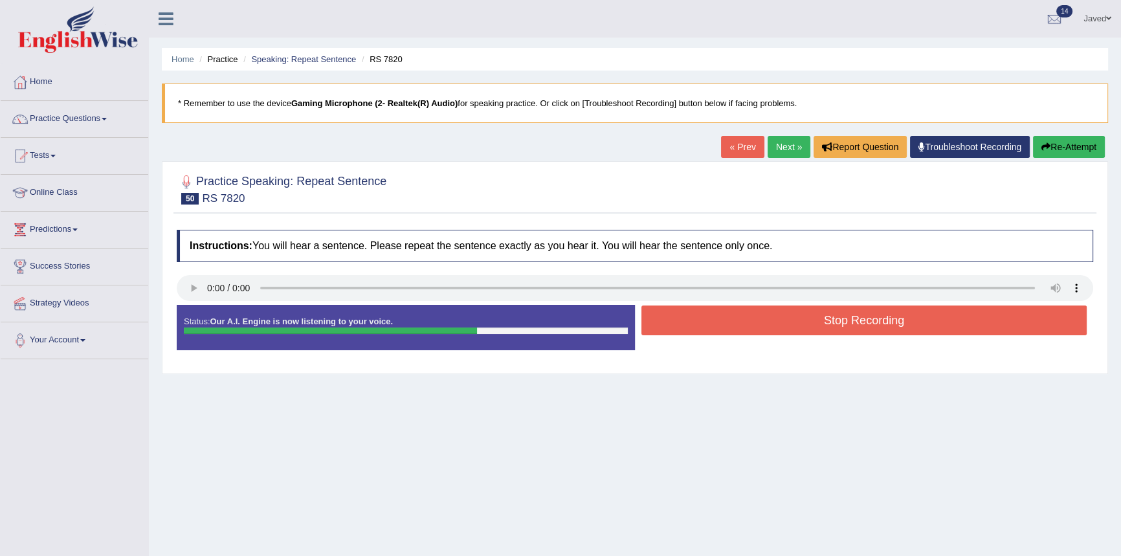
click at [829, 315] on button "Stop Recording" at bounding box center [863, 320] width 445 height 30
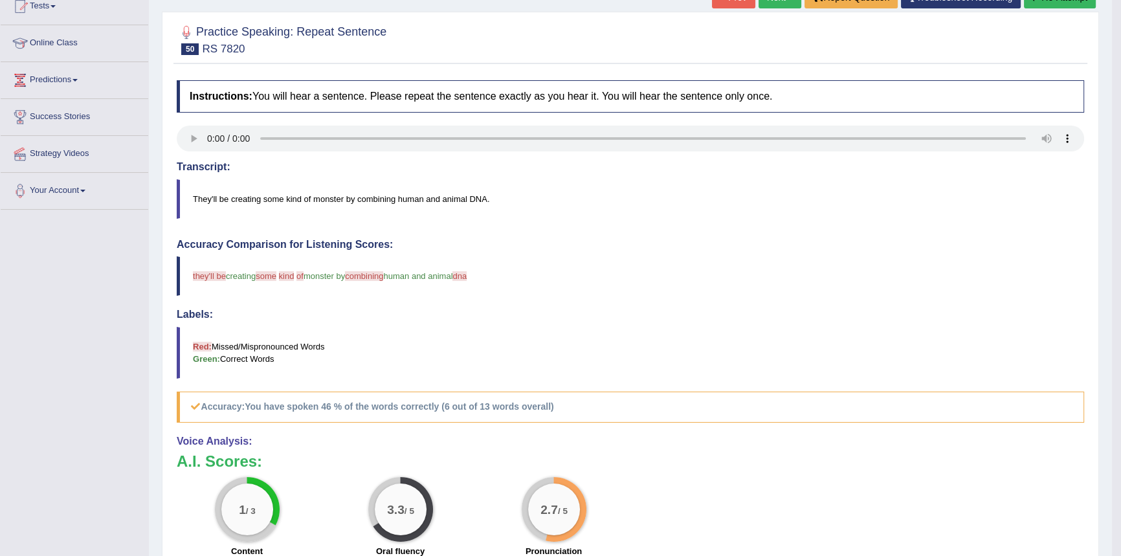
scroll to position [58, 0]
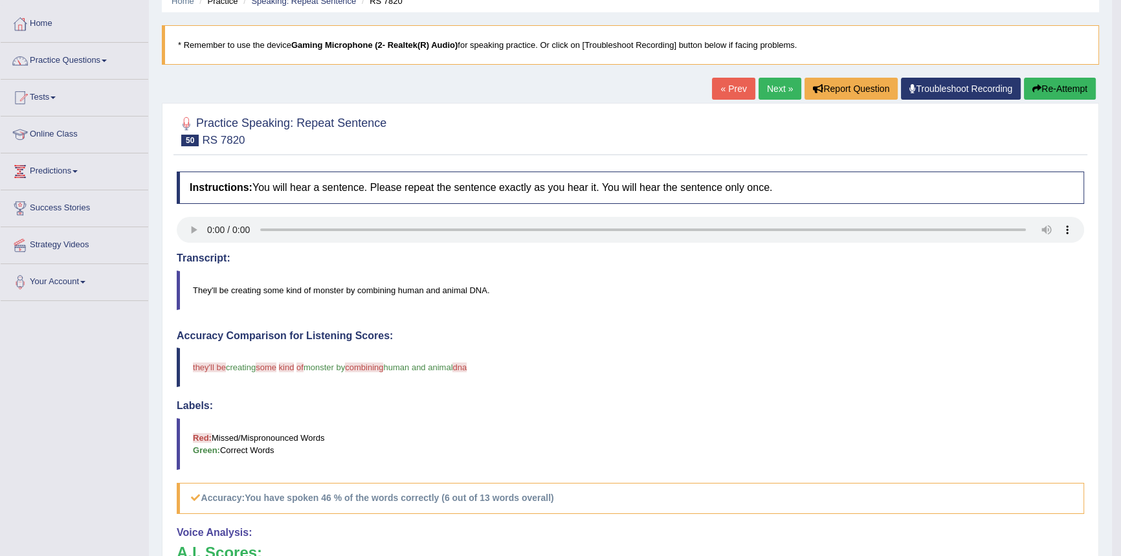
click at [1039, 94] on button "Re-Attempt" at bounding box center [1060, 89] width 72 height 22
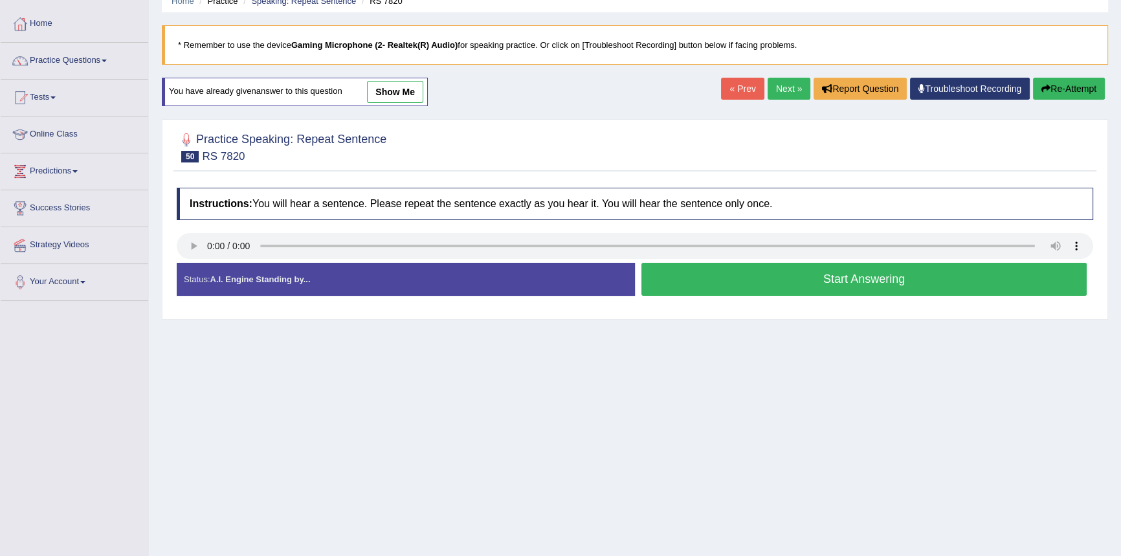
click at [888, 273] on button "Start Answering" at bounding box center [863, 279] width 445 height 33
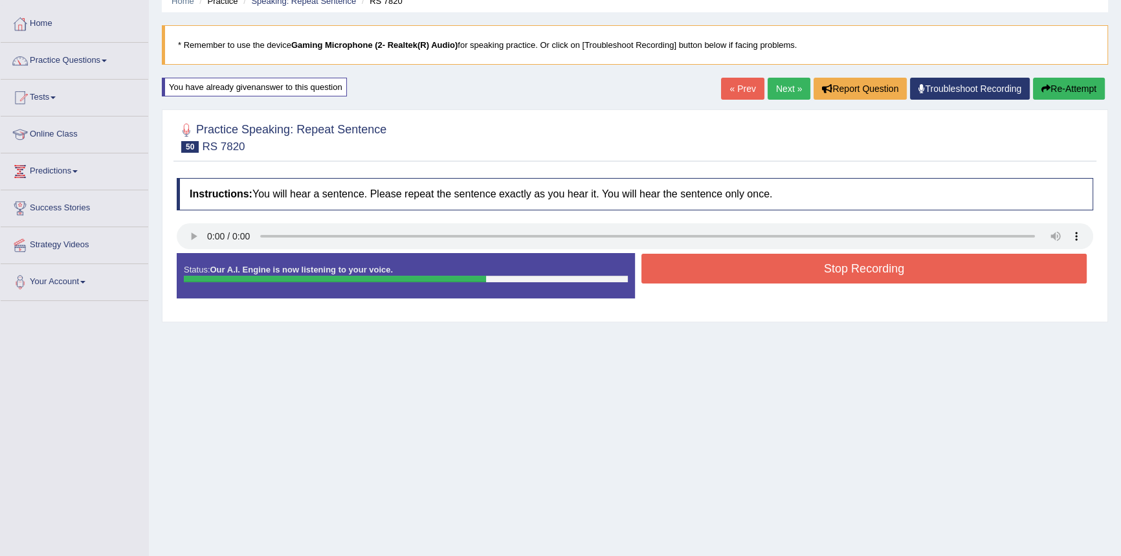
click at [888, 273] on button "Stop Recording" at bounding box center [863, 269] width 445 height 30
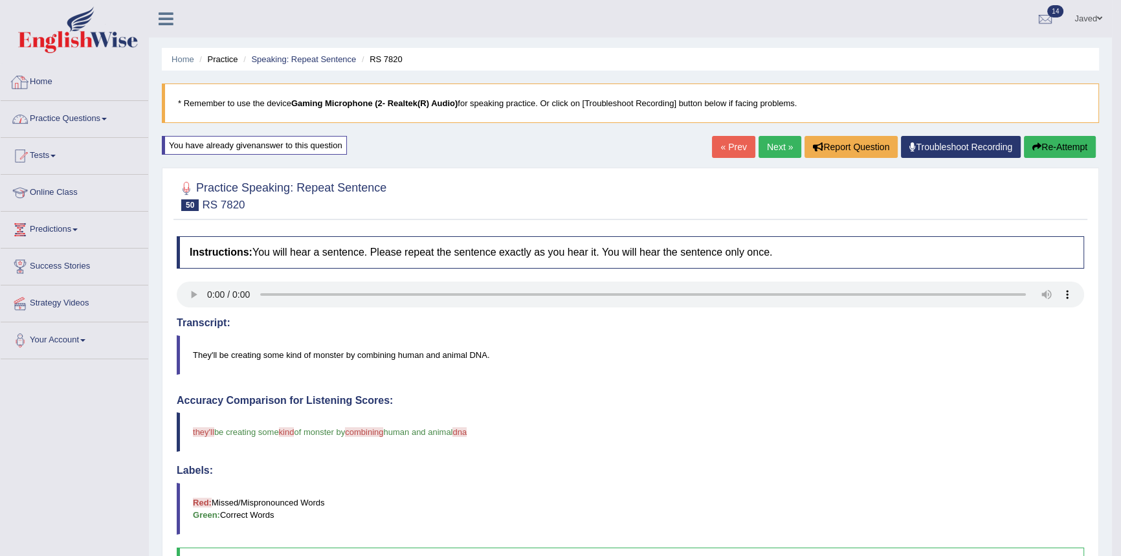
click at [37, 116] on link "Practice Questions" at bounding box center [75, 117] width 148 height 32
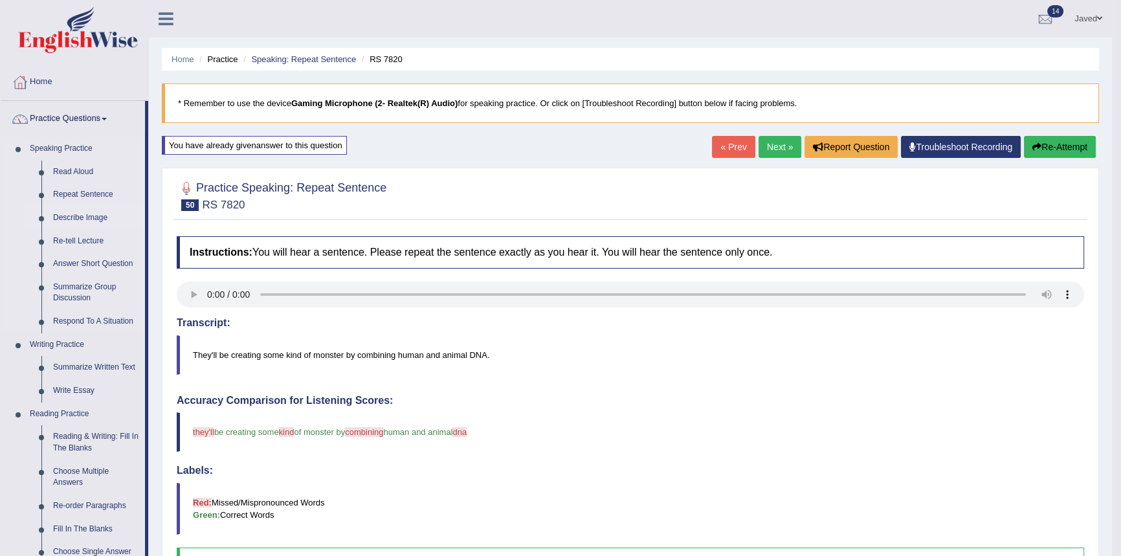
click at [83, 214] on link "Describe Image" at bounding box center [96, 217] width 98 height 23
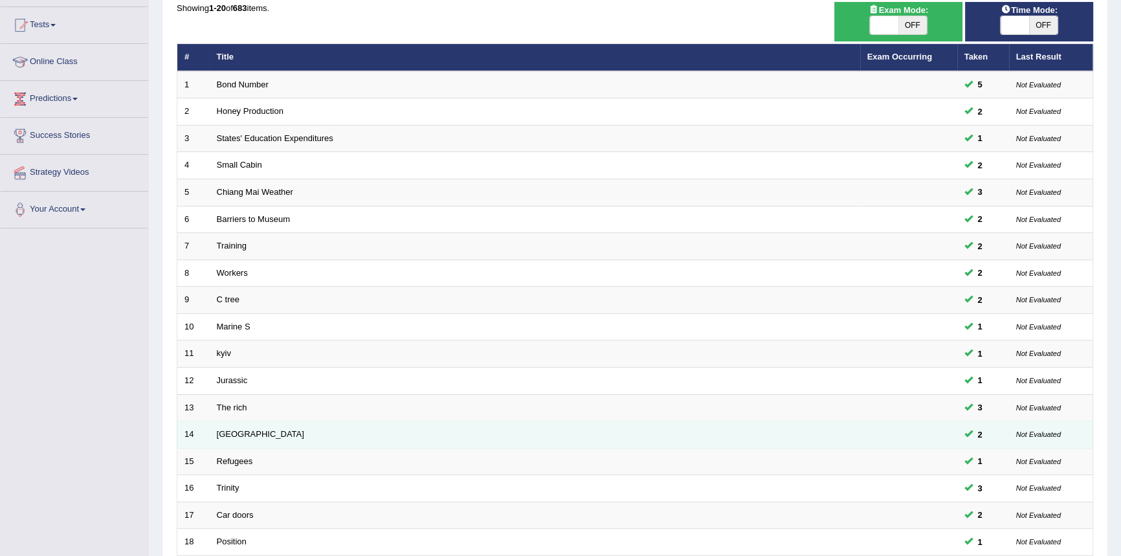
scroll to position [299, 0]
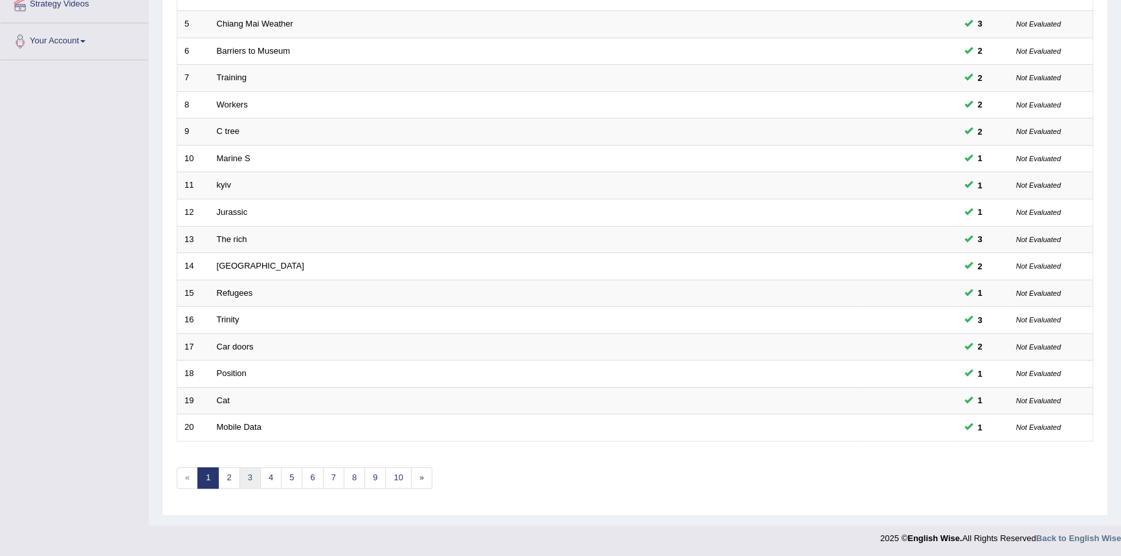
click at [239, 474] on link "3" at bounding box center [249, 477] width 21 height 21
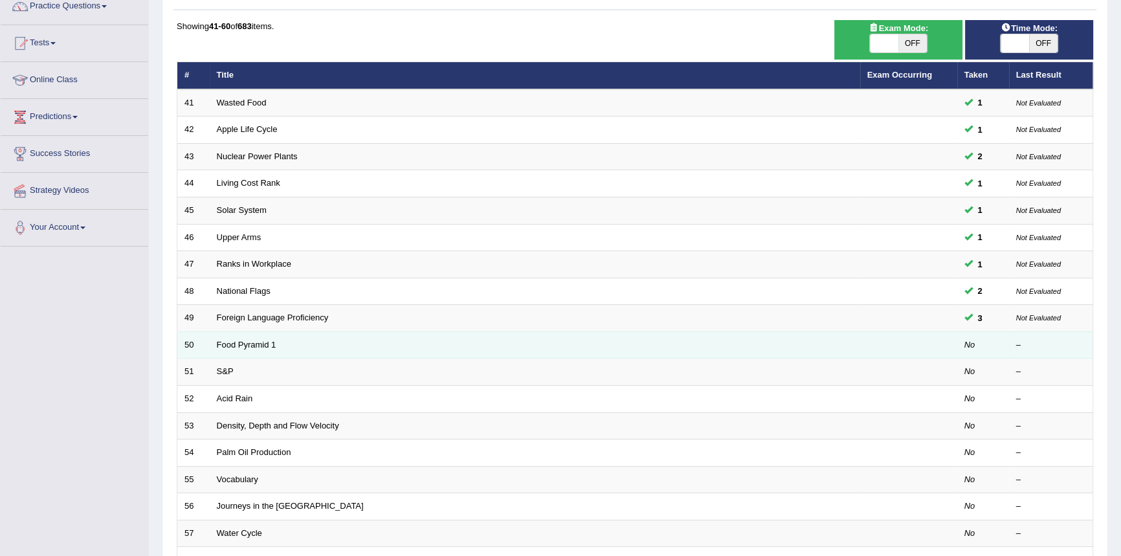
scroll to position [117, 0]
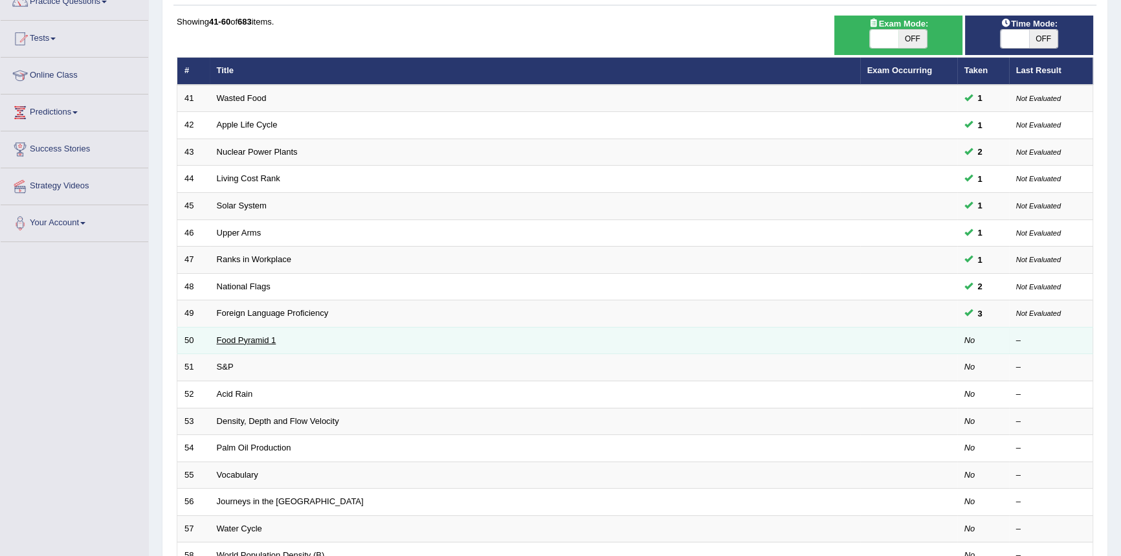
click at [261, 335] on link "Food Pyramid 1" at bounding box center [247, 340] width 60 height 10
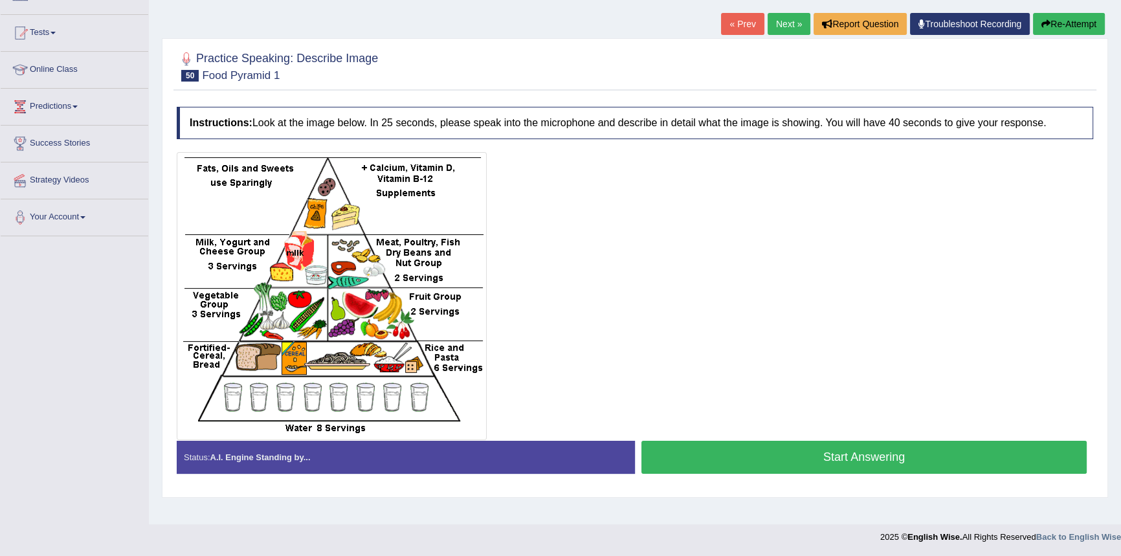
scroll to position [123, 0]
click at [878, 455] on button "Start Answering" at bounding box center [863, 457] width 445 height 33
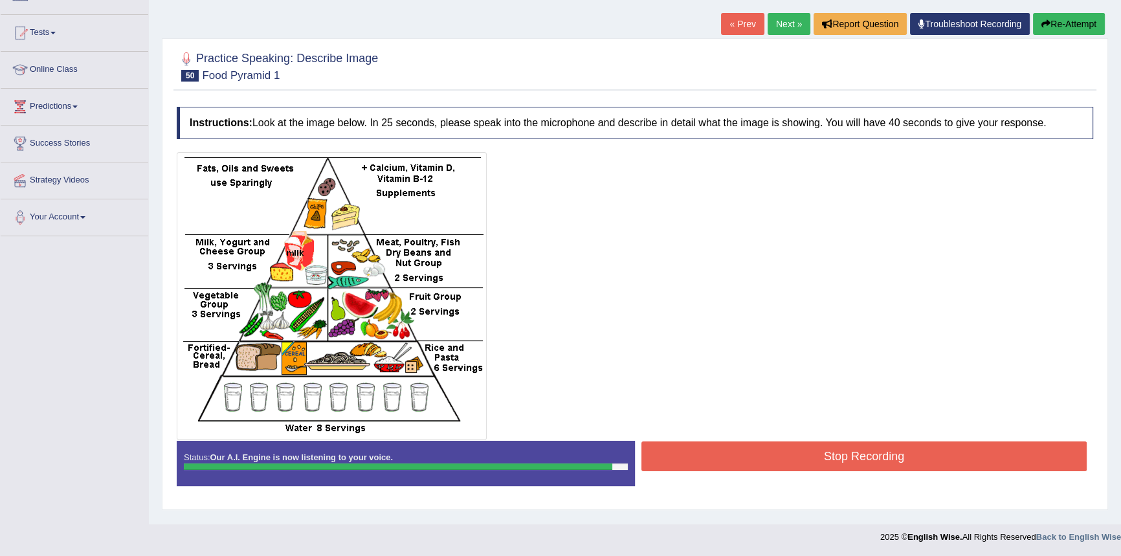
click at [877, 456] on button "Stop Recording" at bounding box center [863, 456] width 445 height 30
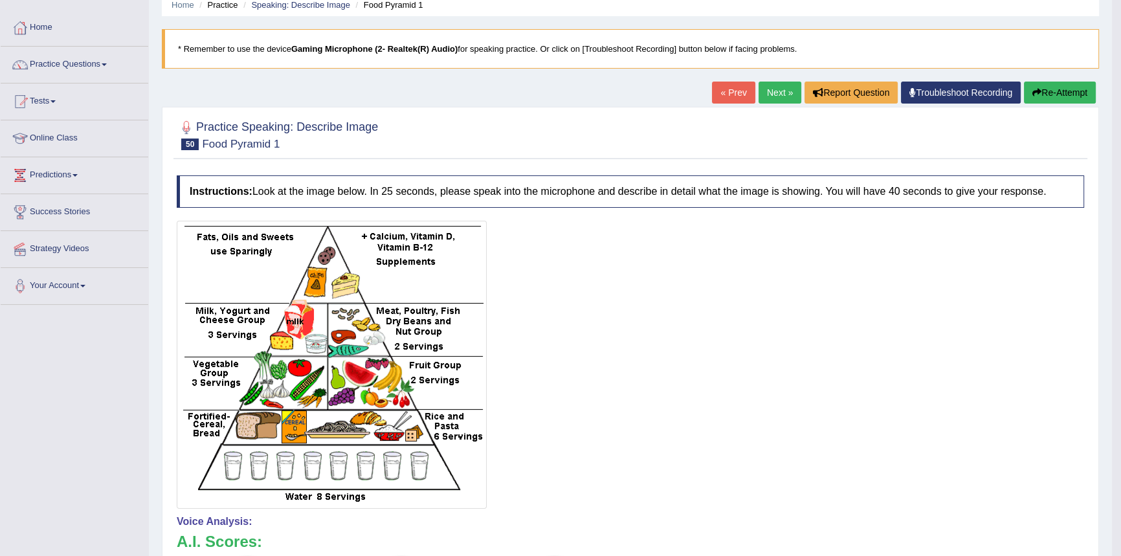
scroll to position [117, 0]
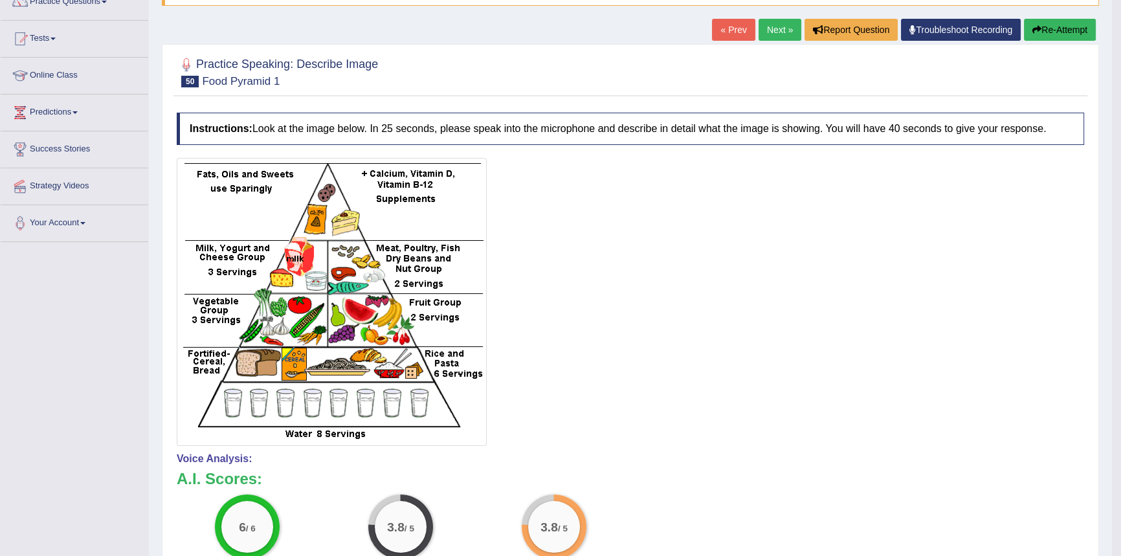
click at [1048, 32] on button "Re-Attempt" at bounding box center [1060, 30] width 72 height 22
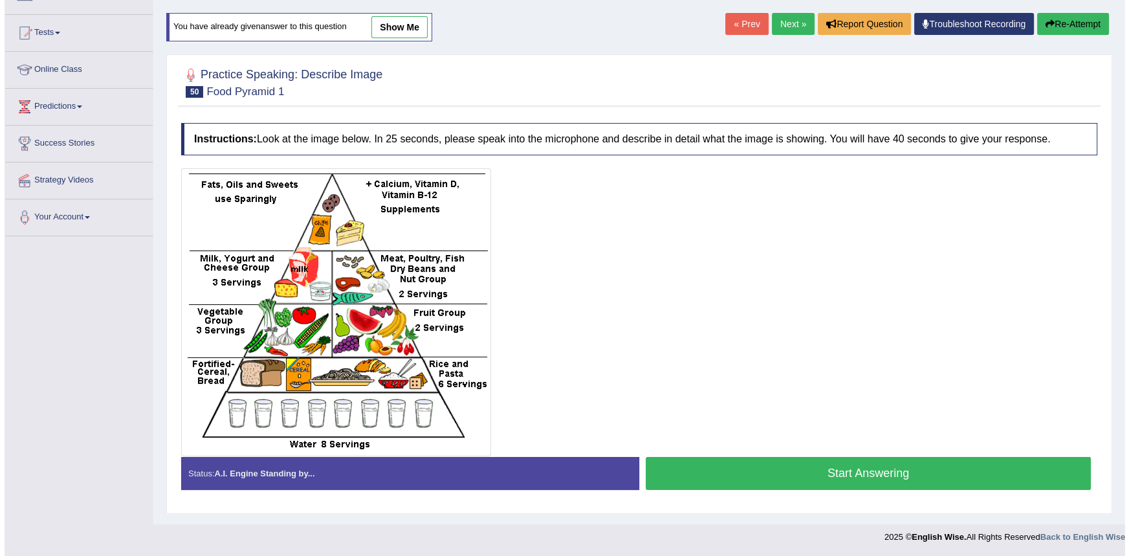
scroll to position [117, 0]
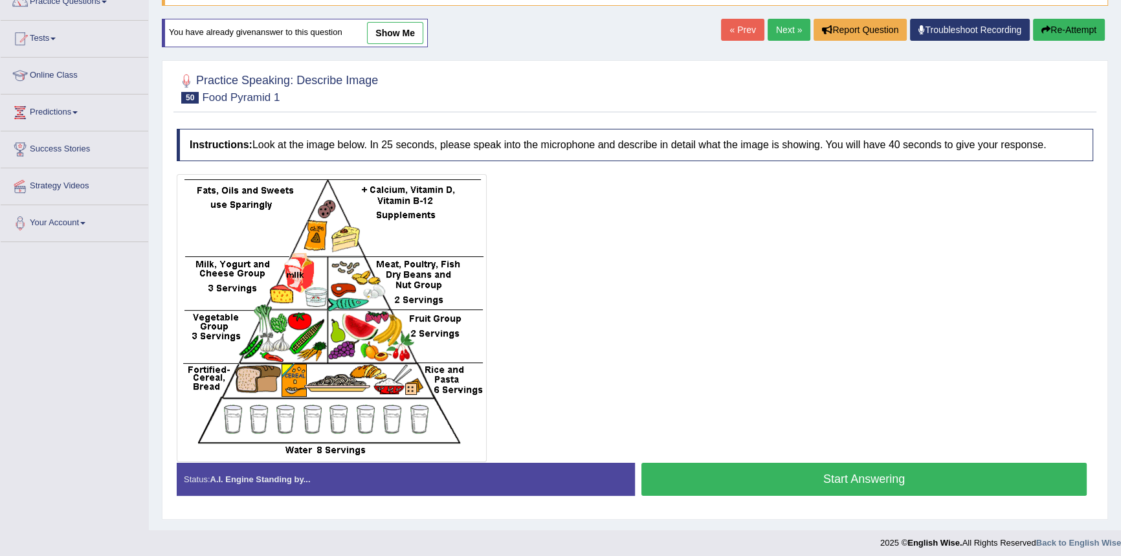
click at [815, 471] on button "Start Answering" at bounding box center [863, 479] width 445 height 33
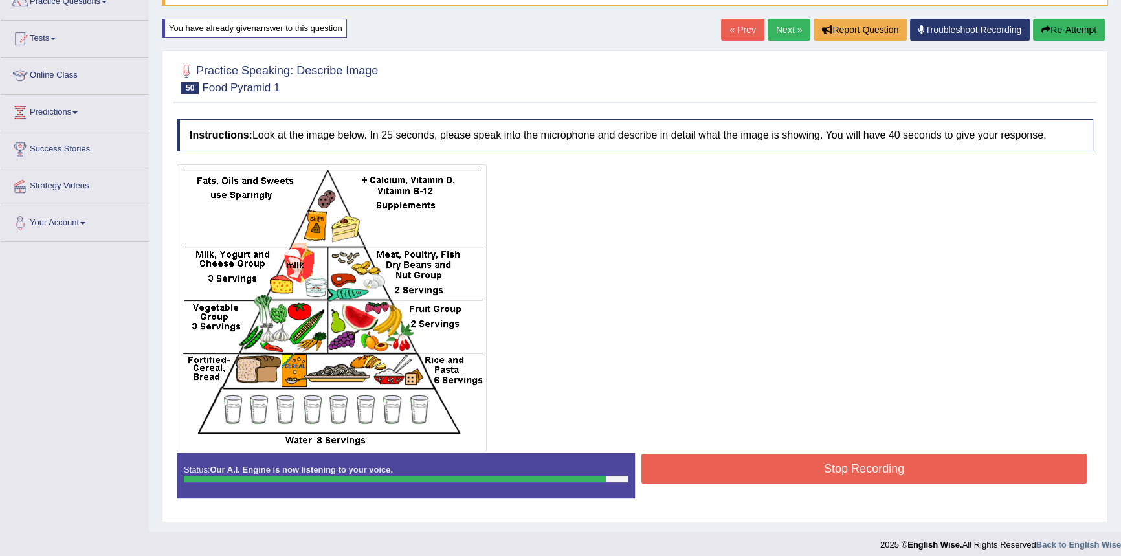
click at [863, 471] on button "Stop Recording" at bounding box center [863, 469] width 445 height 30
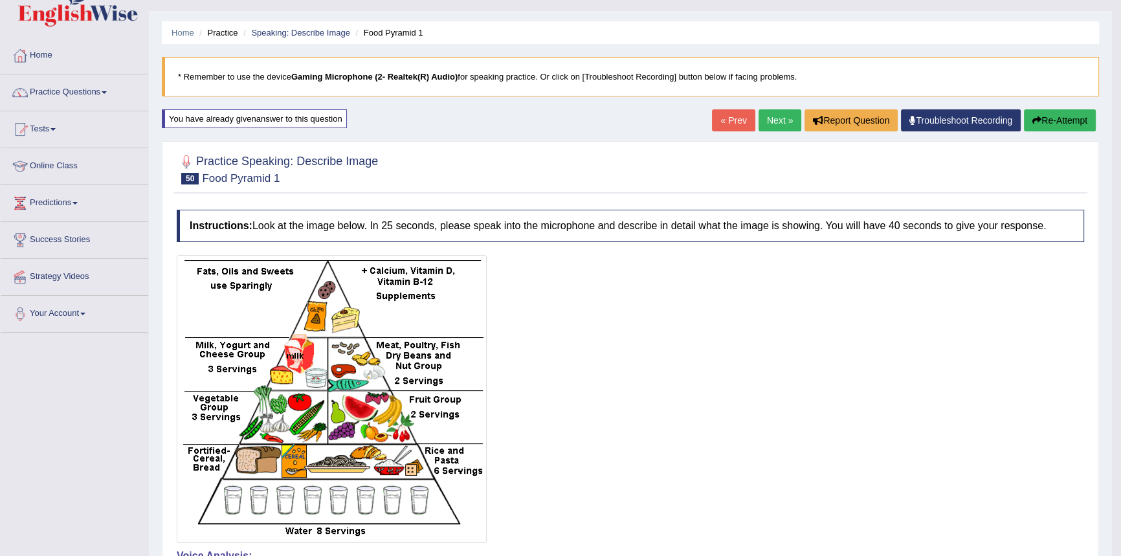
scroll to position [0, 0]
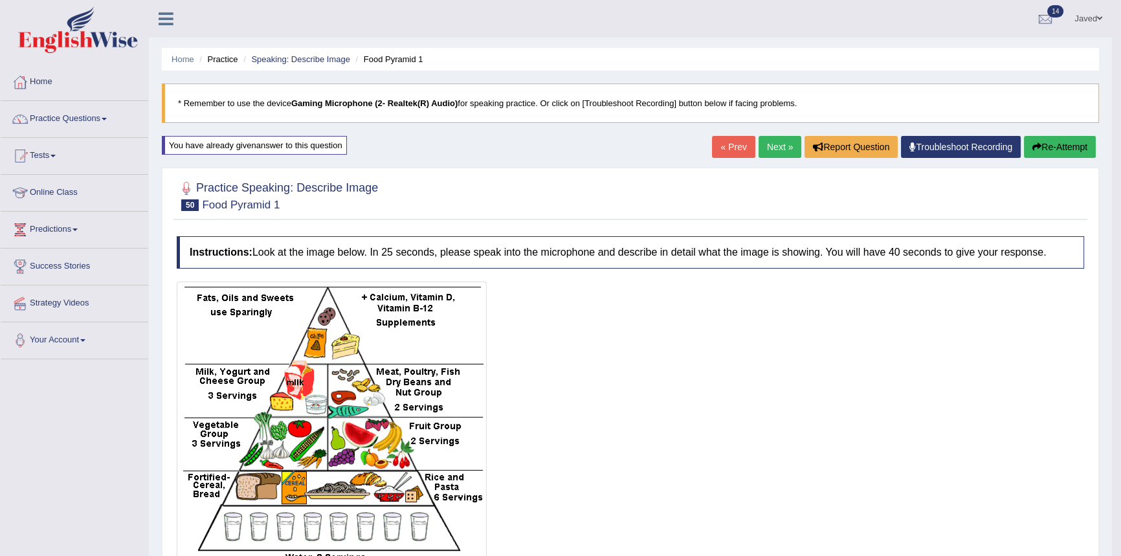
click at [778, 143] on link "Next »" at bounding box center [779, 147] width 43 height 22
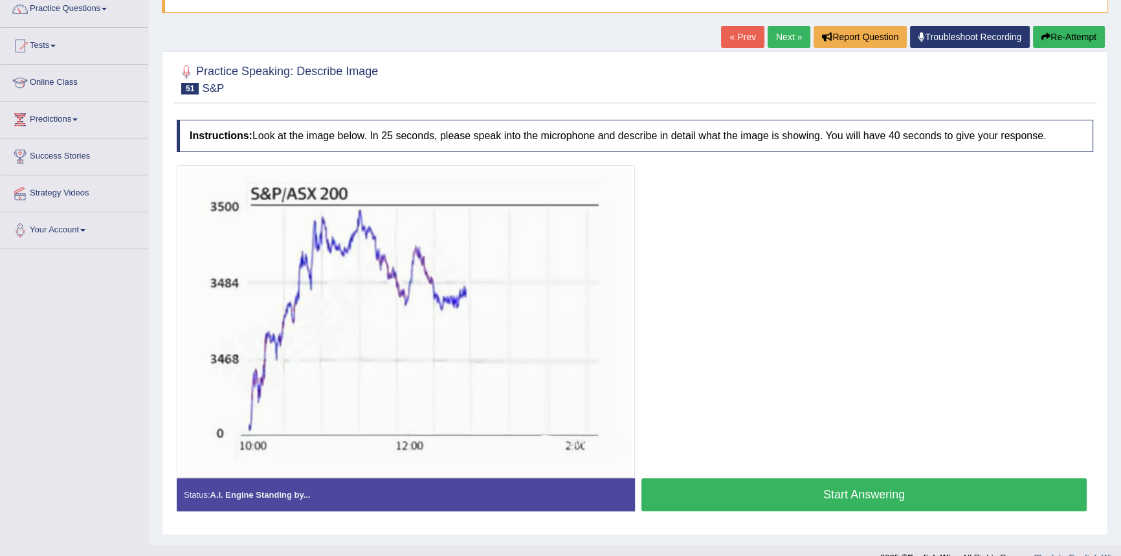
scroll to position [131, 0]
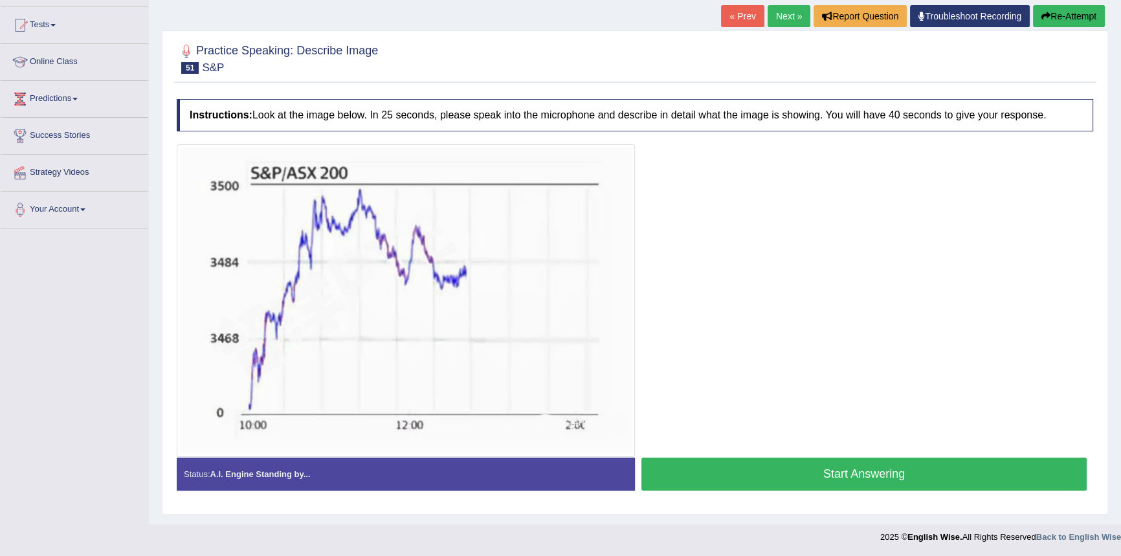
click at [827, 472] on button "Start Answering" at bounding box center [863, 473] width 445 height 33
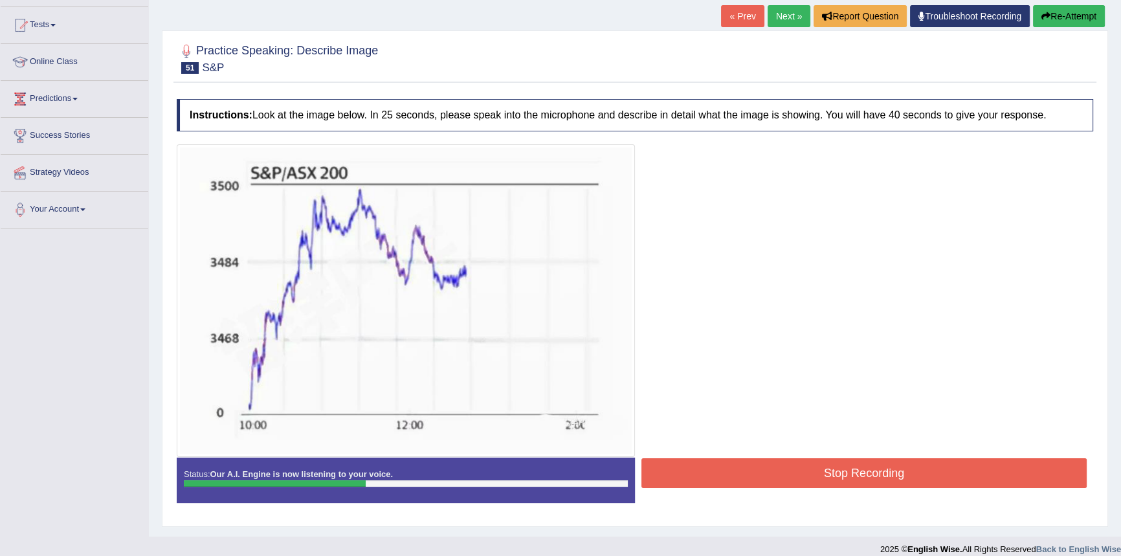
click at [1053, 15] on button "Re-Attempt" at bounding box center [1069, 16] width 72 height 22
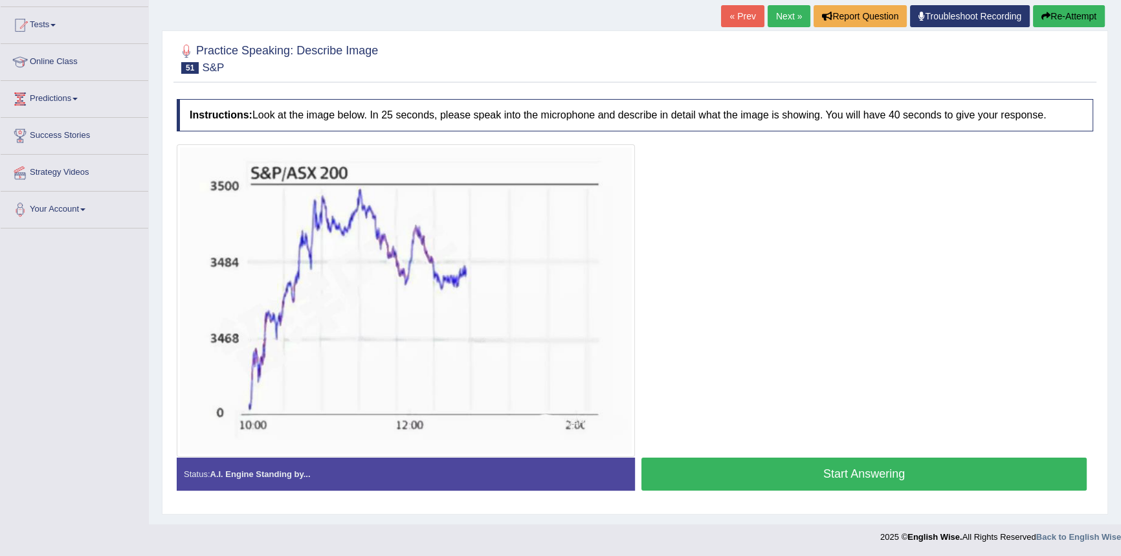
click at [776, 466] on button "Start Answering" at bounding box center [863, 473] width 445 height 33
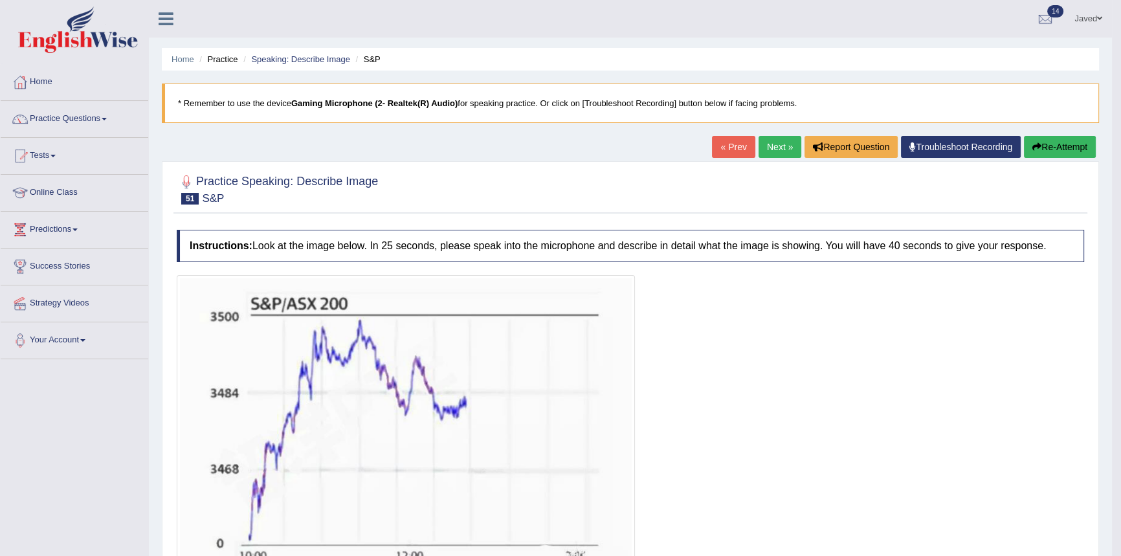
click at [1085, 146] on button "Re-Attempt" at bounding box center [1060, 147] width 72 height 22
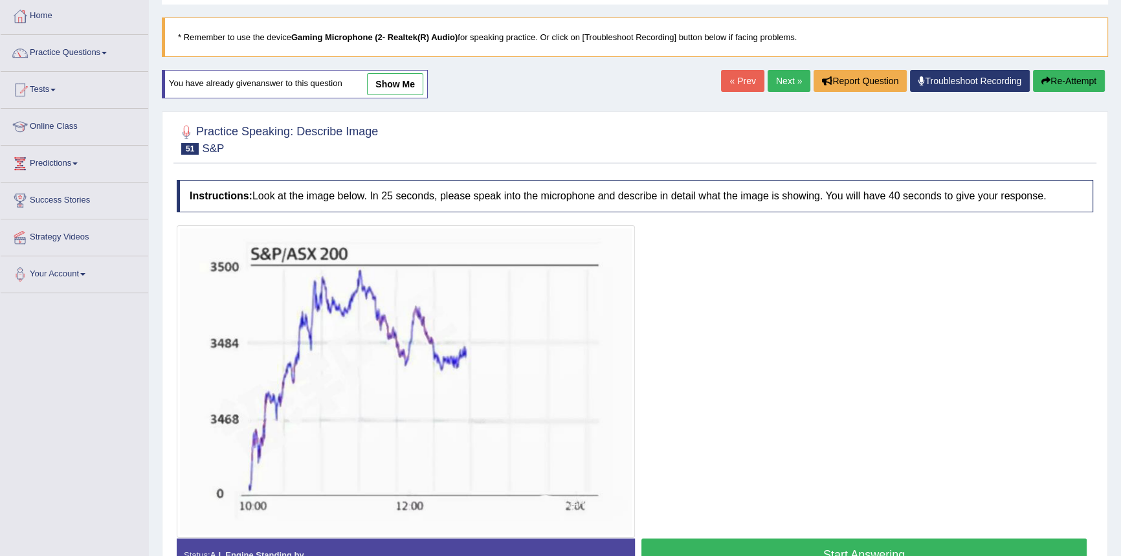
scroll to position [147, 0]
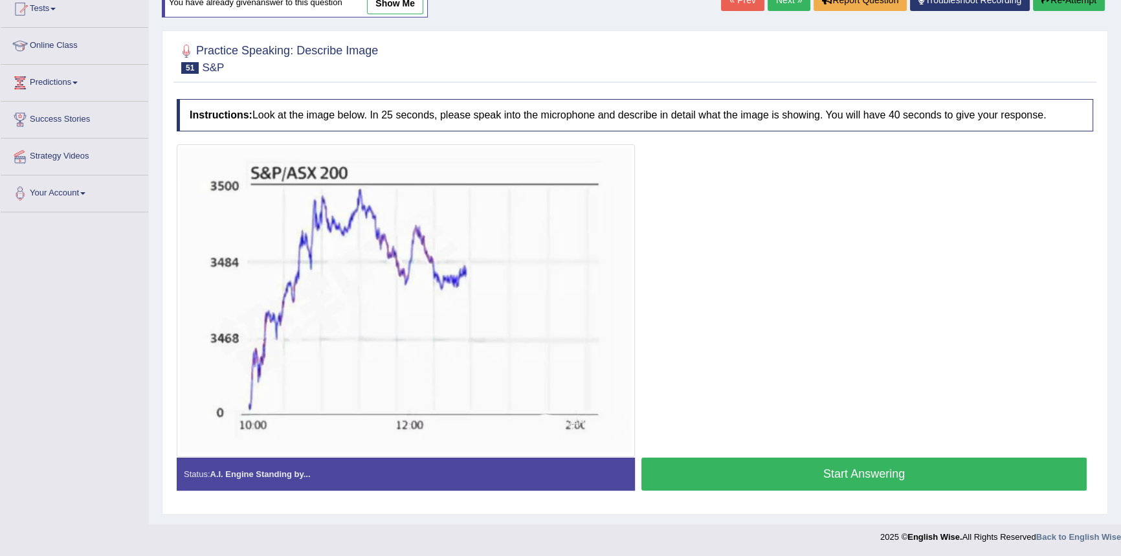
click at [819, 469] on button "Start Answering" at bounding box center [863, 473] width 445 height 33
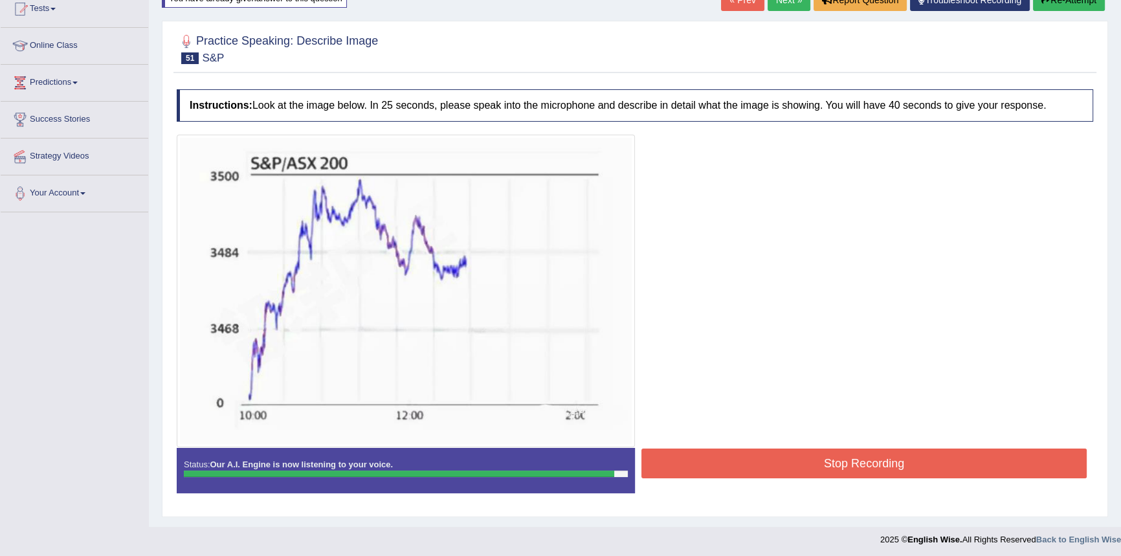
click at [906, 464] on button "Stop Recording" at bounding box center [863, 463] width 445 height 30
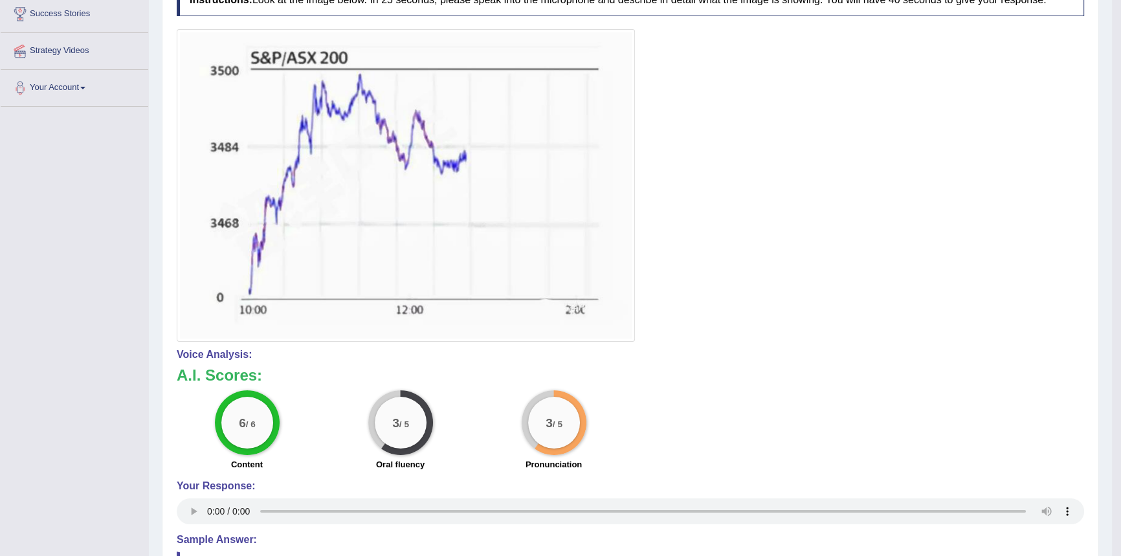
scroll to position [0, 0]
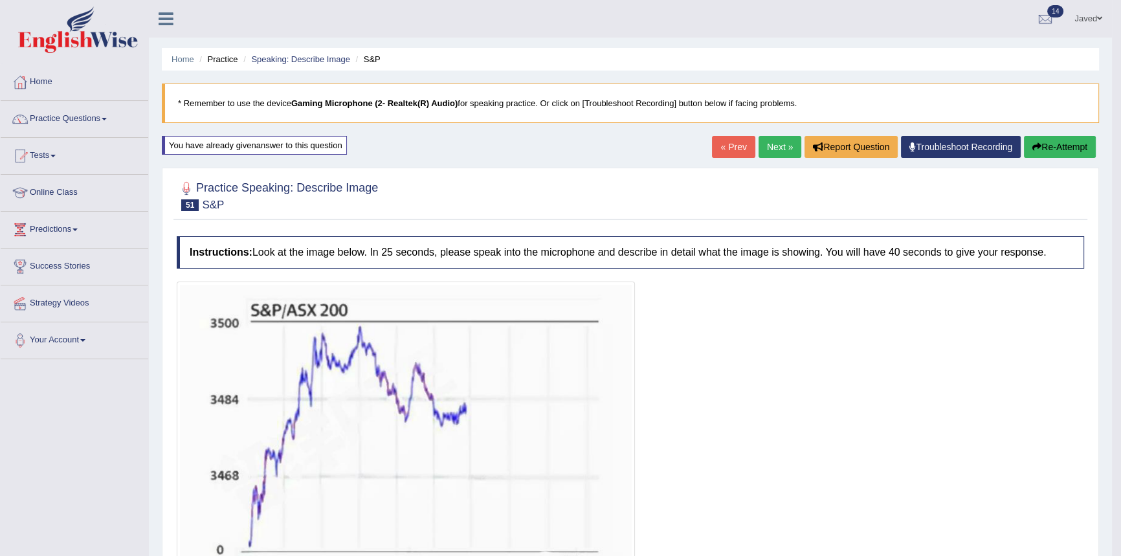
click at [1089, 142] on button "Re-Attempt" at bounding box center [1060, 147] width 72 height 22
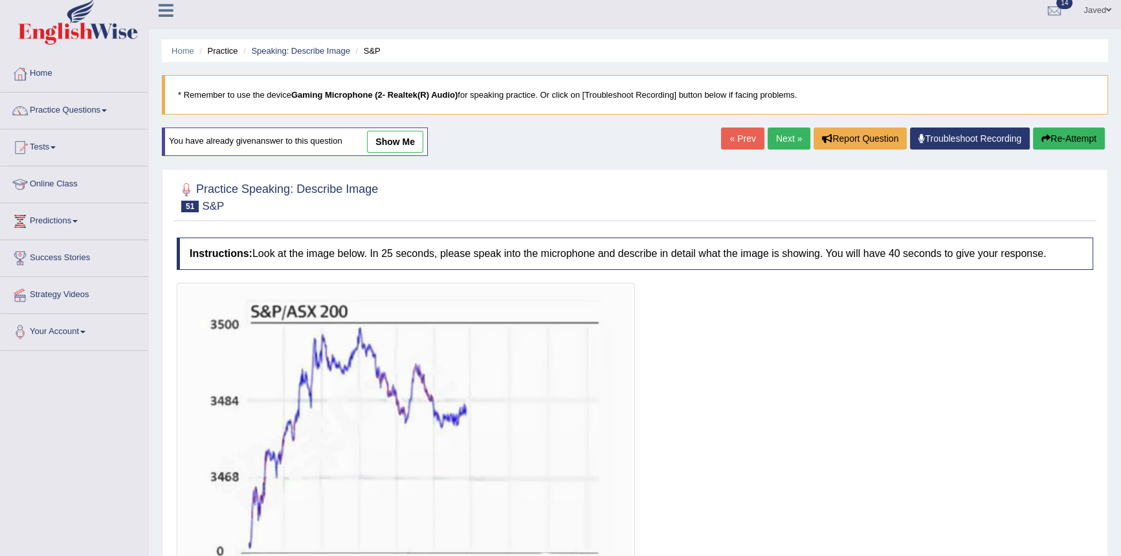
scroll to position [147, 0]
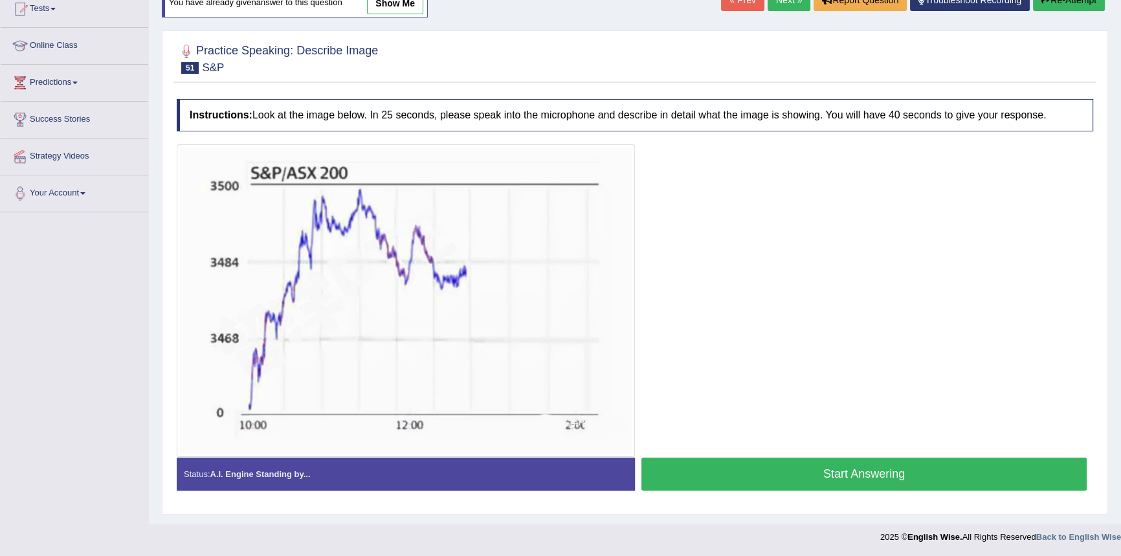
click at [846, 472] on button "Start Answering" at bounding box center [863, 473] width 445 height 33
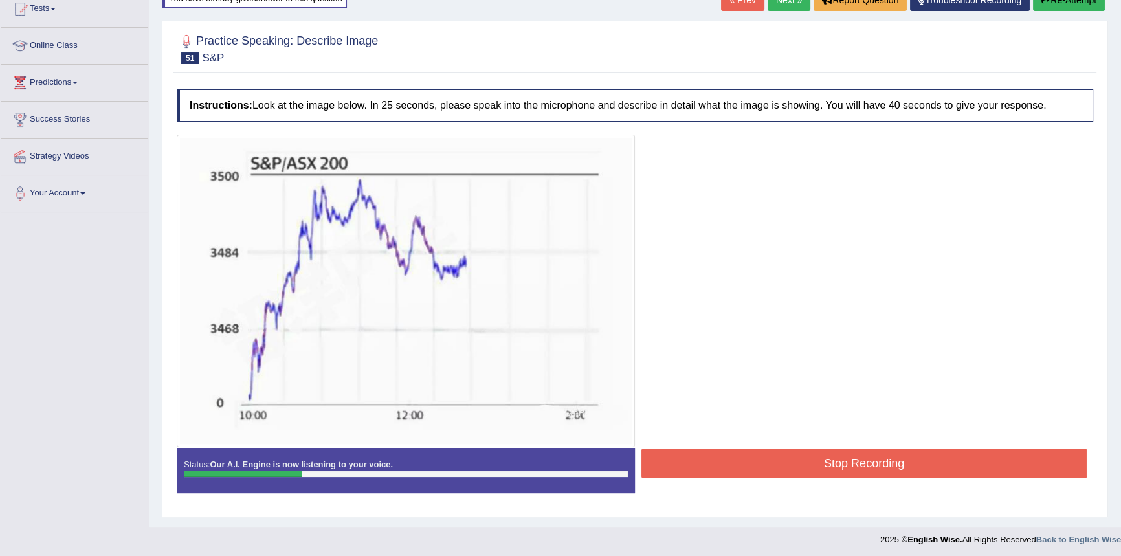
scroll to position [149, 0]
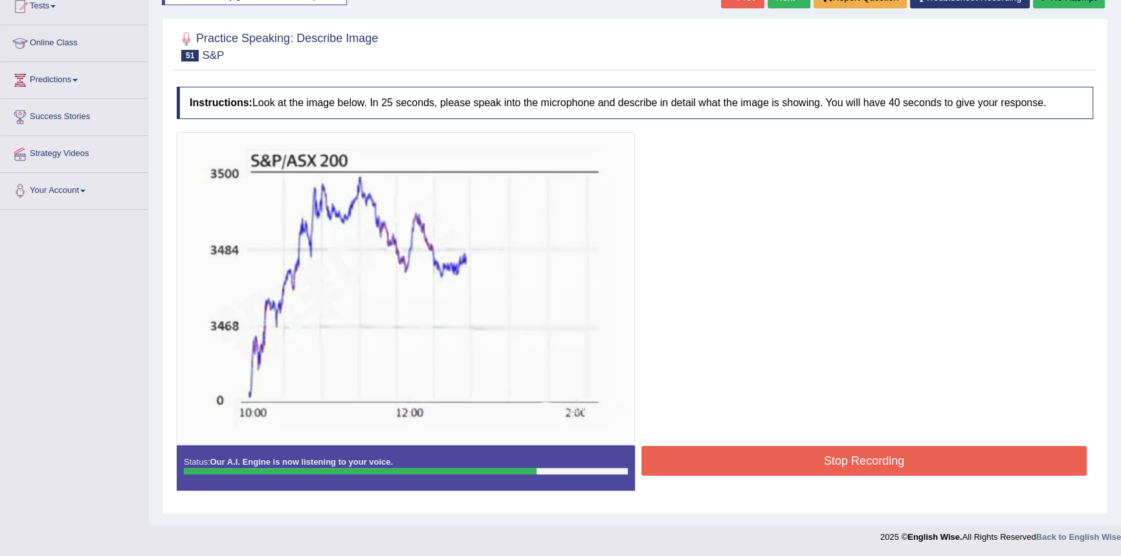
click at [929, 467] on button "Stop Recording" at bounding box center [863, 461] width 445 height 30
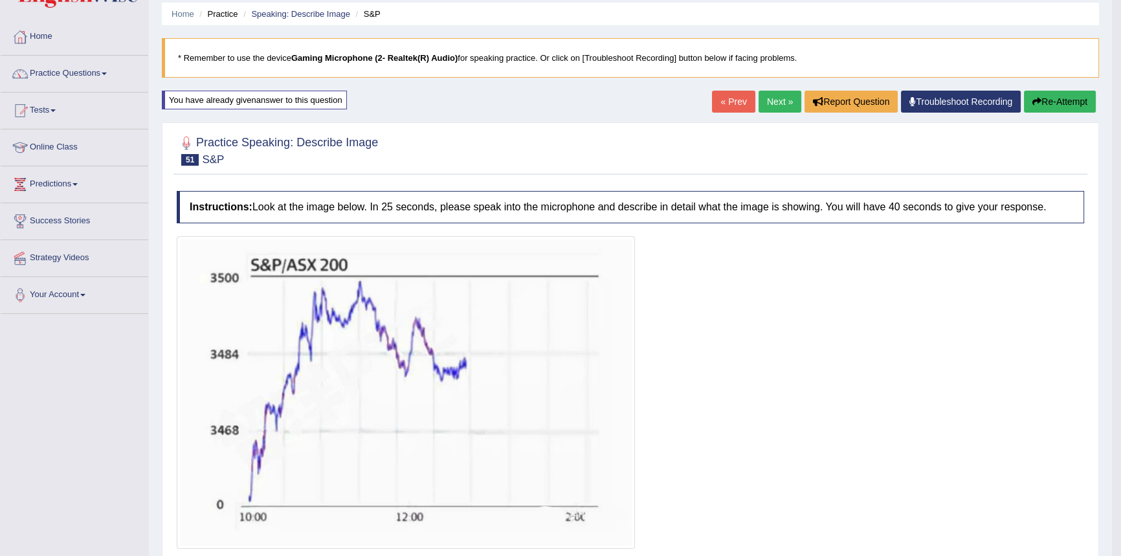
scroll to position [0, 0]
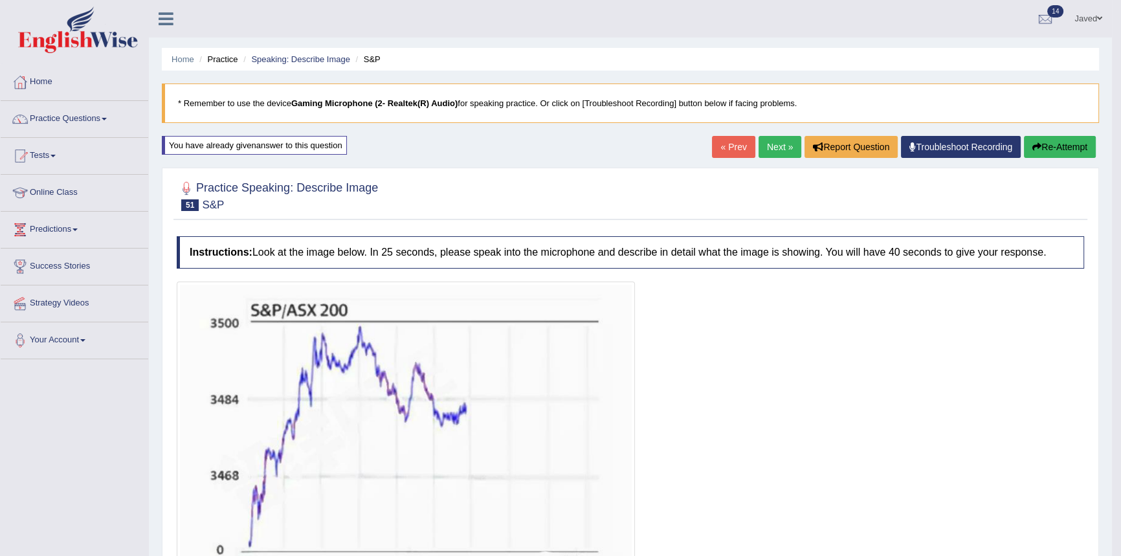
click at [1063, 142] on button "Re-Attempt" at bounding box center [1060, 147] width 72 height 22
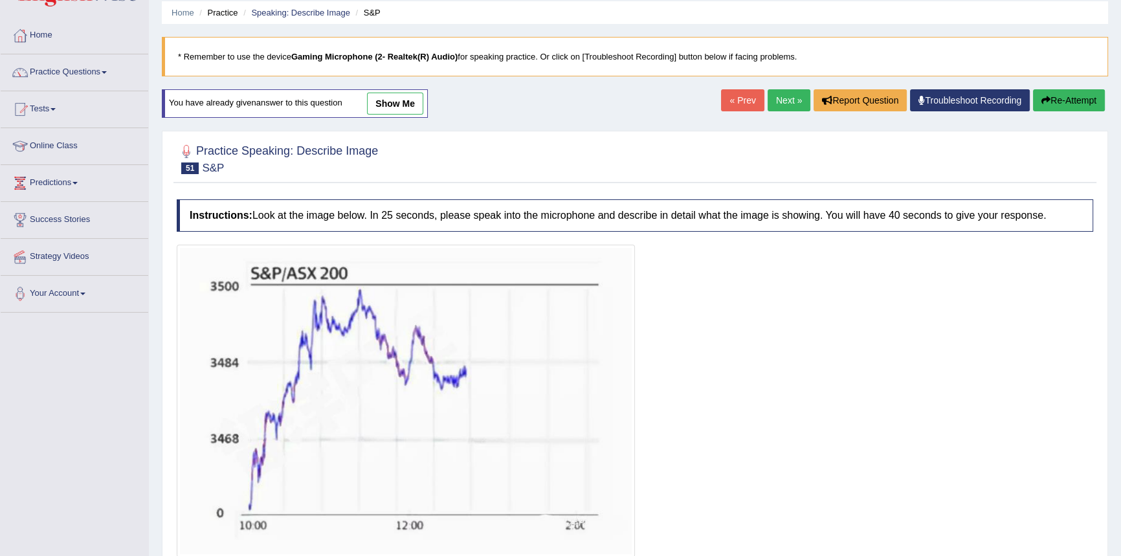
scroll to position [147, 0]
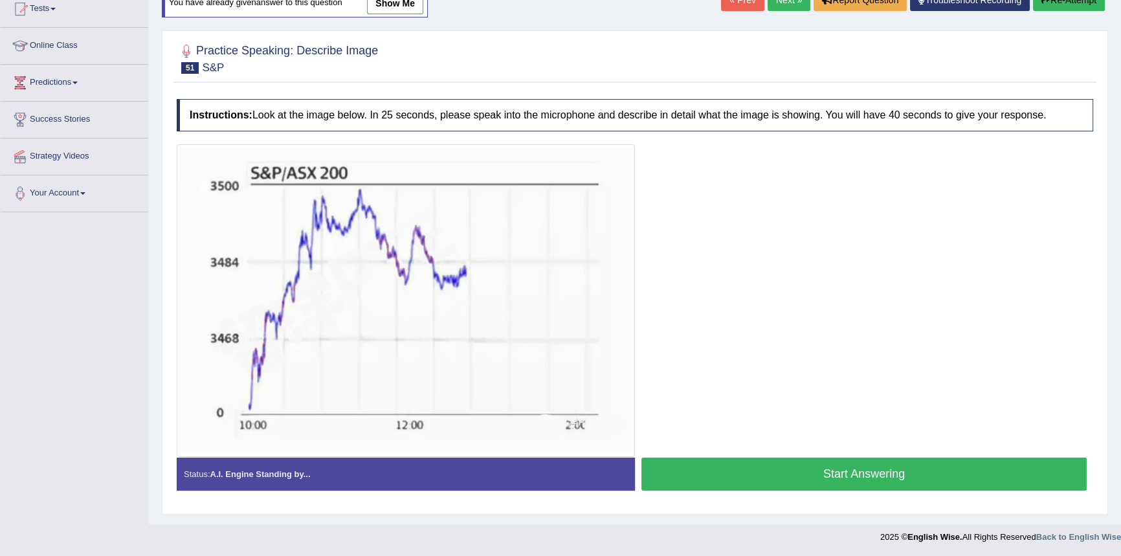
click at [756, 480] on button "Start Answering" at bounding box center [863, 473] width 445 height 33
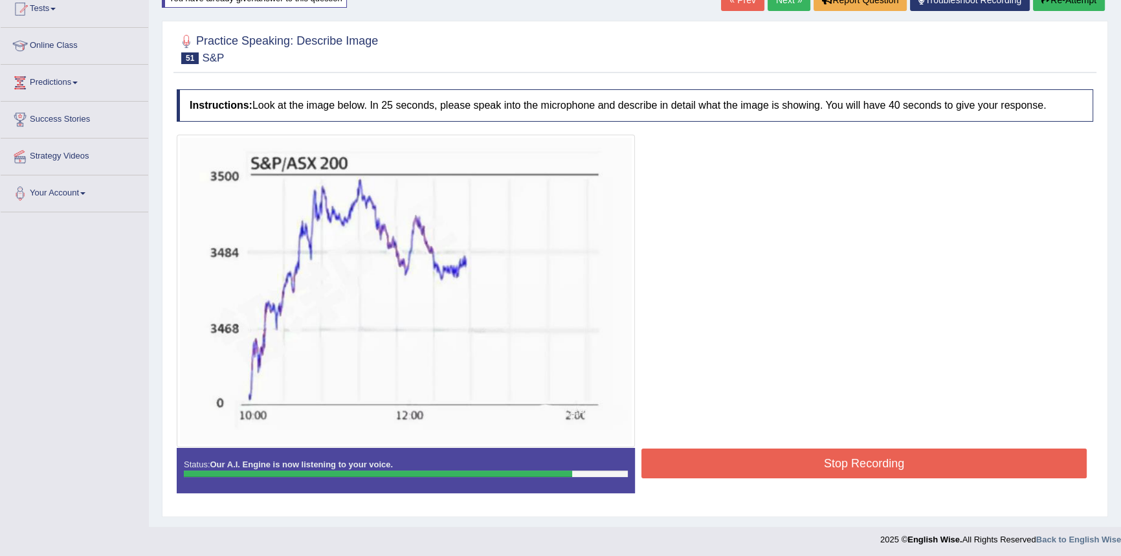
click at [852, 459] on button "Stop Recording" at bounding box center [863, 463] width 445 height 30
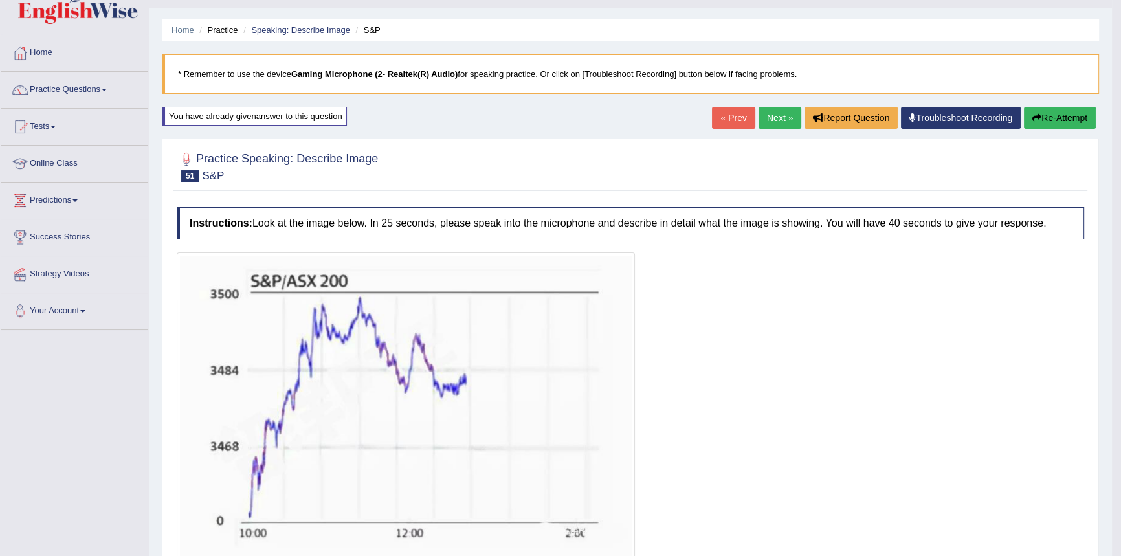
scroll to position [0, 0]
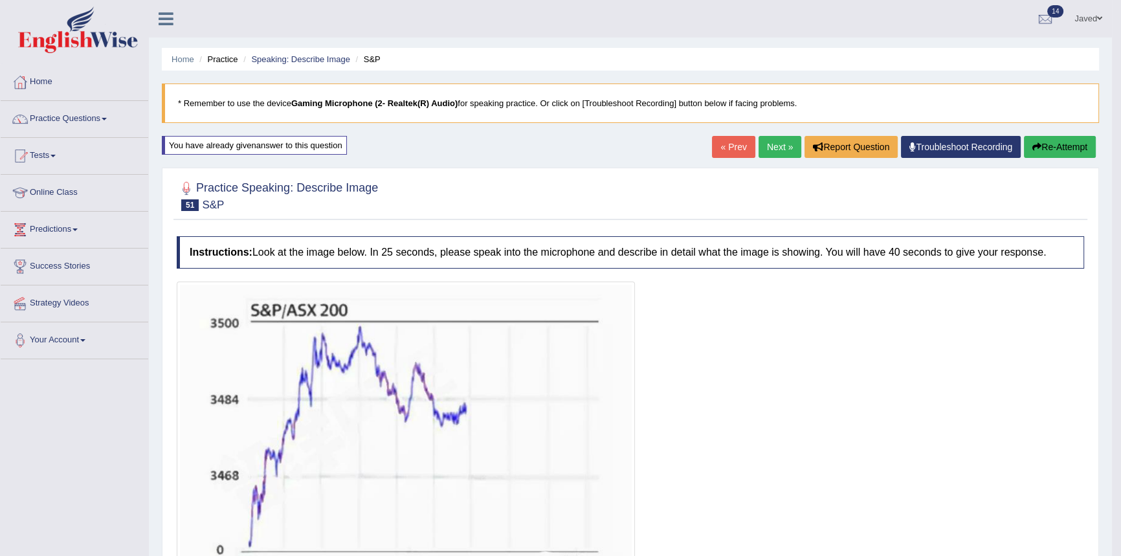
click at [767, 140] on link "Next »" at bounding box center [779, 147] width 43 height 22
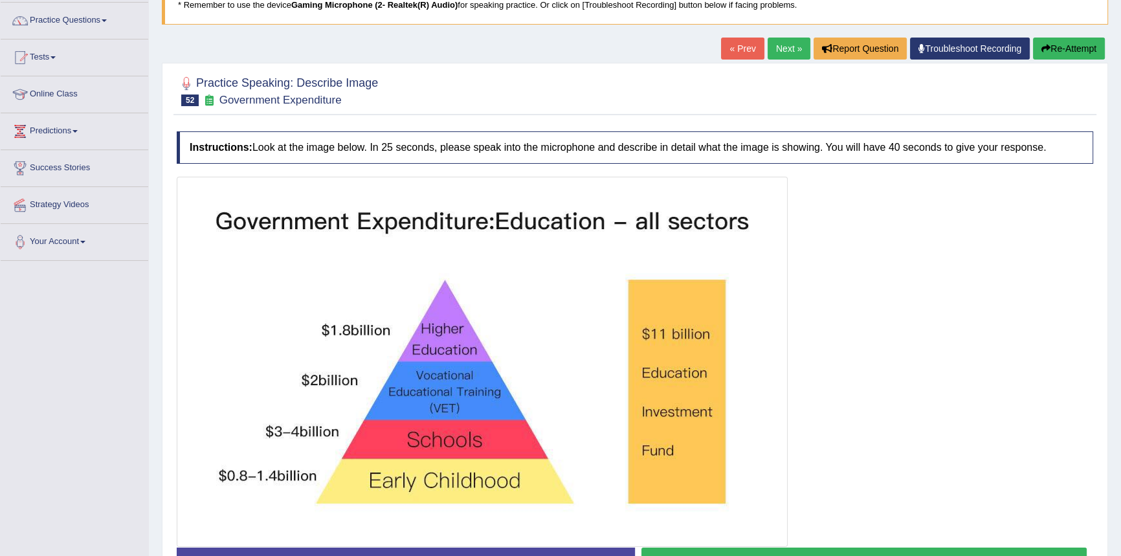
scroll to position [188, 0]
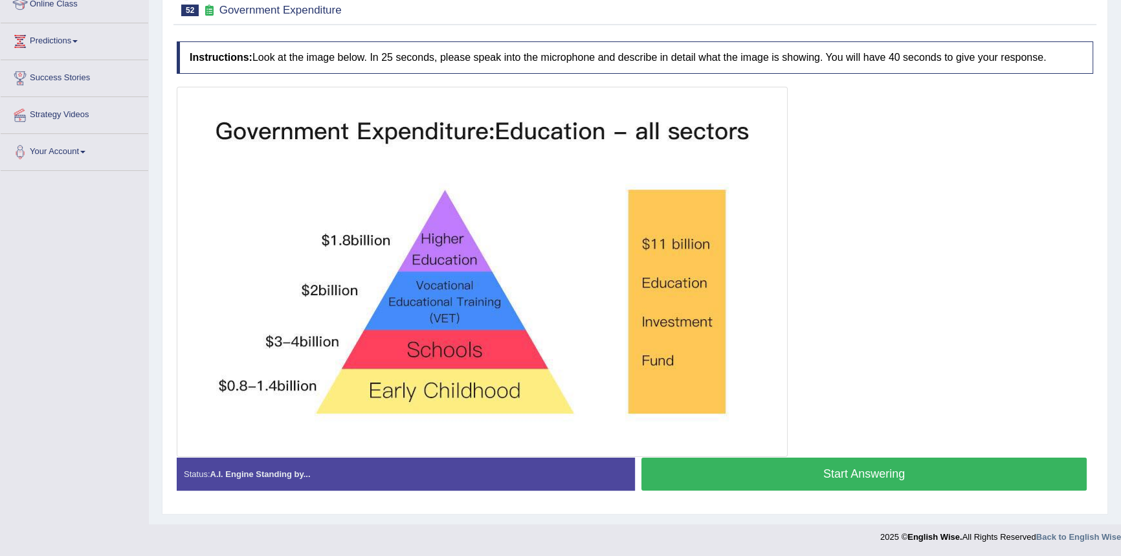
click at [809, 471] on button "Start Answering" at bounding box center [863, 473] width 445 height 33
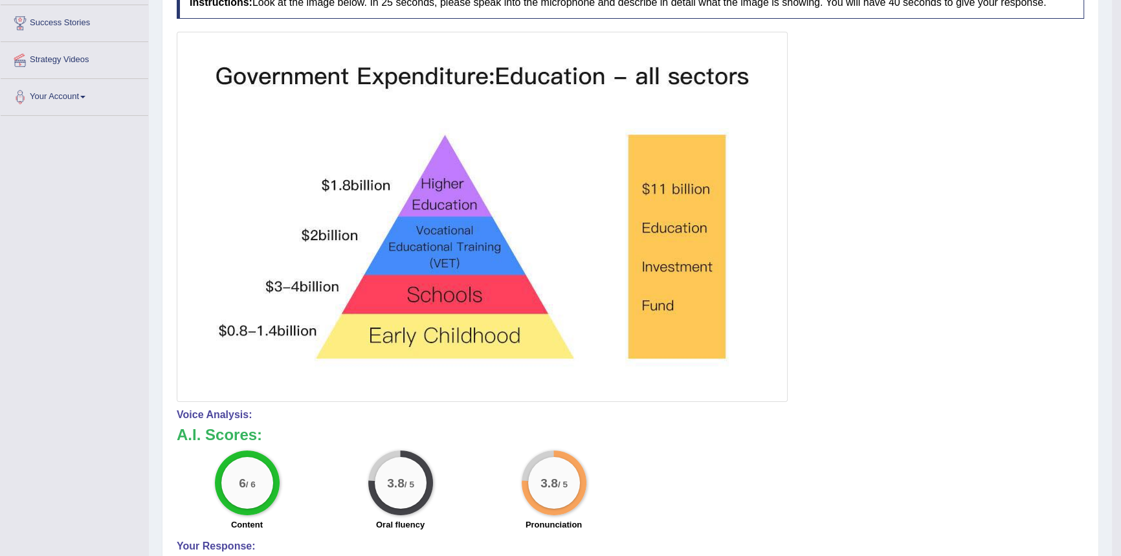
scroll to position [51, 0]
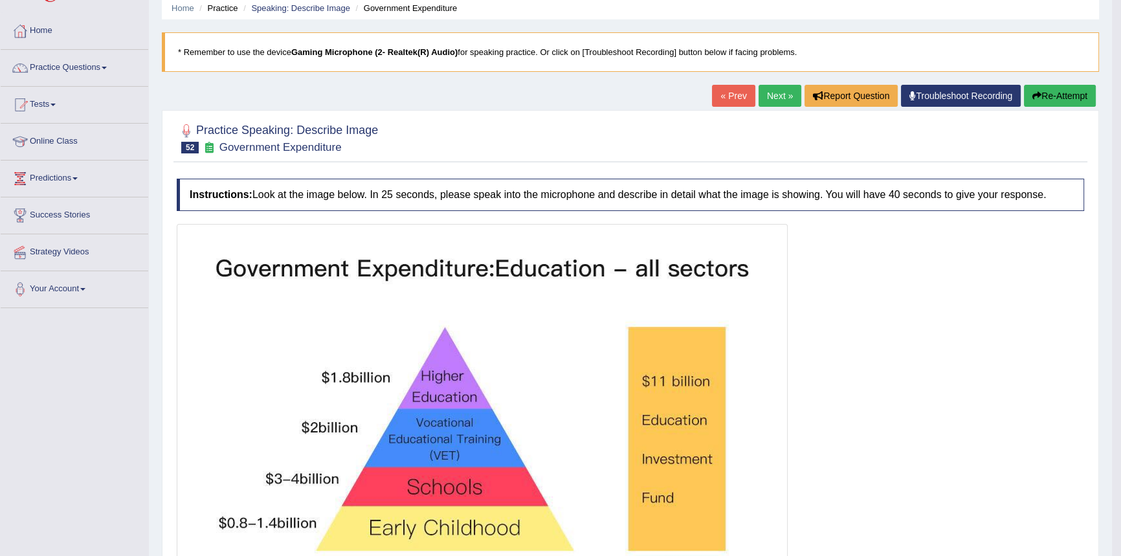
click at [1063, 96] on button "Re-Attempt" at bounding box center [1060, 96] width 72 height 22
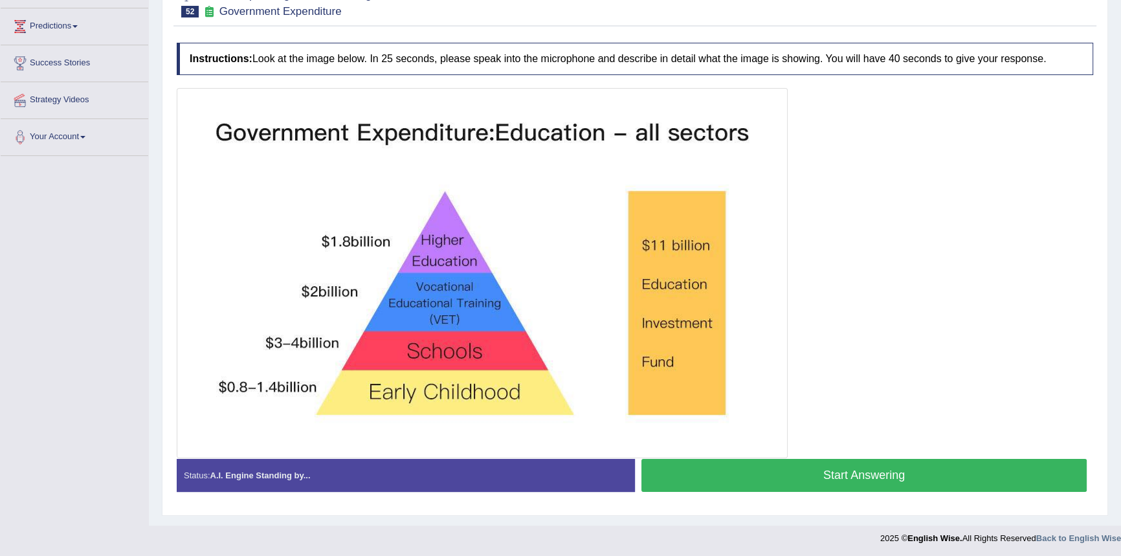
scroll to position [204, 0]
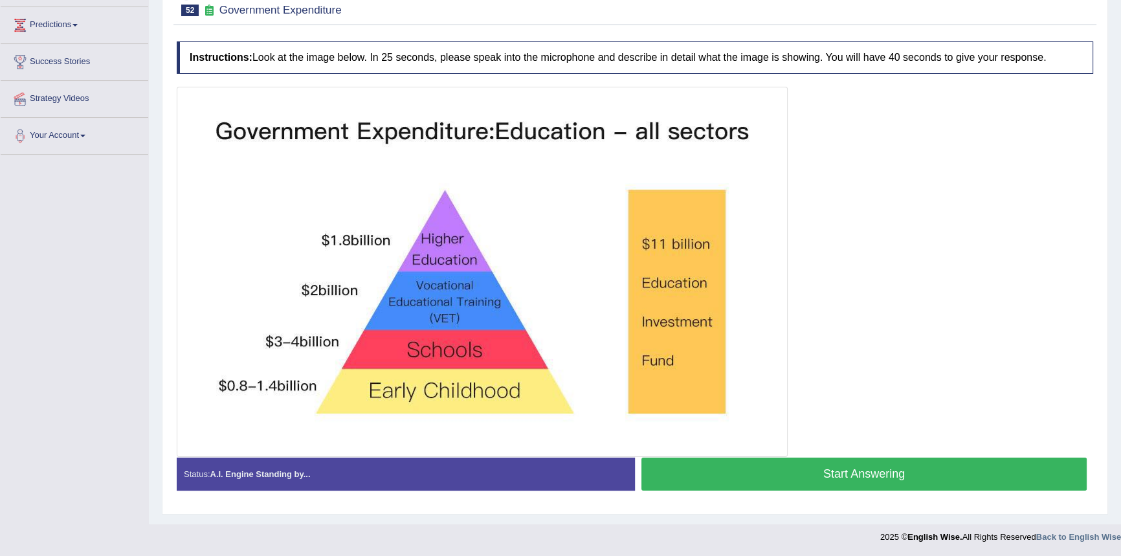
click at [845, 471] on button "Start Answering" at bounding box center [863, 473] width 445 height 33
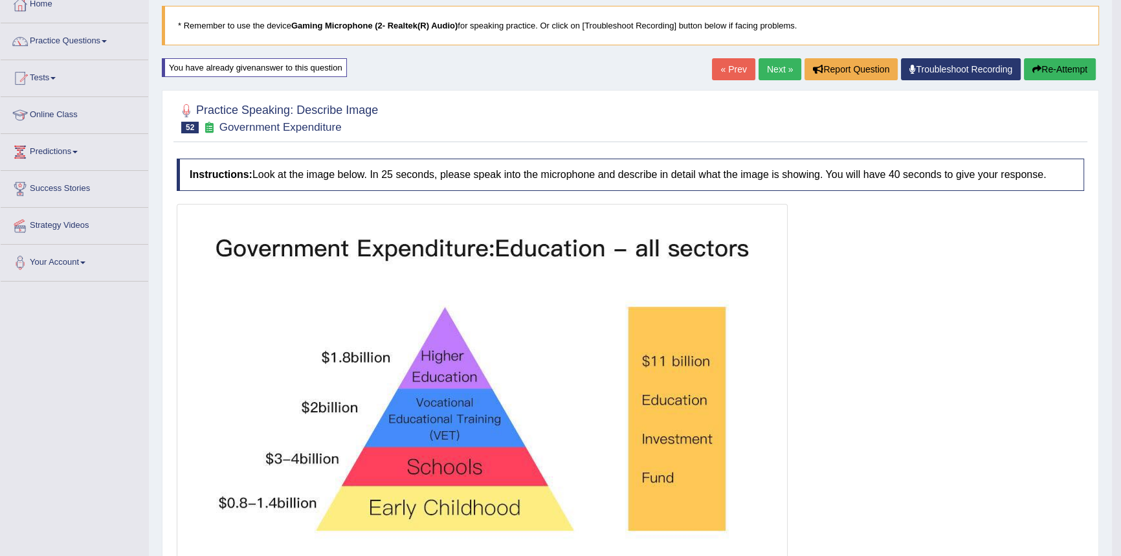
scroll to position [0, 0]
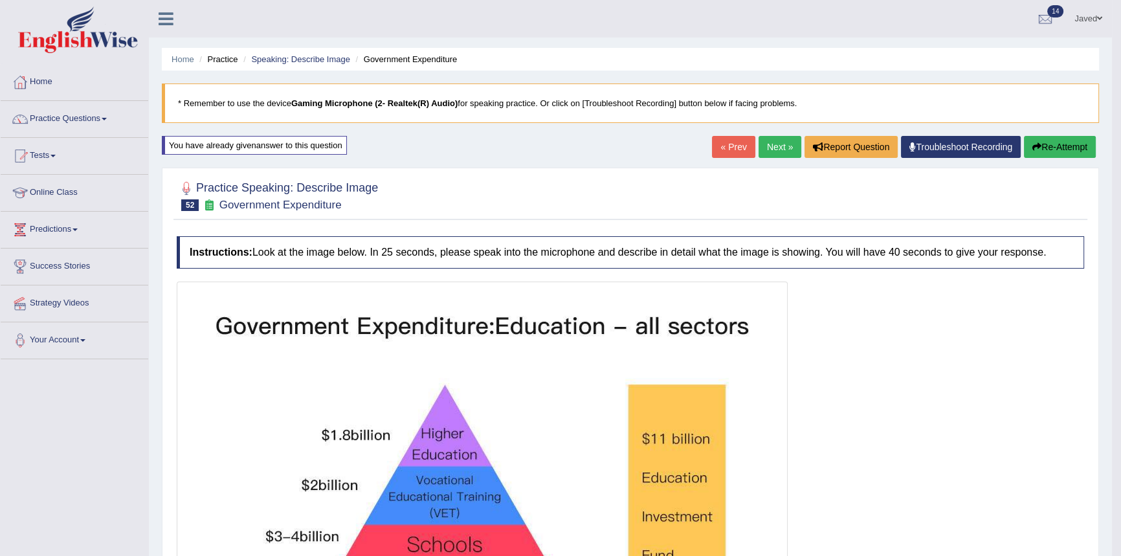
click at [776, 146] on link "Next »" at bounding box center [779, 147] width 43 height 22
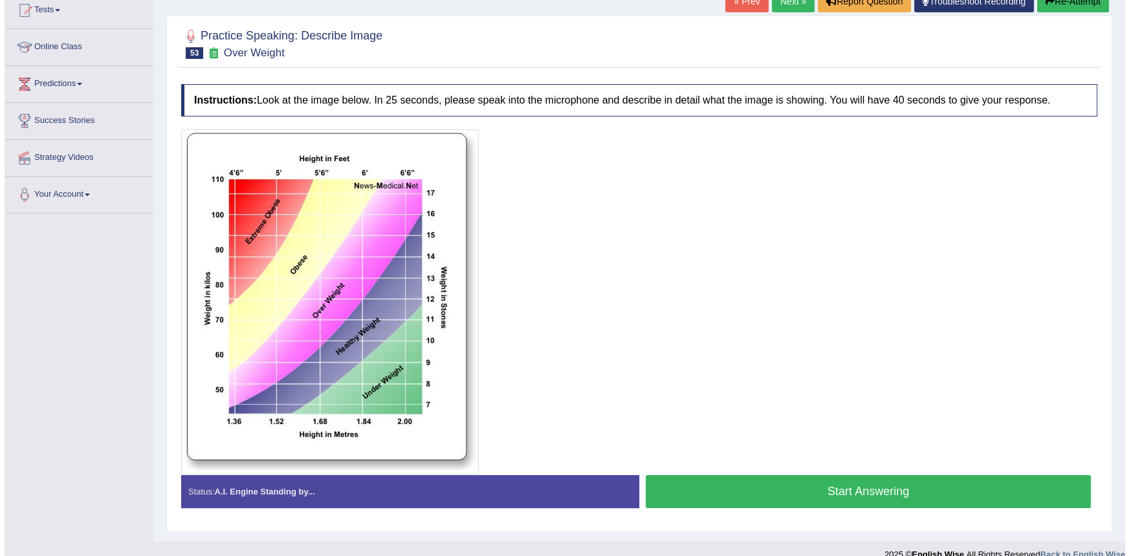
scroll to position [163, 0]
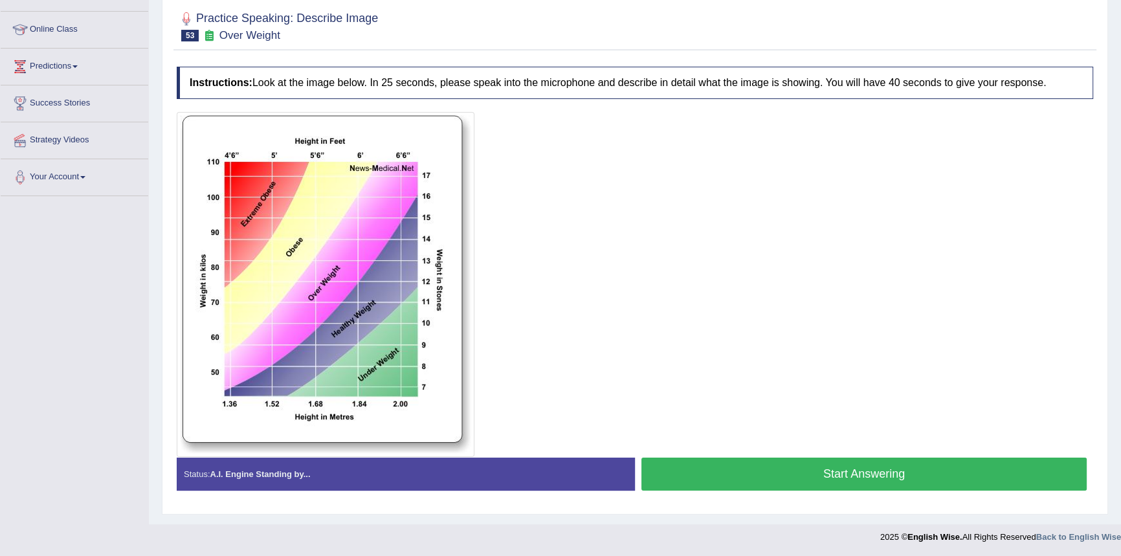
click at [867, 469] on button "Start Answering" at bounding box center [863, 473] width 445 height 33
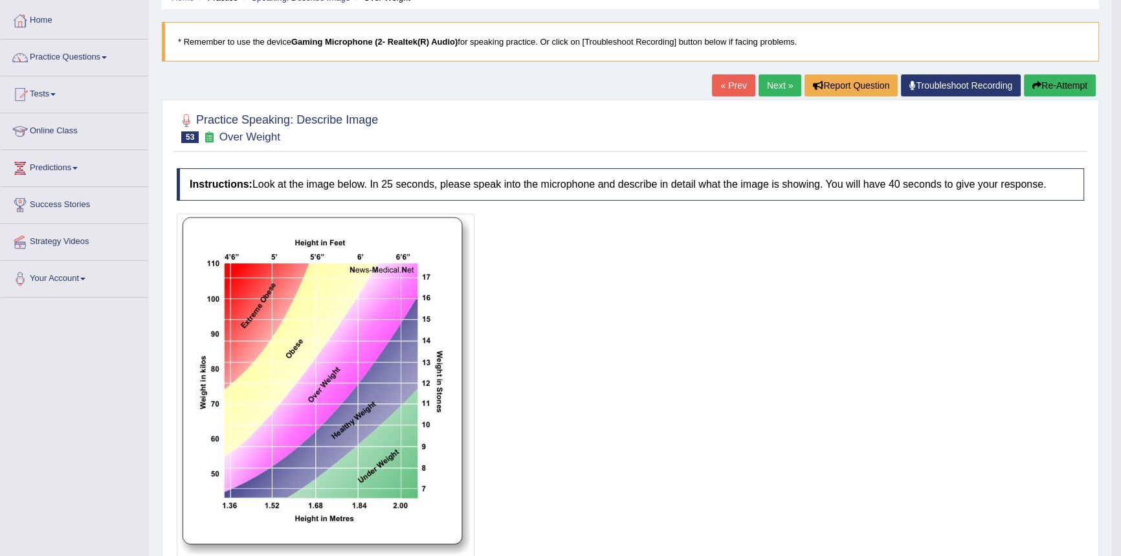
scroll to position [17, 0]
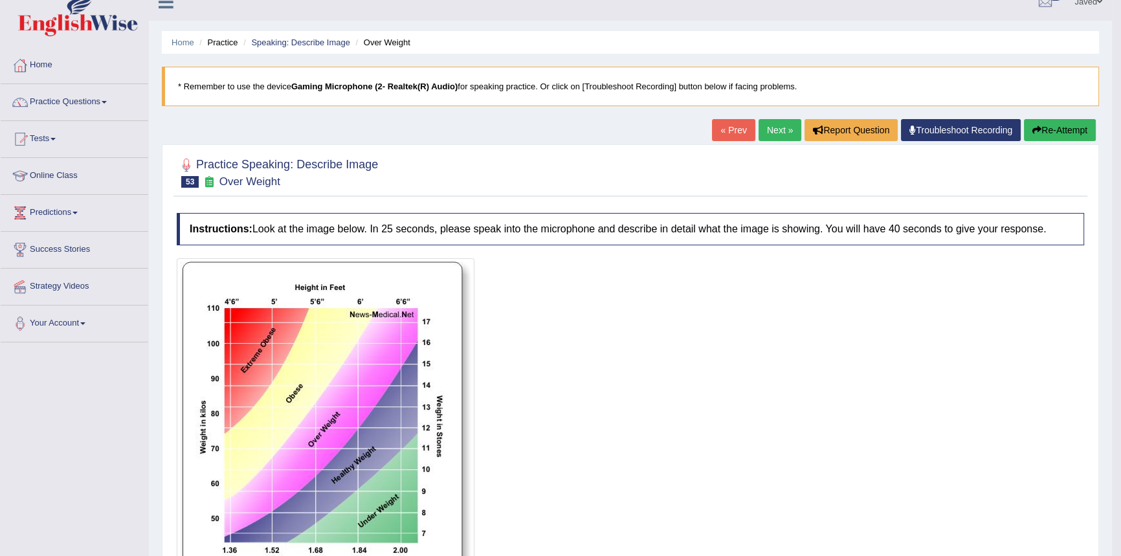
click at [1056, 122] on button "Re-Attempt" at bounding box center [1060, 130] width 72 height 22
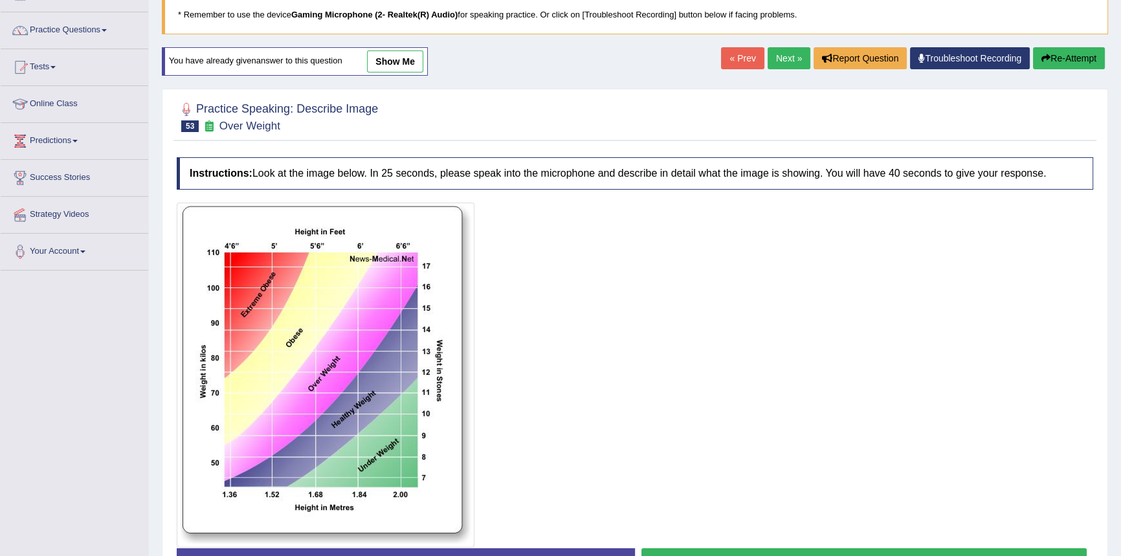
scroll to position [179, 0]
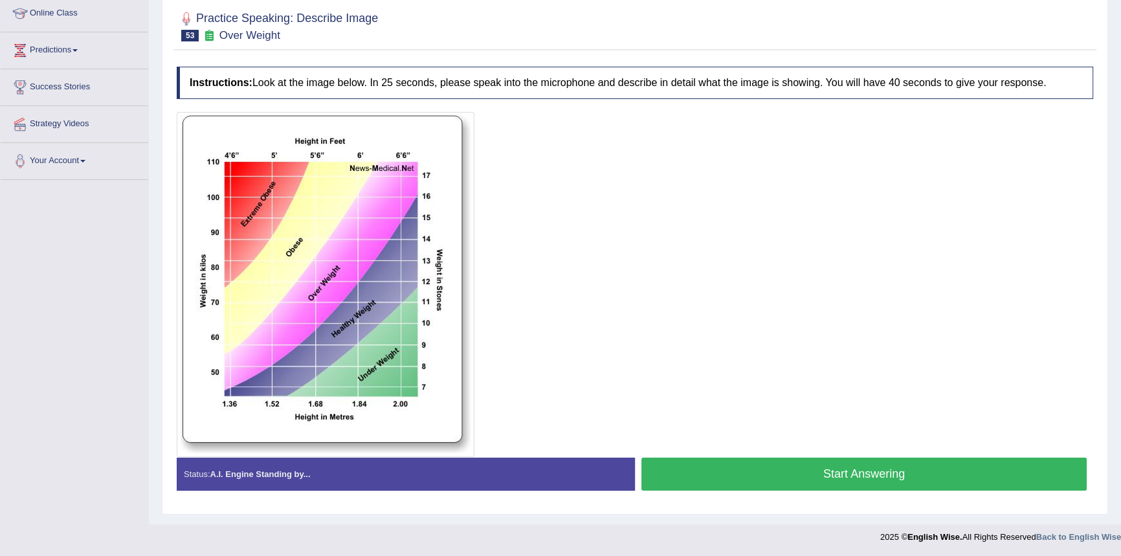
click at [725, 474] on button "Start Answering" at bounding box center [863, 473] width 445 height 33
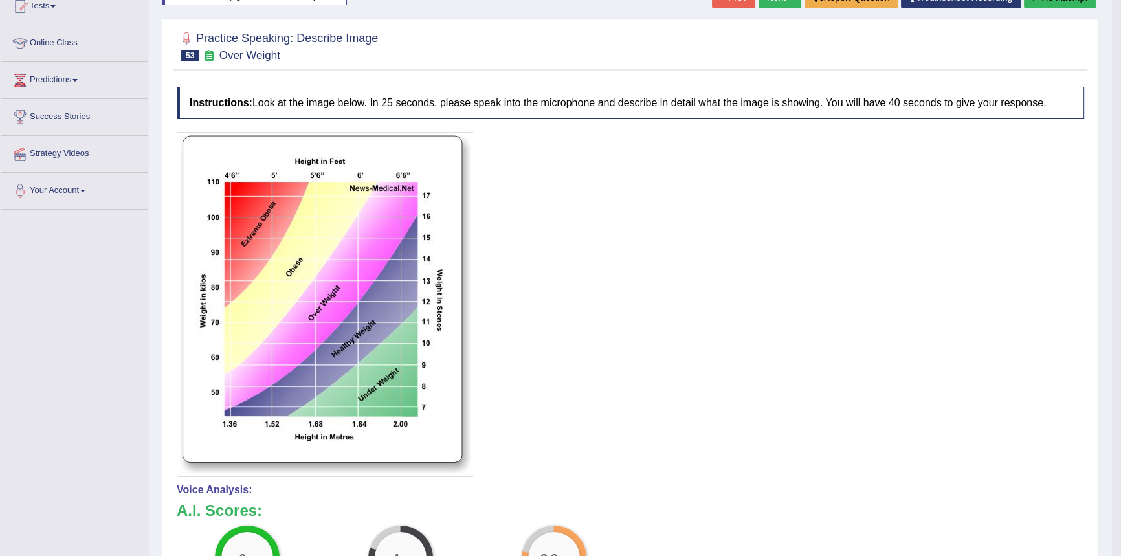
scroll to position [0, 0]
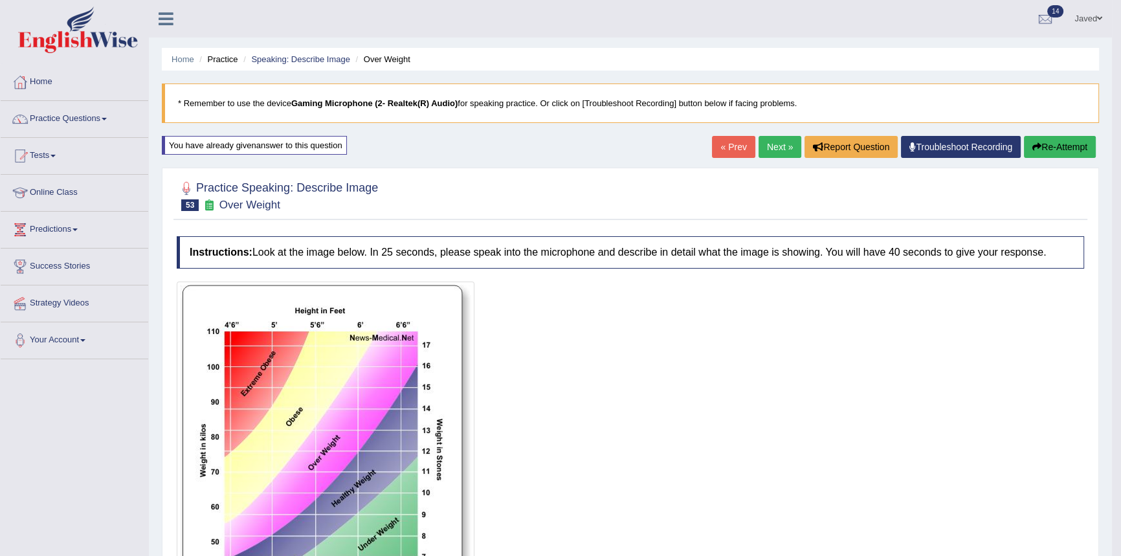
click at [1041, 142] on button "Re-Attempt" at bounding box center [1060, 147] width 72 height 22
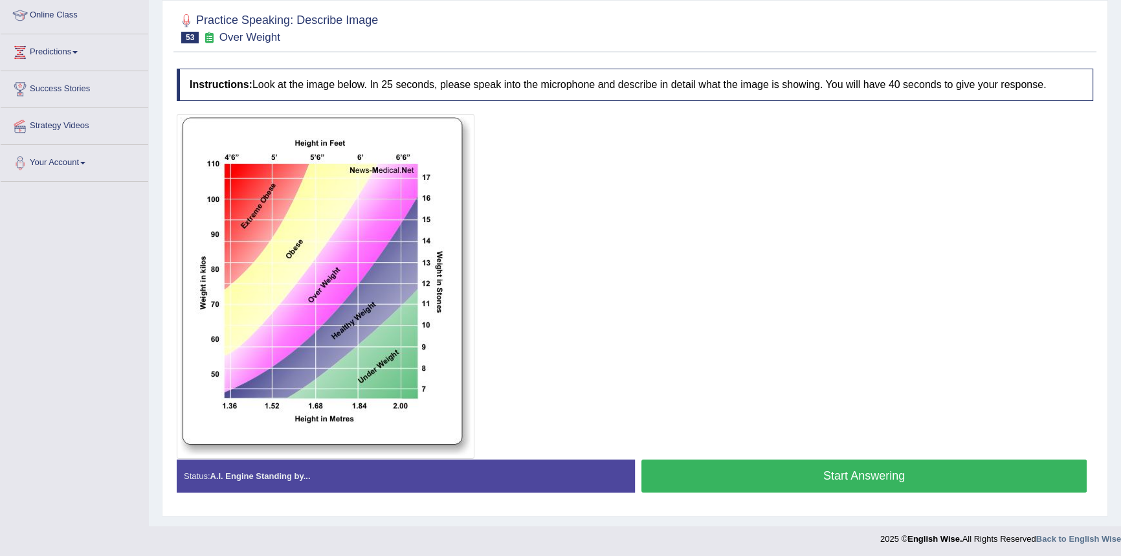
scroll to position [179, 0]
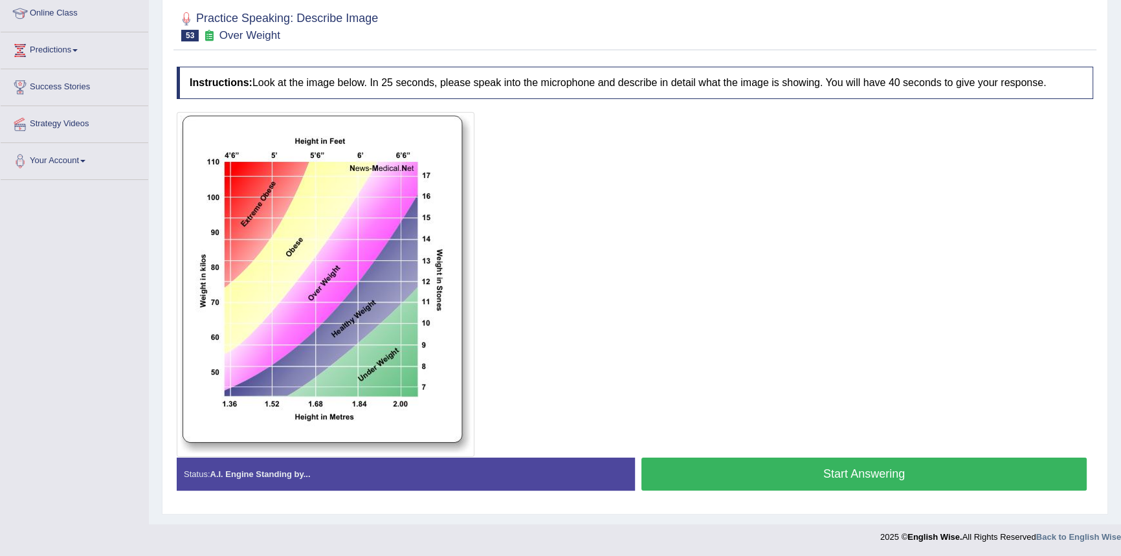
click at [808, 467] on button "Start Answering" at bounding box center [863, 473] width 445 height 33
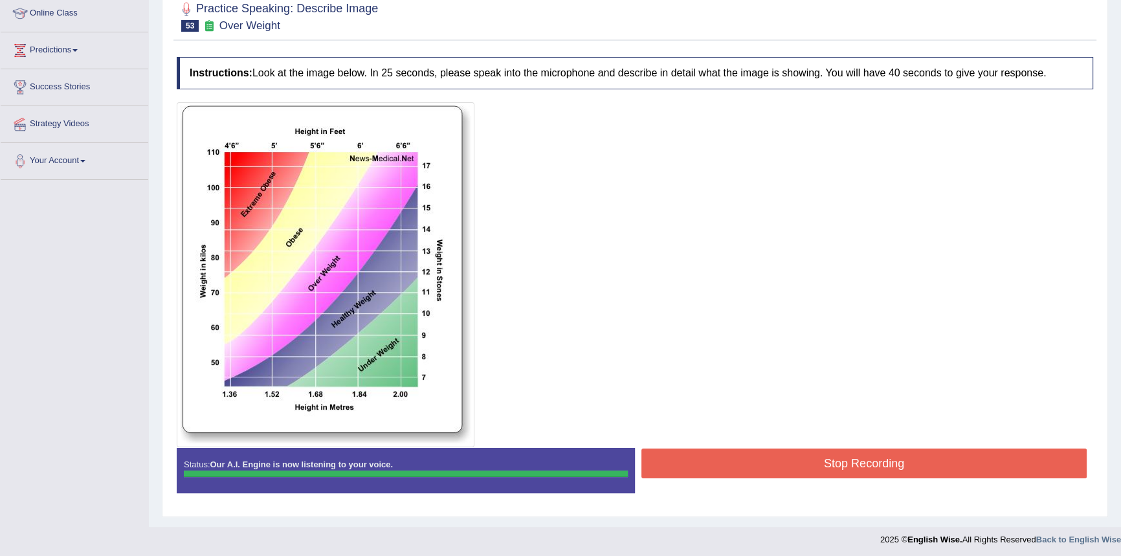
click at [828, 463] on div "Instructions: Look at the image below. In 25 seconds, please speak into the mic…" at bounding box center [634, 279] width 923 height 459
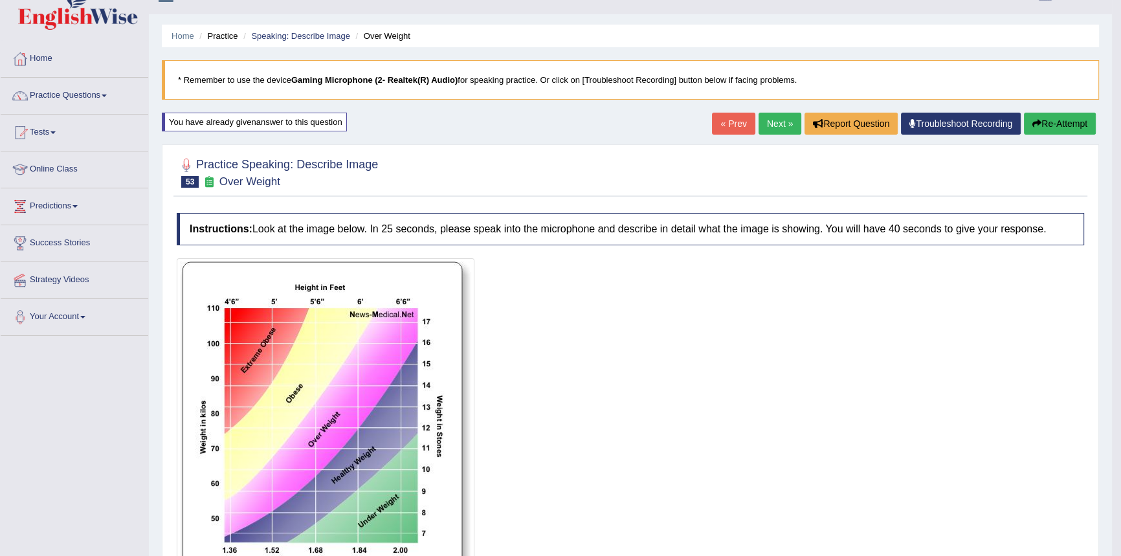
scroll to position [0, 0]
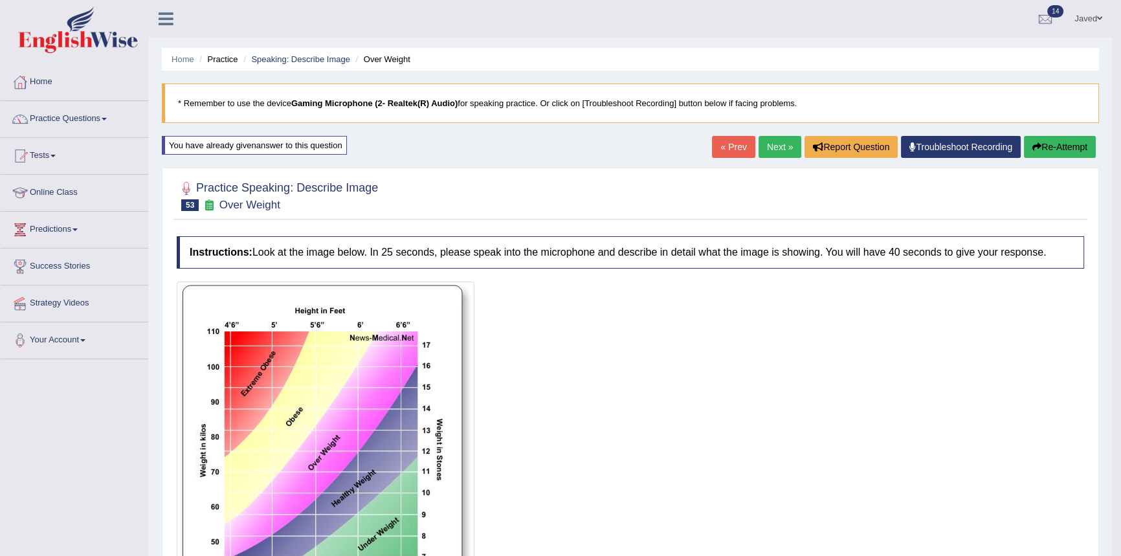
click at [784, 137] on link "Next »" at bounding box center [779, 147] width 43 height 22
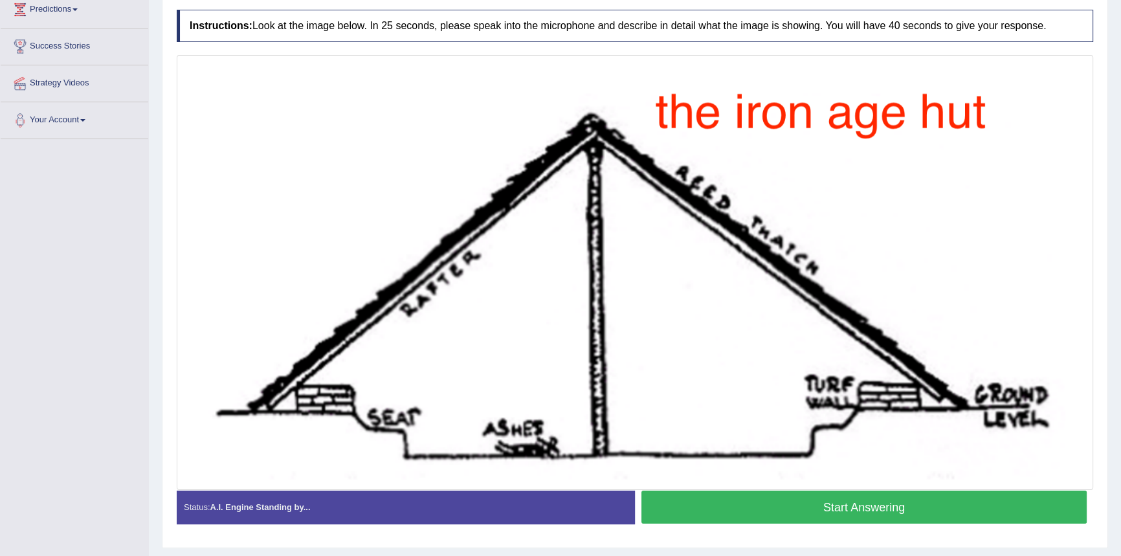
scroll to position [253, 0]
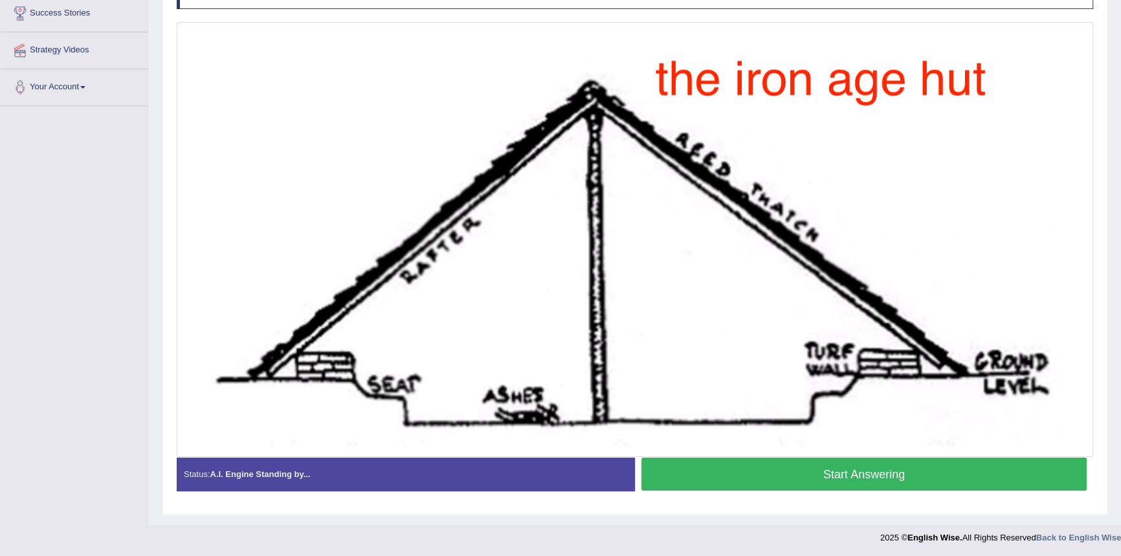
click at [878, 478] on button "Start Answering" at bounding box center [863, 473] width 445 height 33
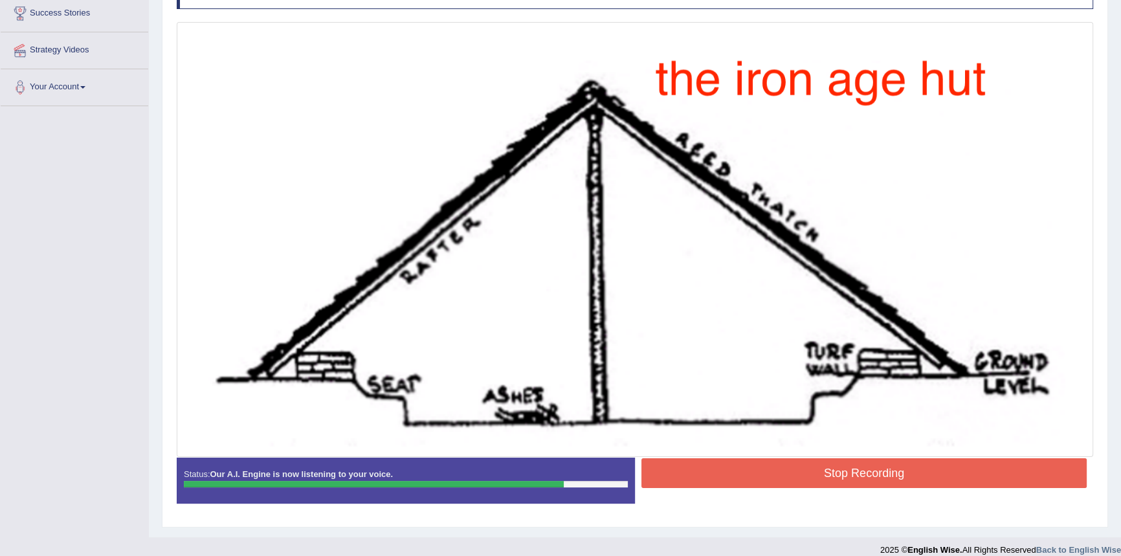
click at [783, 469] on button "Stop Recording" at bounding box center [863, 473] width 445 height 30
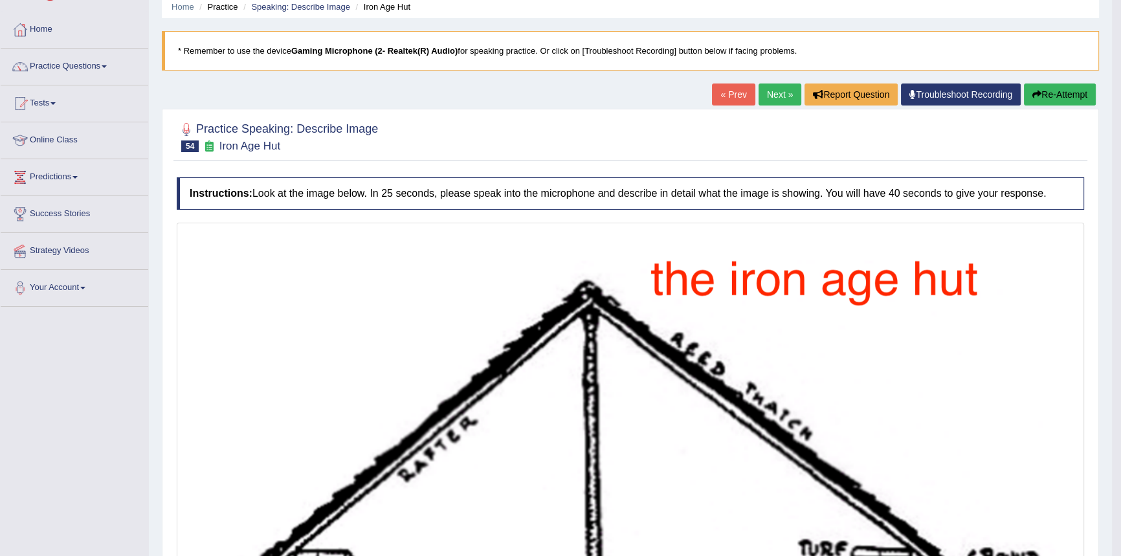
scroll to position [0, 0]
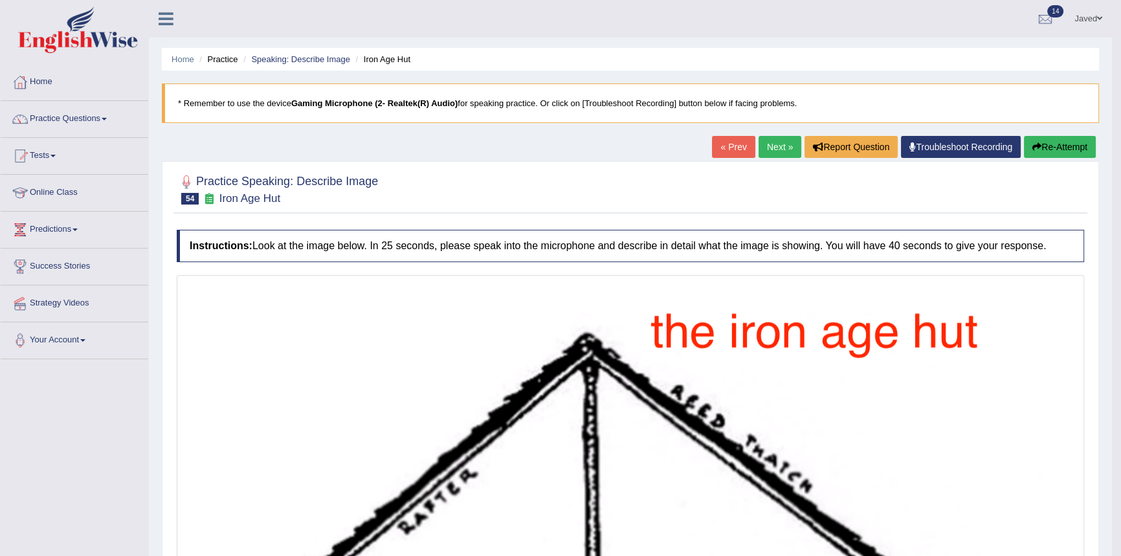
click at [1048, 149] on button "Re-Attempt" at bounding box center [1060, 147] width 72 height 22
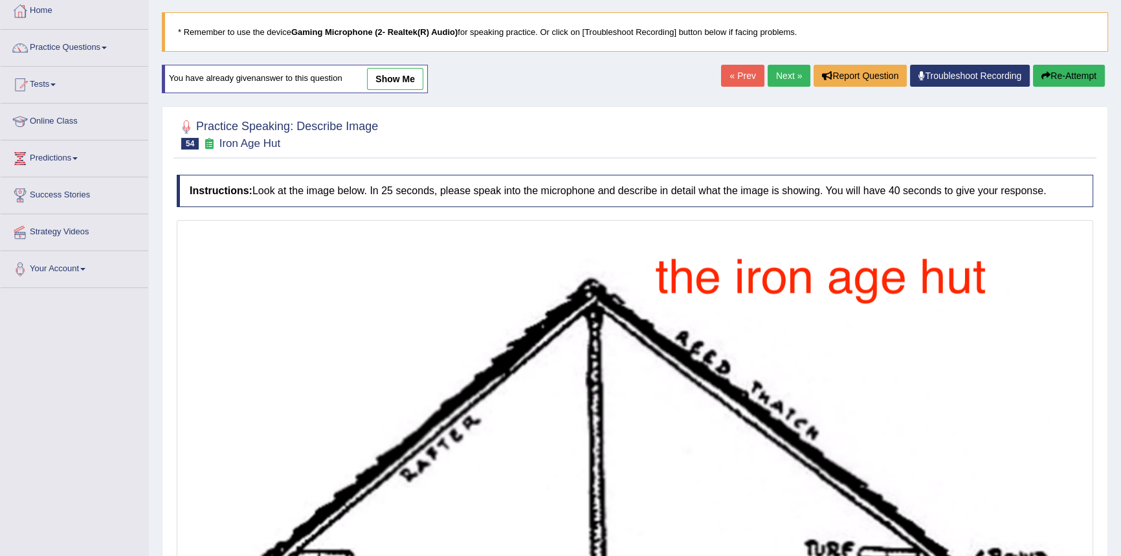
scroll to position [270, 0]
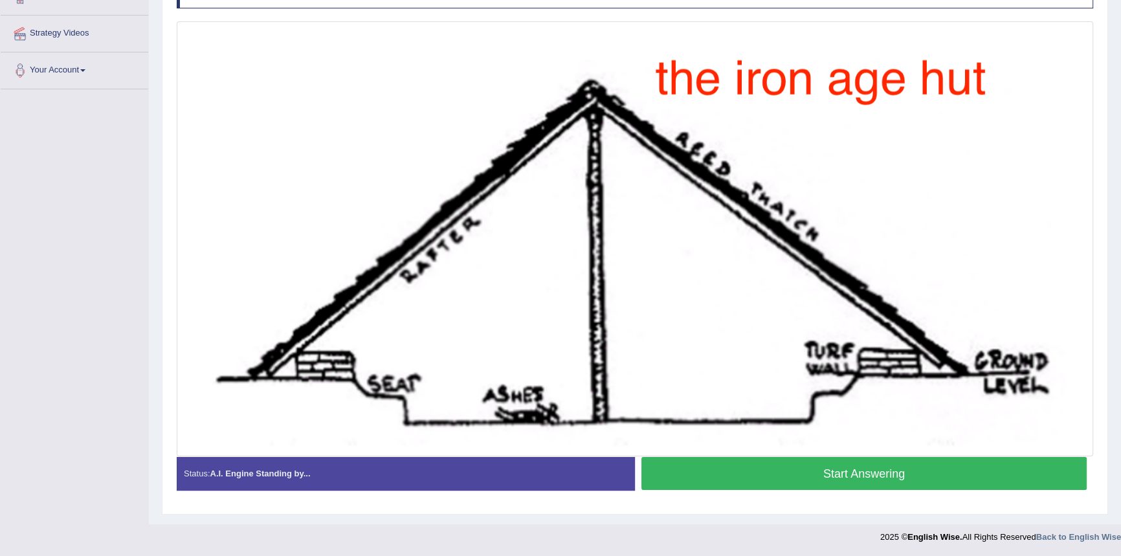
click at [857, 467] on button "Start Answering" at bounding box center [863, 473] width 445 height 33
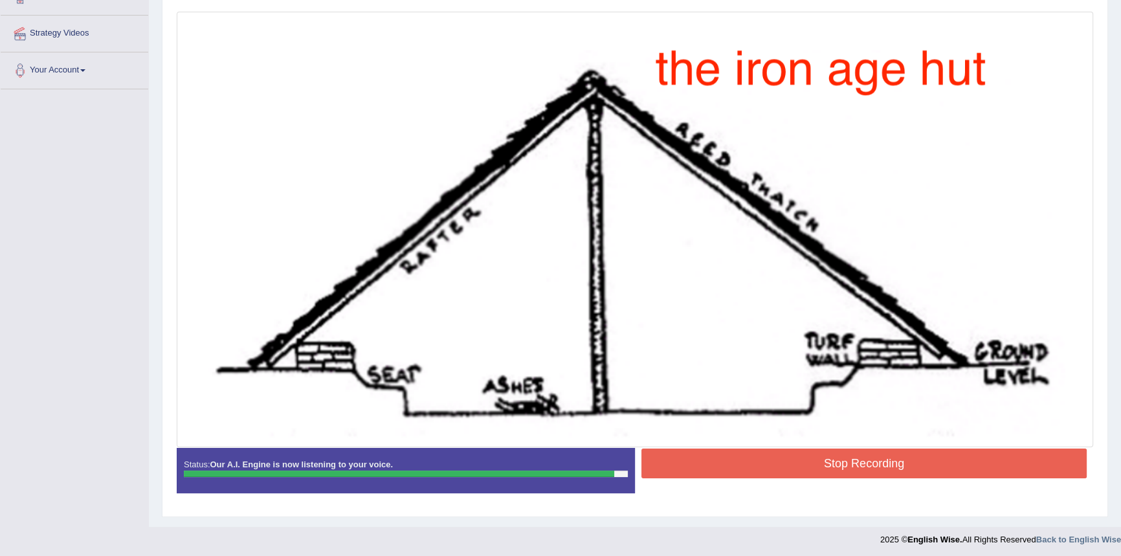
click at [759, 464] on button "Stop Recording" at bounding box center [863, 463] width 445 height 30
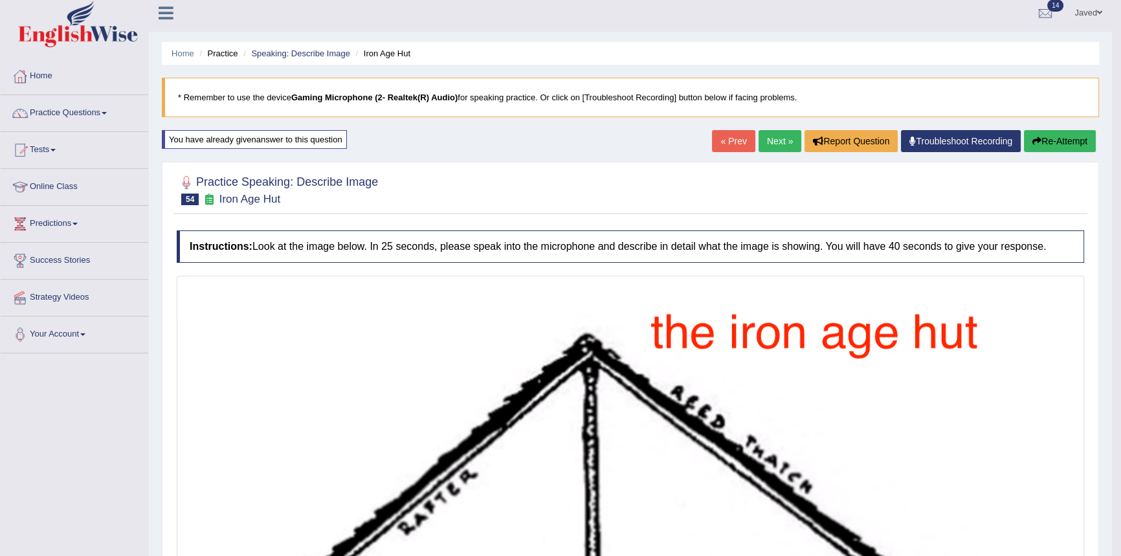
scroll to position [0, 0]
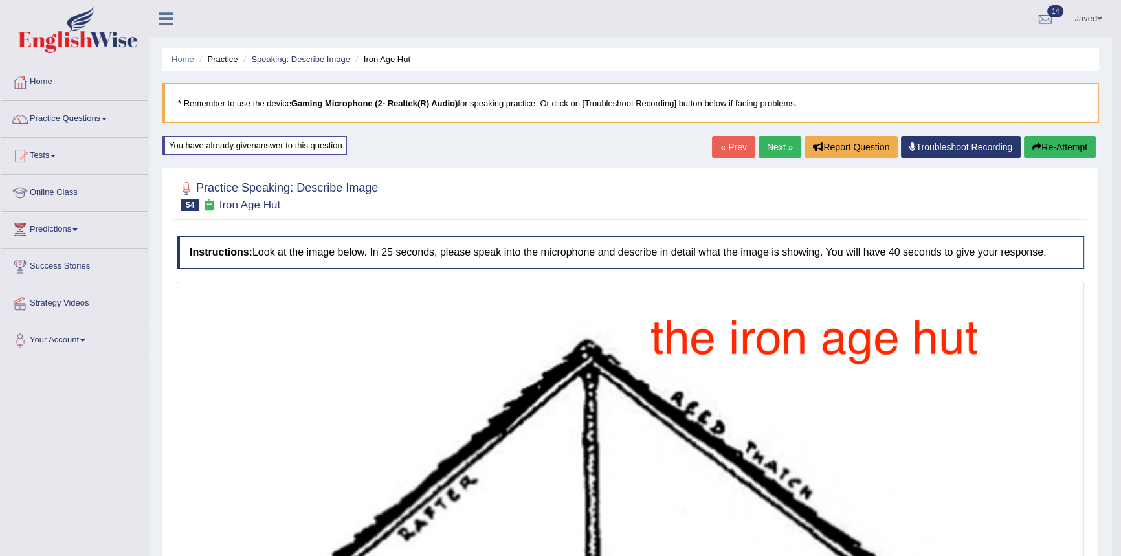
click at [777, 141] on link "Next »" at bounding box center [779, 147] width 43 height 22
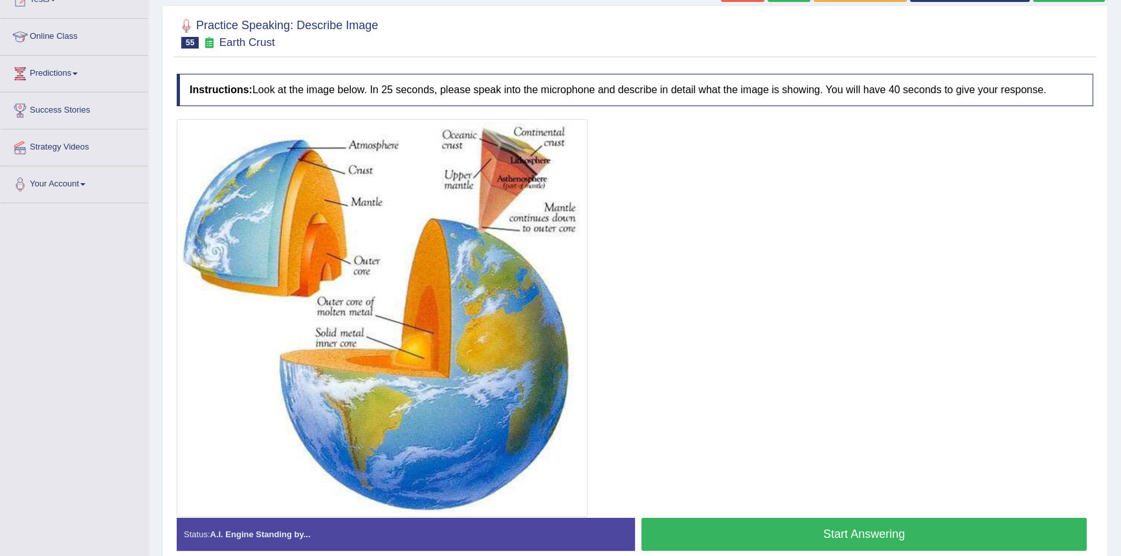
scroll to position [176, 0]
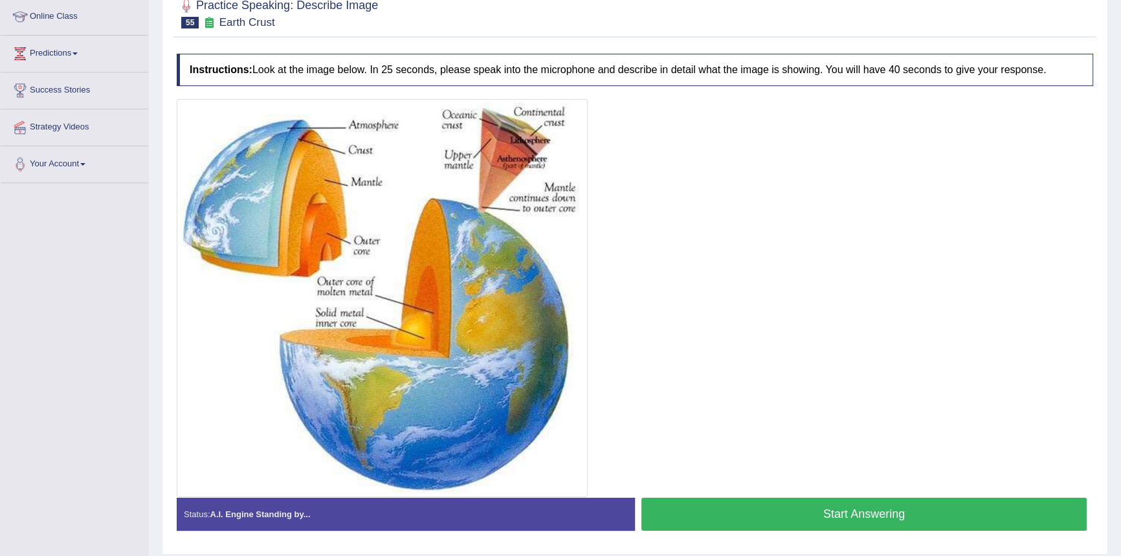
click at [940, 503] on button "Start Answering" at bounding box center [863, 514] width 445 height 33
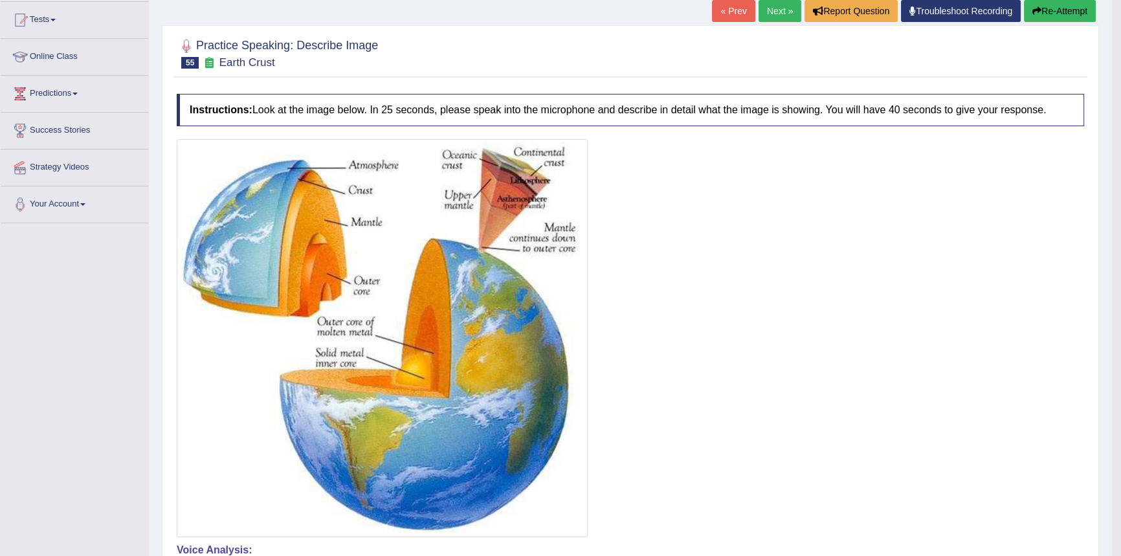
scroll to position [117, 0]
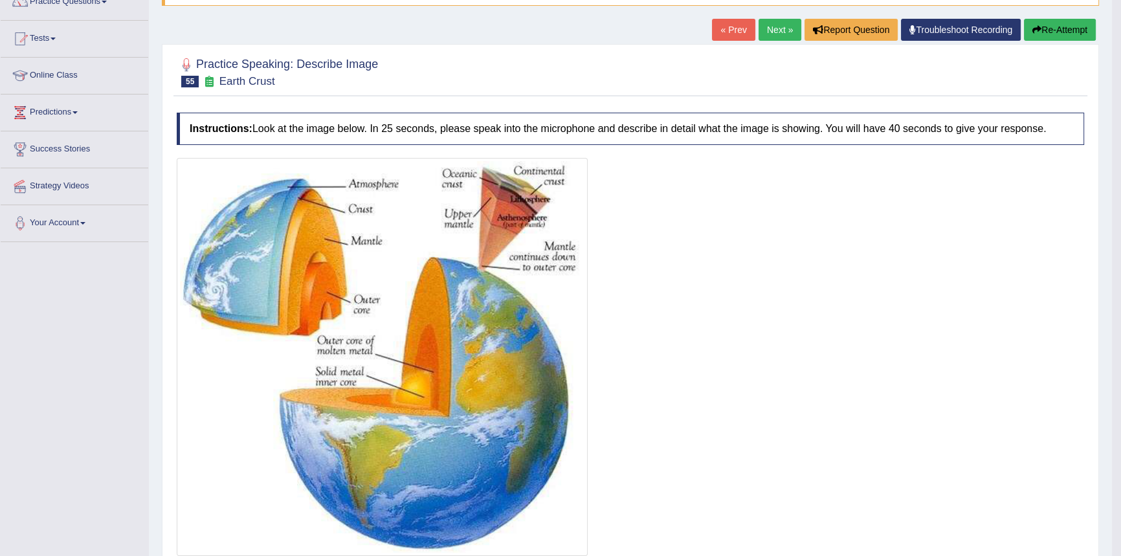
click at [1070, 34] on button "Re-Attempt" at bounding box center [1060, 30] width 72 height 22
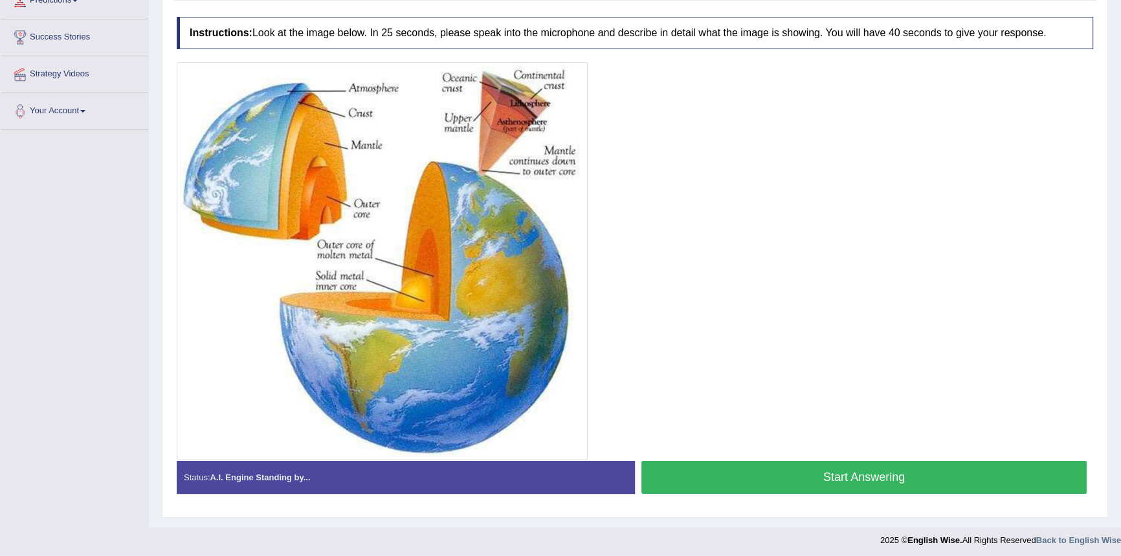
scroll to position [232, 0]
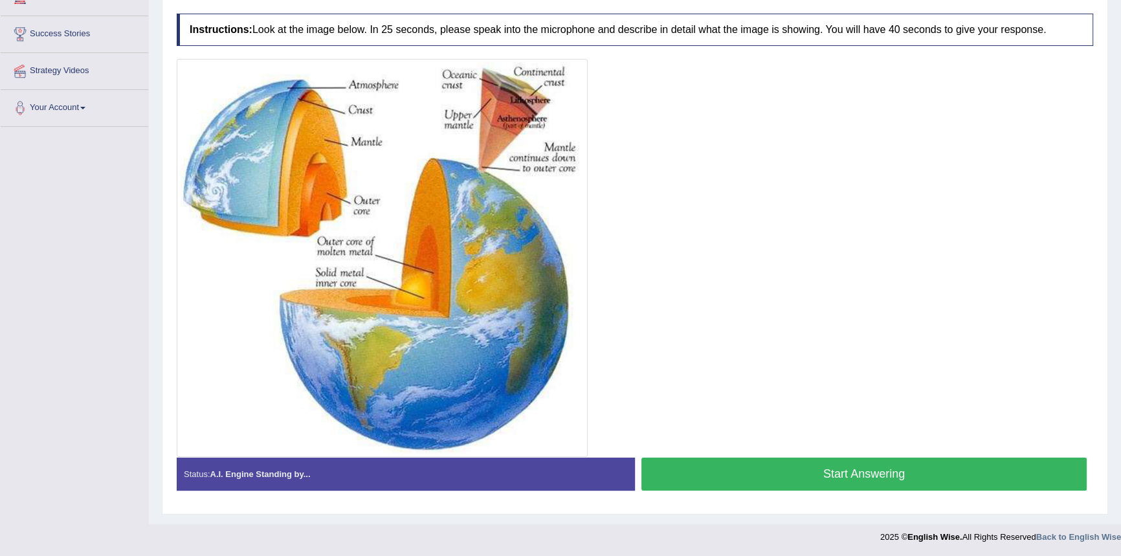
click at [753, 472] on button "Start Answering" at bounding box center [863, 473] width 445 height 33
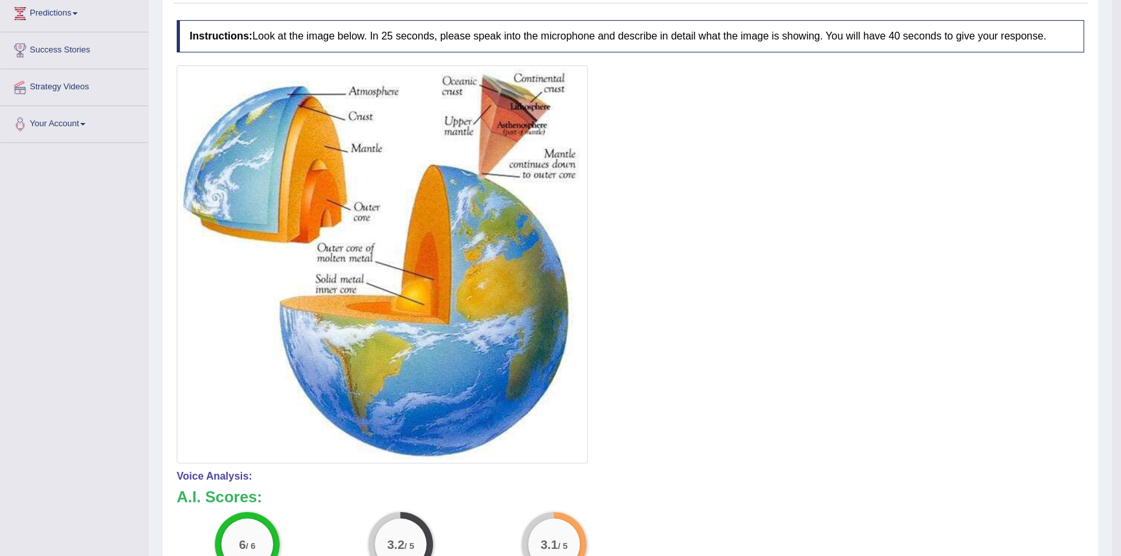
scroll to position [0, 0]
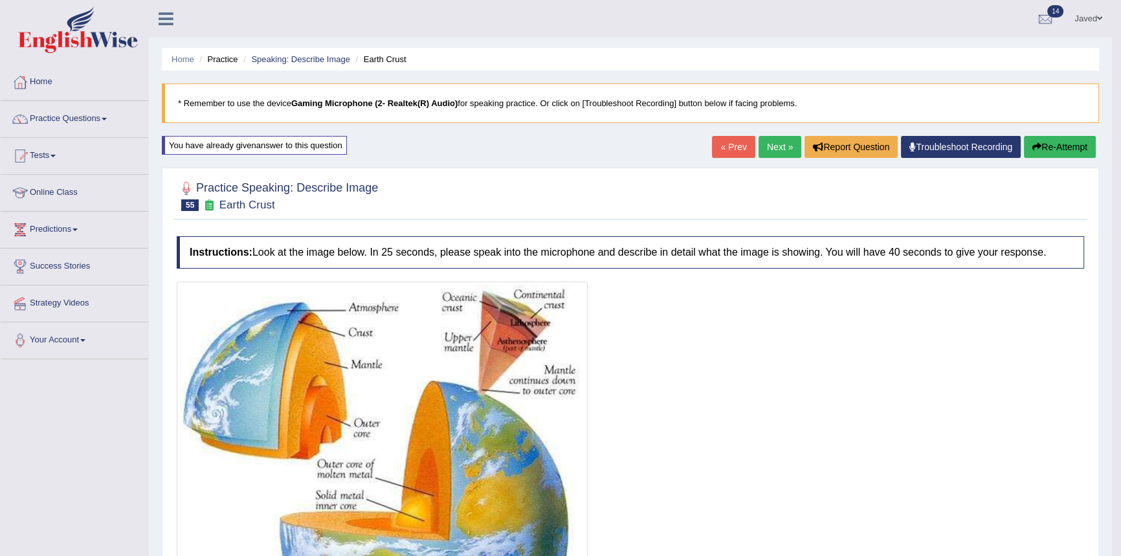
click at [764, 146] on link "Next »" at bounding box center [779, 147] width 43 height 22
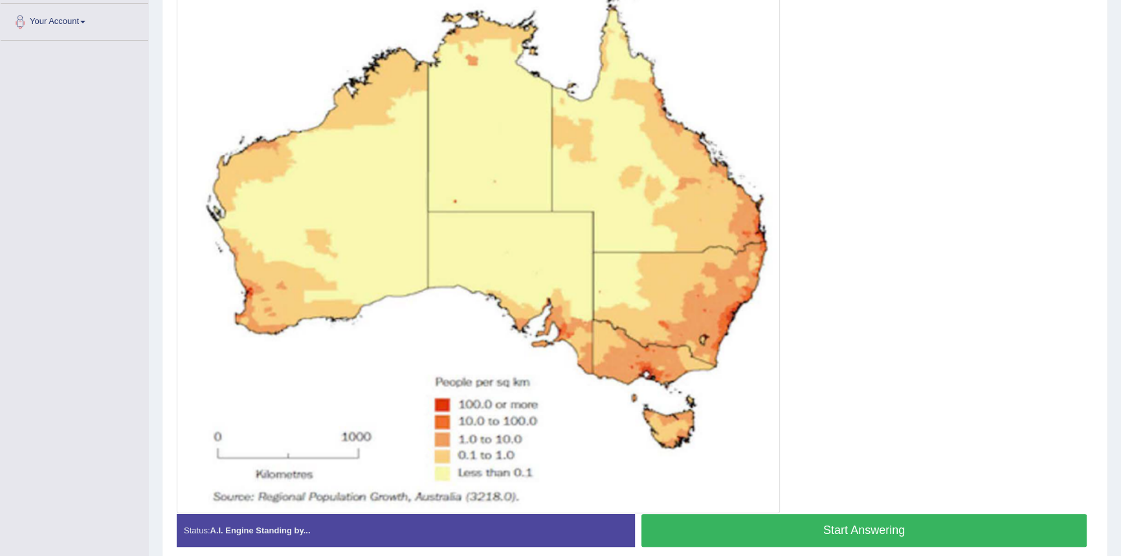
scroll to position [353, 0]
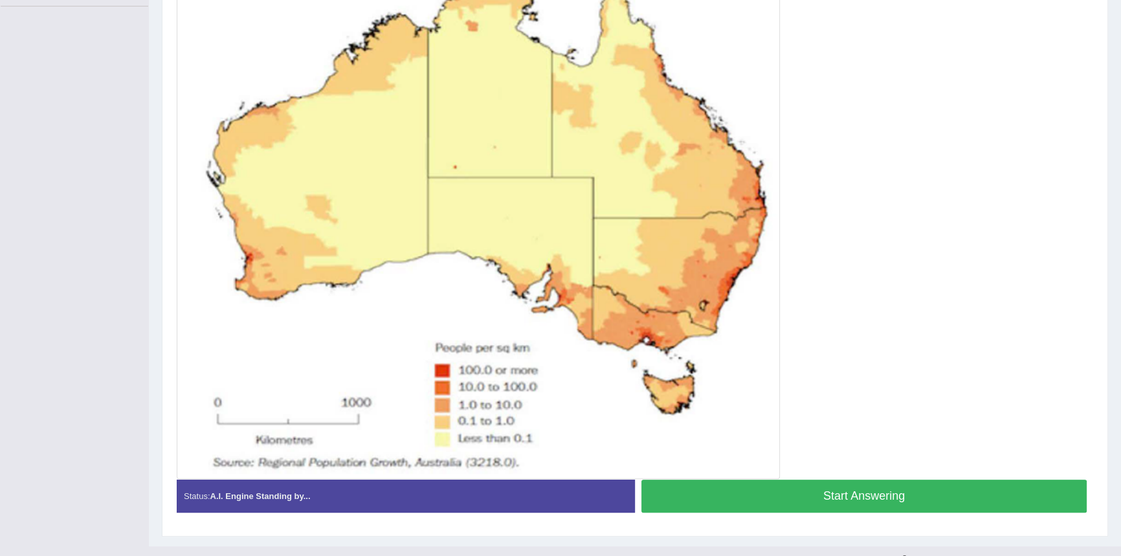
click at [868, 491] on button "Start Answering" at bounding box center [863, 495] width 445 height 33
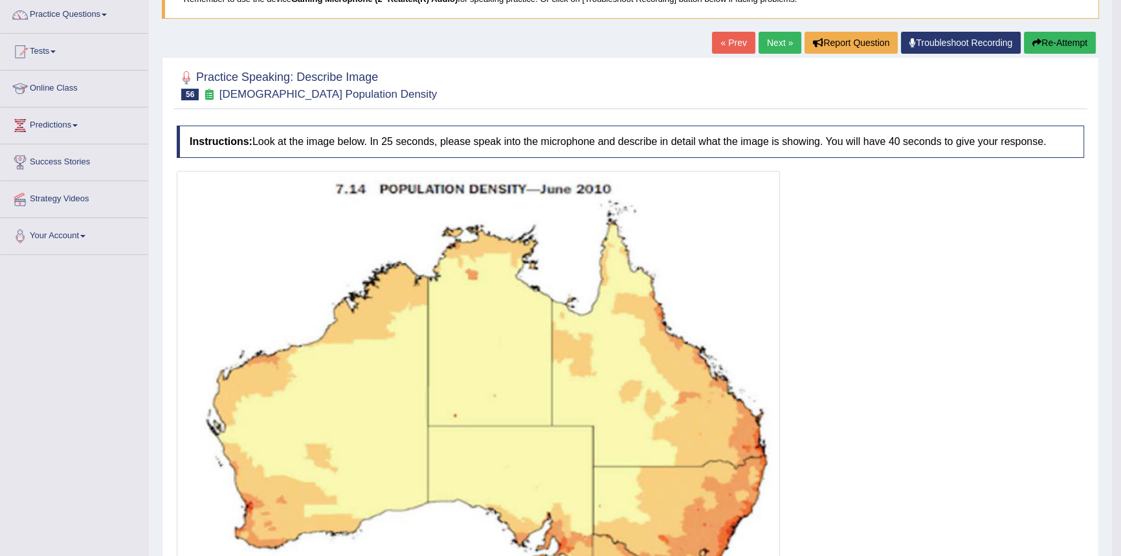
scroll to position [0, 0]
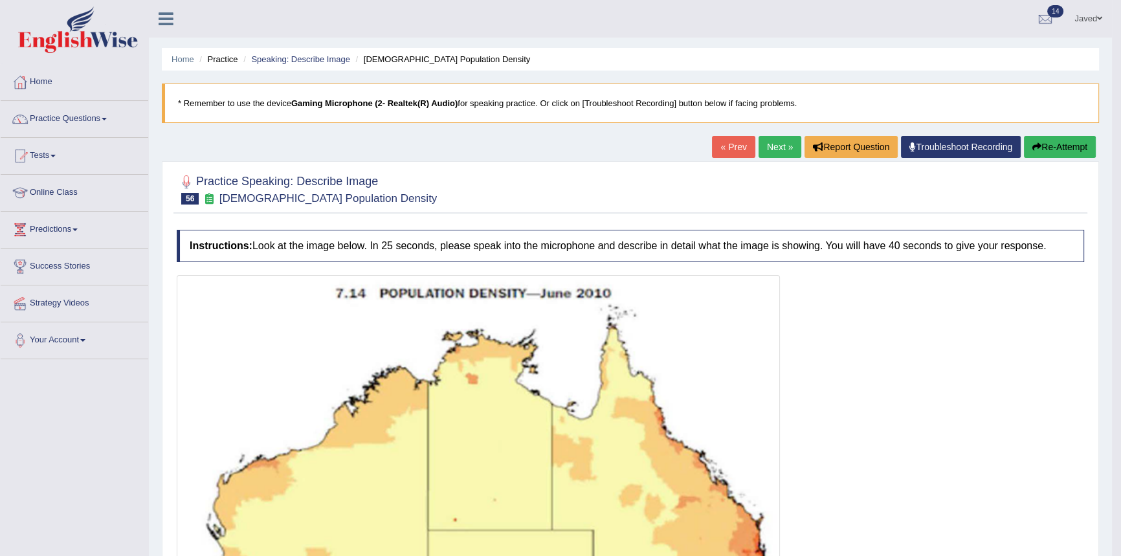
click at [1052, 145] on button "Re-Attempt" at bounding box center [1060, 147] width 72 height 22
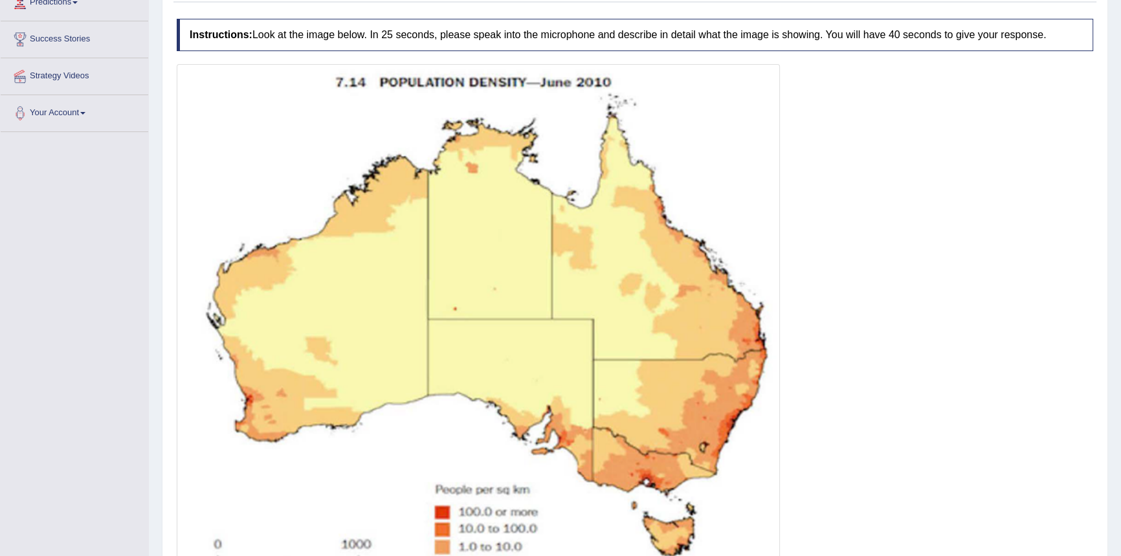
scroll to position [391, 0]
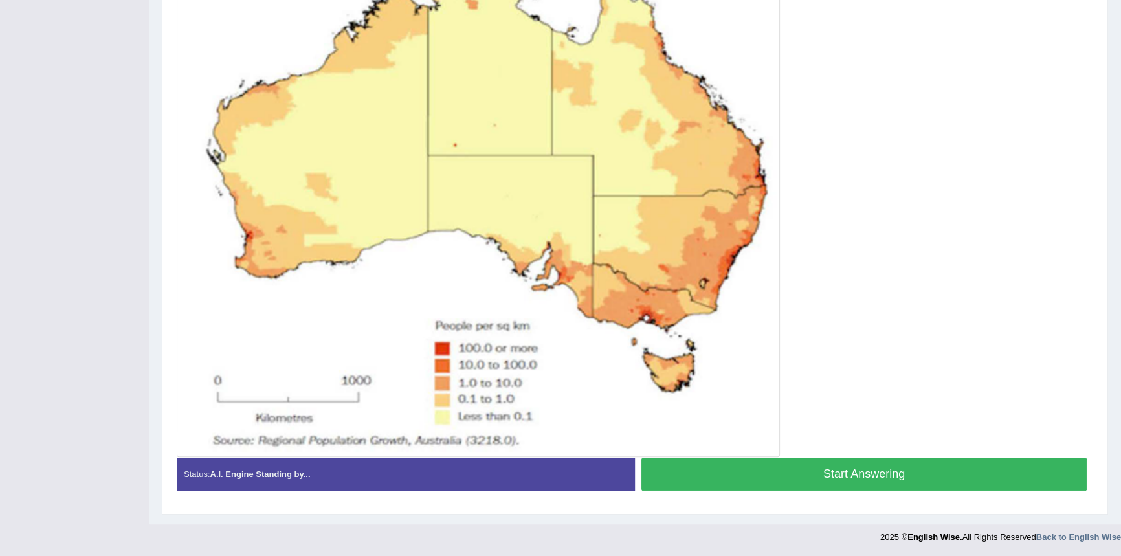
click at [821, 469] on button "Start Answering" at bounding box center [863, 473] width 445 height 33
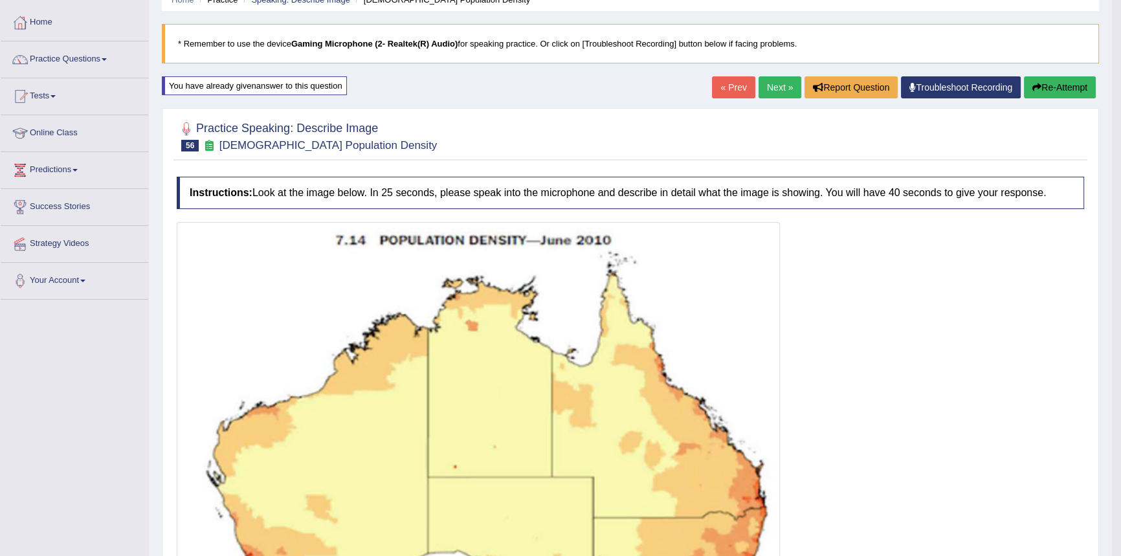
scroll to position [0, 0]
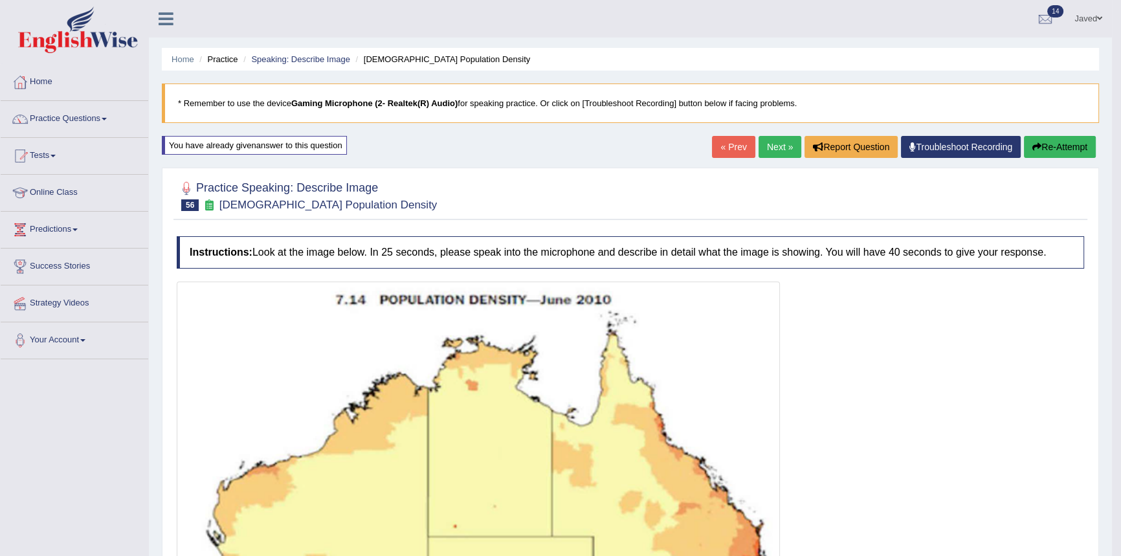
click at [767, 144] on link "Next »" at bounding box center [779, 147] width 43 height 22
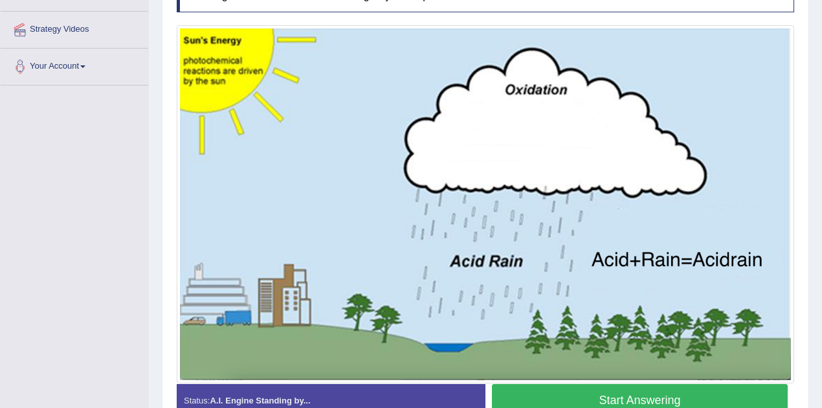
scroll to position [260, 0]
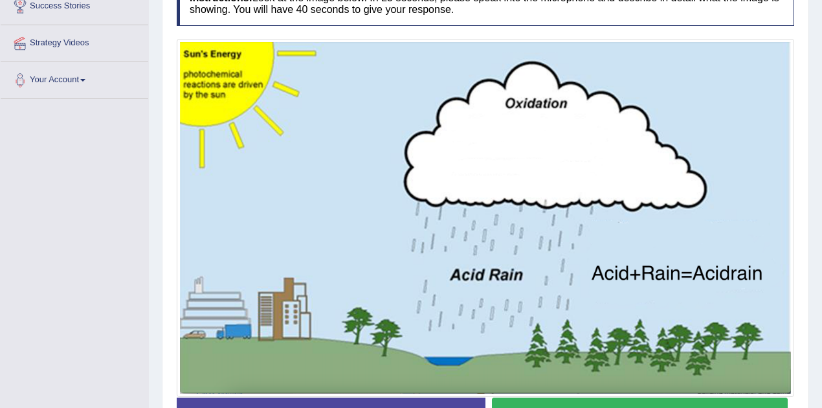
click at [618, 403] on button "Start Answering" at bounding box center [640, 413] width 296 height 33
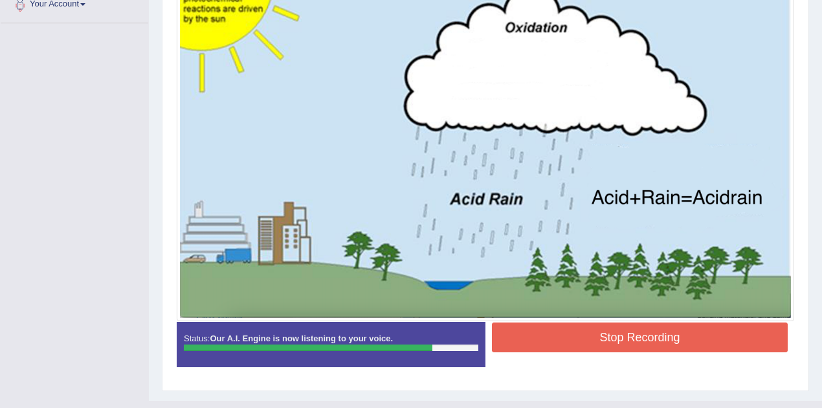
scroll to position [359, 0]
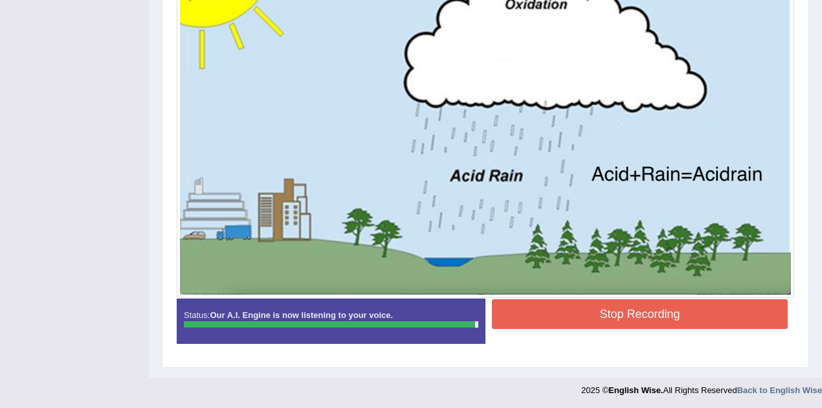
click at [655, 305] on button "Stop Recording" at bounding box center [640, 314] width 296 height 30
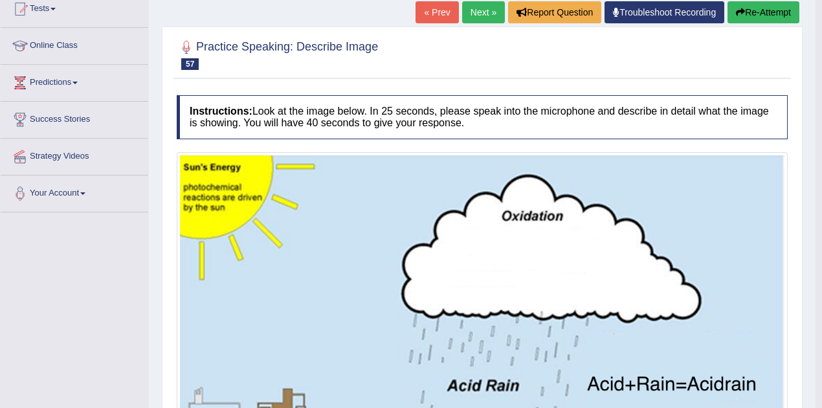
scroll to position [0, 0]
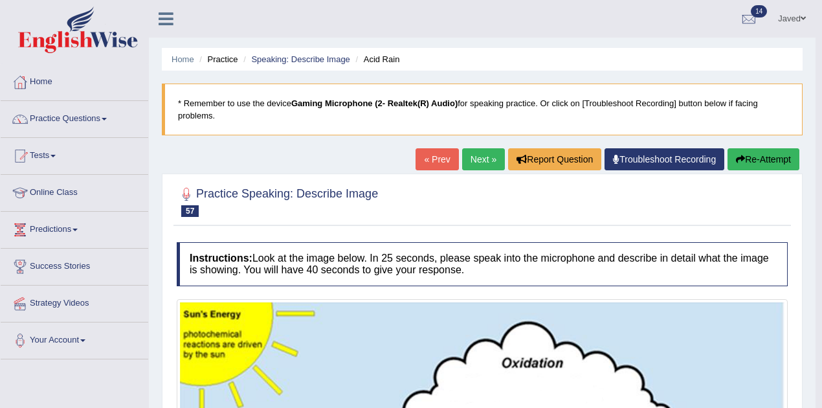
click at [476, 155] on link "Next »" at bounding box center [483, 159] width 43 height 22
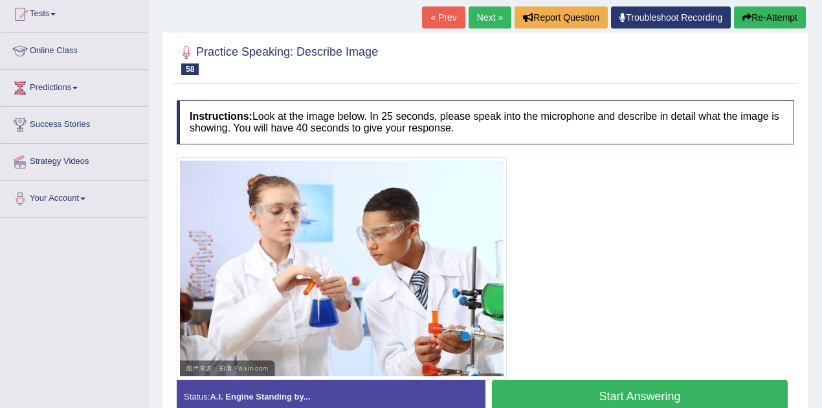
scroll to position [215, 0]
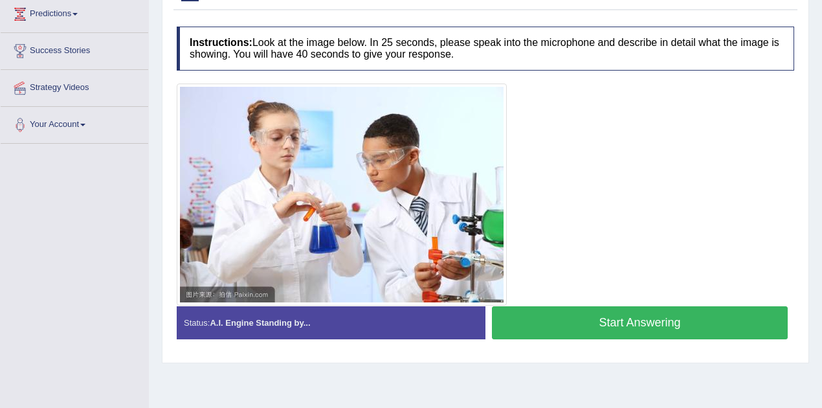
click at [597, 321] on button "Start Answering" at bounding box center [640, 322] width 296 height 33
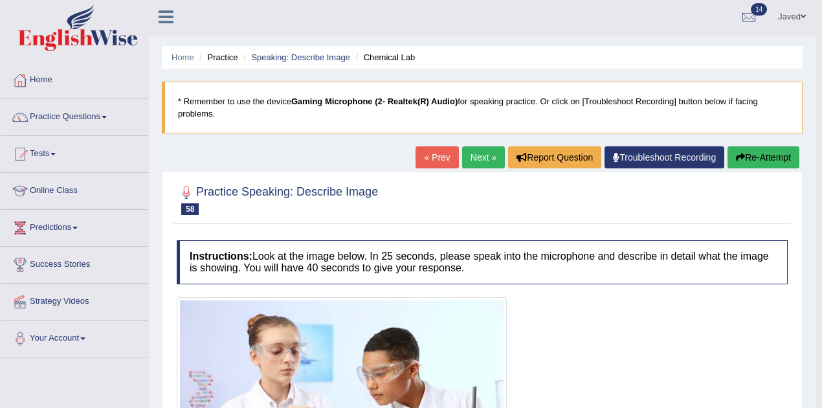
scroll to position [0, 0]
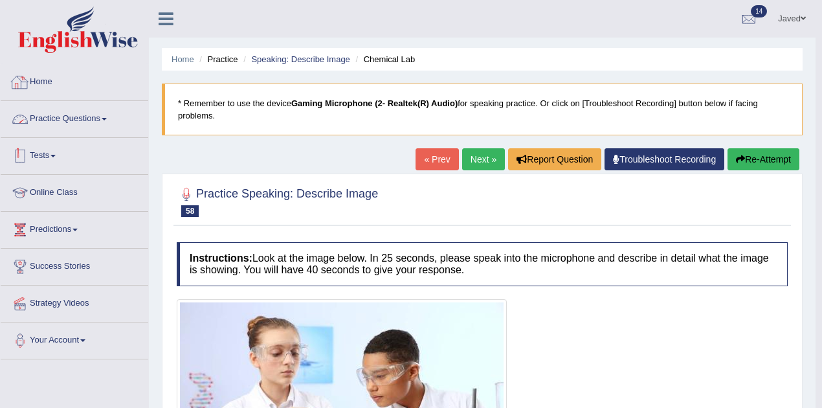
click at [79, 127] on link "Practice Questions" at bounding box center [75, 117] width 148 height 32
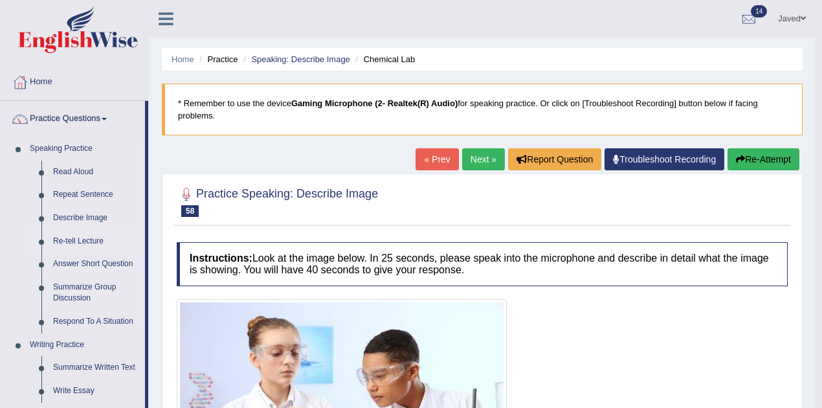
click at [84, 237] on link "Re-tell Lecture" at bounding box center [96, 241] width 98 height 23
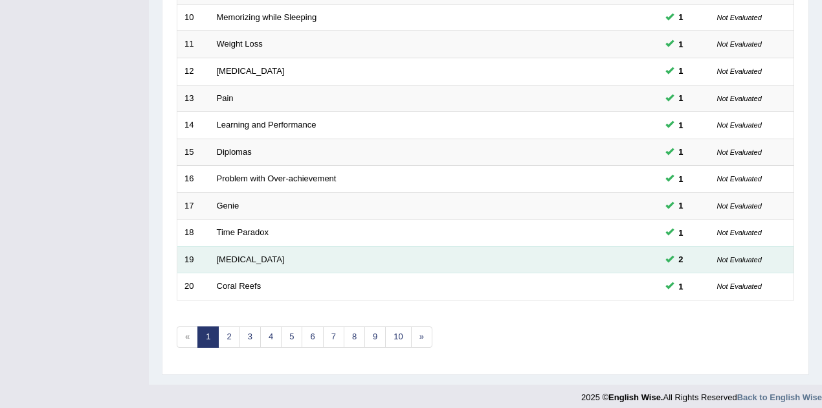
scroll to position [443, 0]
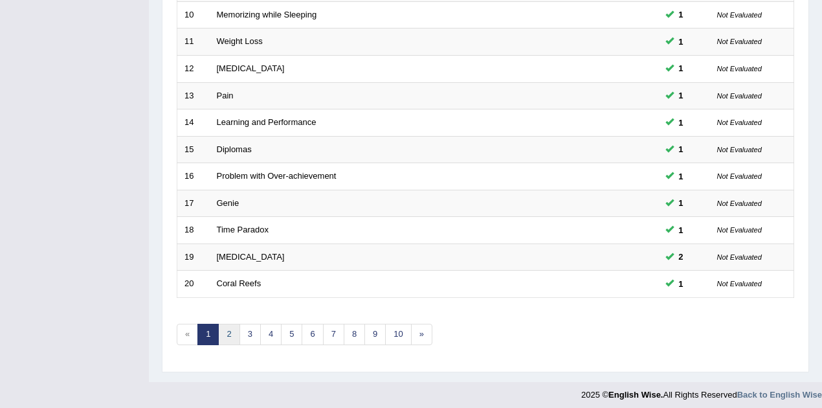
click at [230, 328] on link "2" at bounding box center [228, 334] width 21 height 21
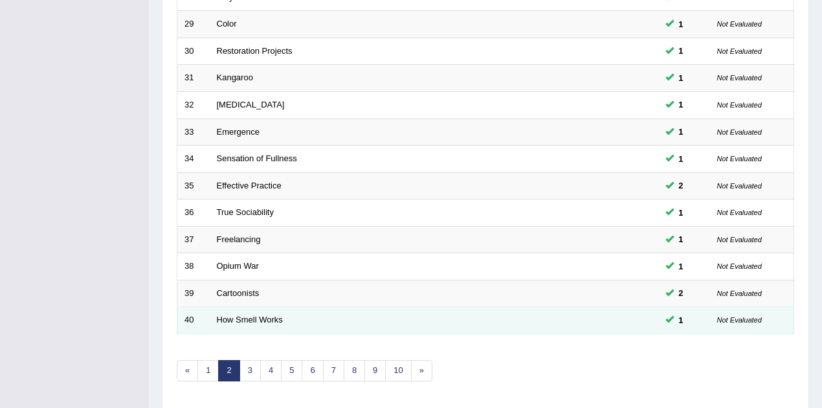
scroll to position [443, 0]
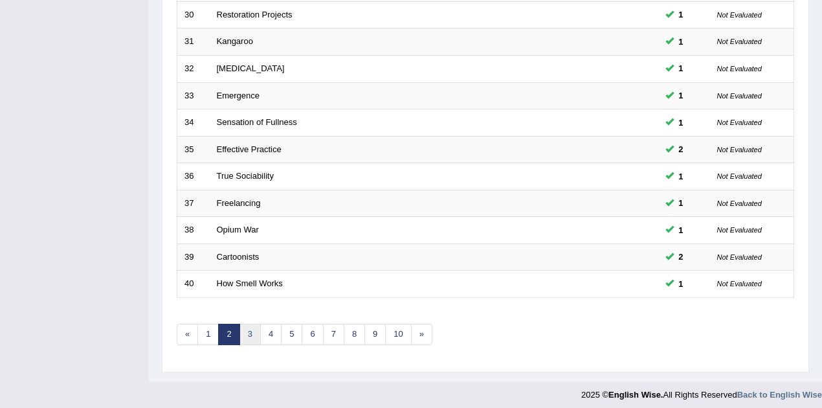
click at [248, 326] on link "3" at bounding box center [249, 334] width 21 height 21
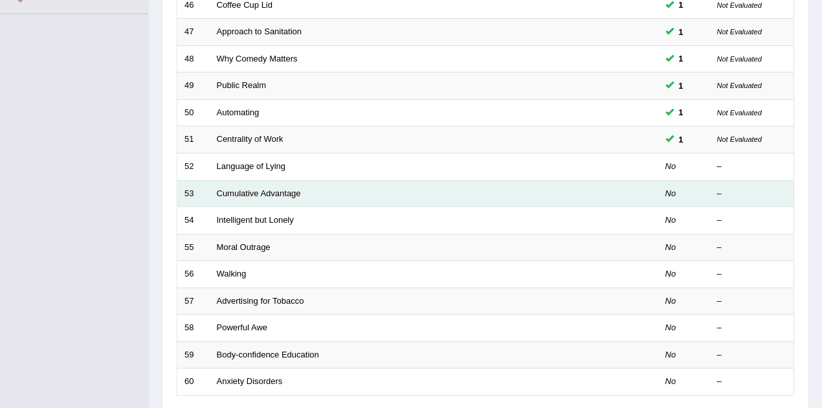
scroll to position [270, 0]
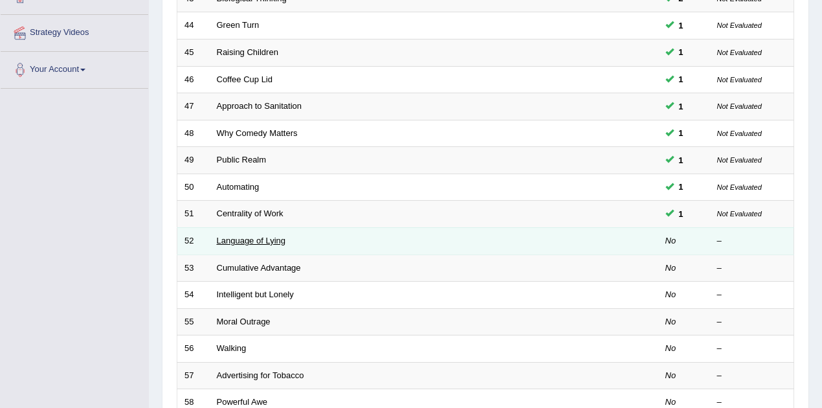
click at [249, 239] on link "Language of Lying" at bounding box center [251, 241] width 69 height 10
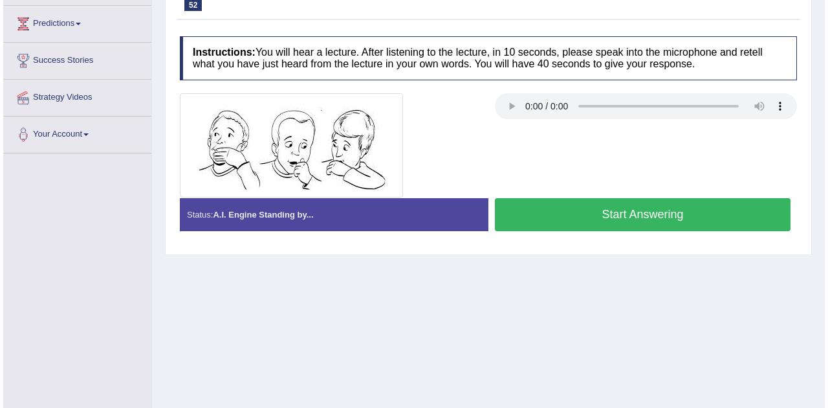
scroll to position [215, 0]
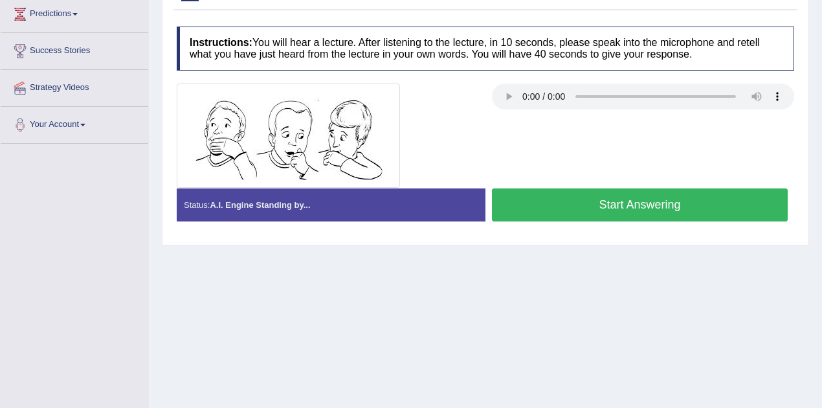
click at [549, 204] on button "Start Answering" at bounding box center [640, 204] width 296 height 33
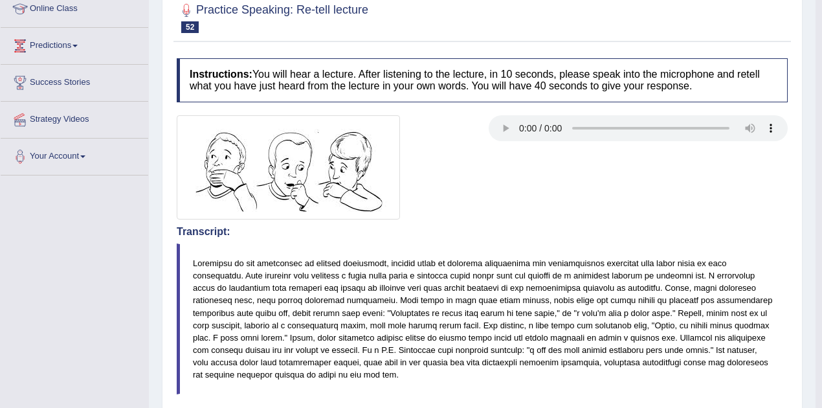
scroll to position [172, 0]
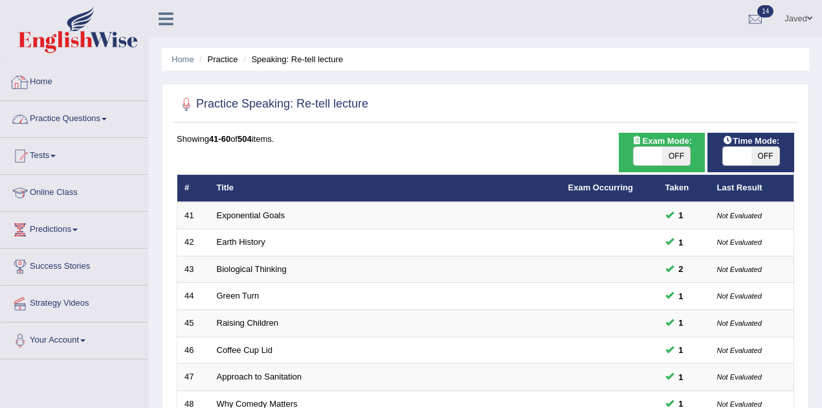
click at [80, 111] on link "Practice Questions" at bounding box center [75, 117] width 148 height 32
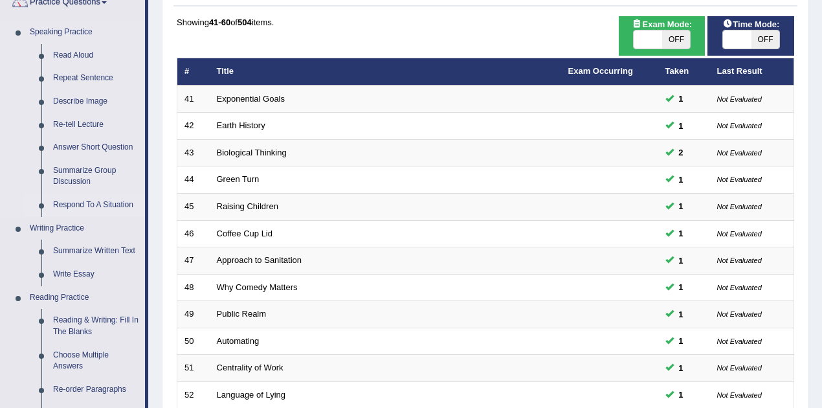
scroll to position [172, 0]
